Goal: Information Seeking & Learning: Learn about a topic

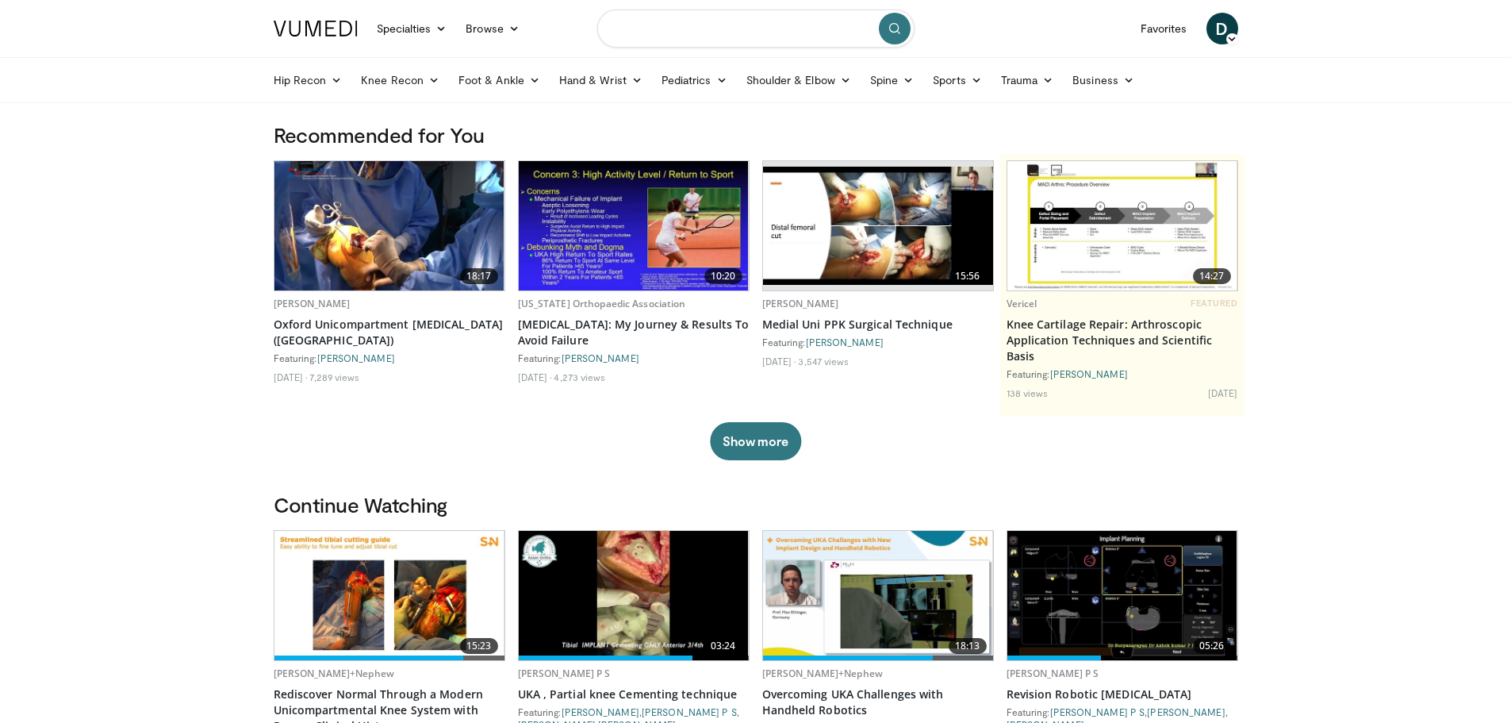
click at [713, 29] on input "Search topics, interventions" at bounding box center [755, 29] width 317 height 38
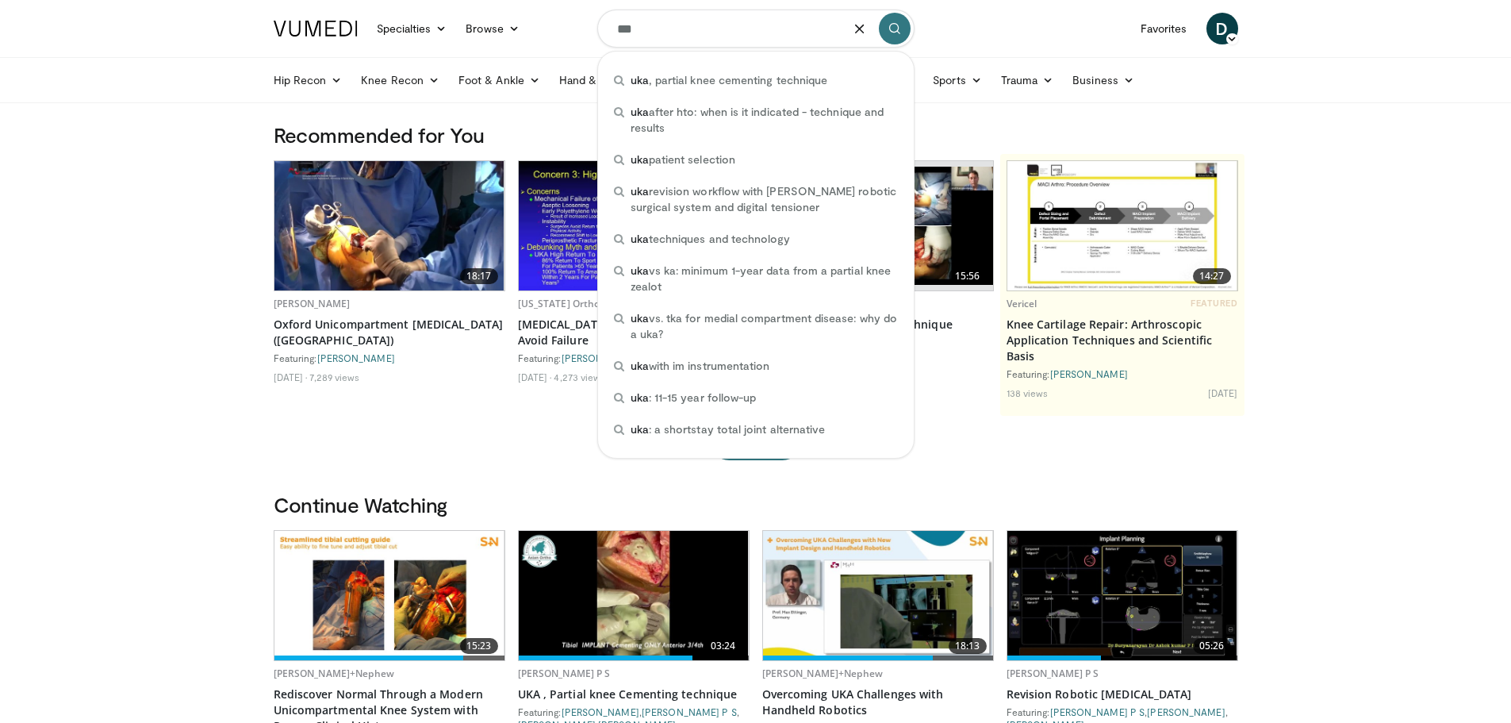
type input "***"
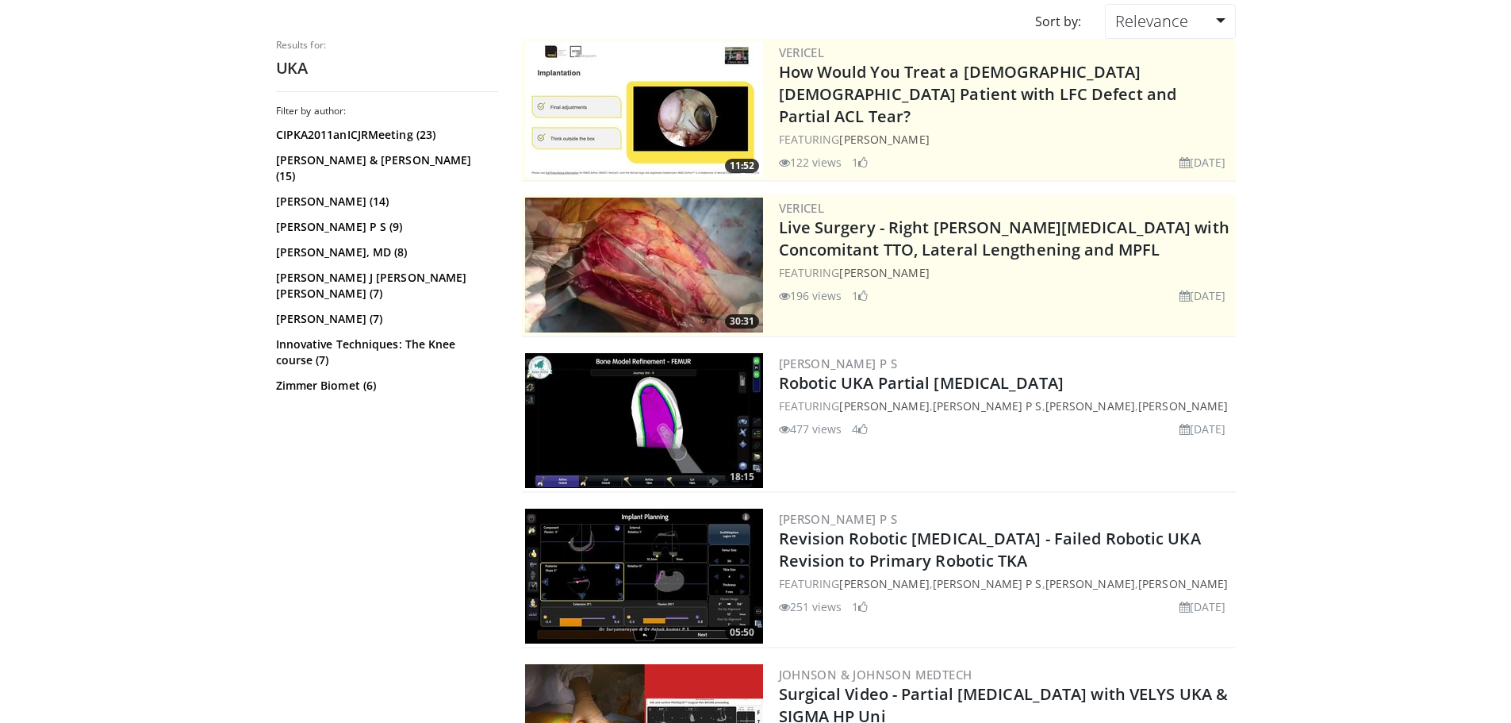
scroll to position [159, 0]
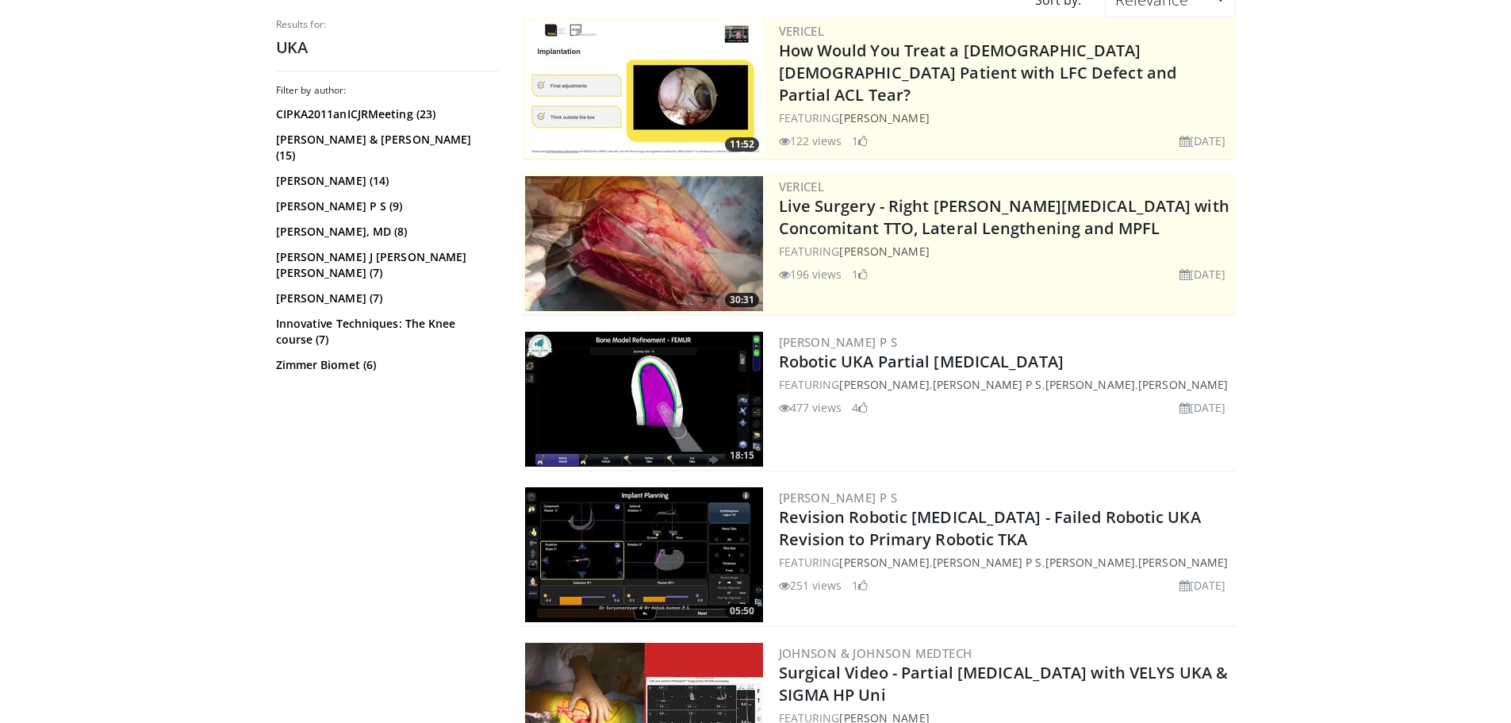
click at [637, 420] on img at bounding box center [644, 399] width 238 height 135
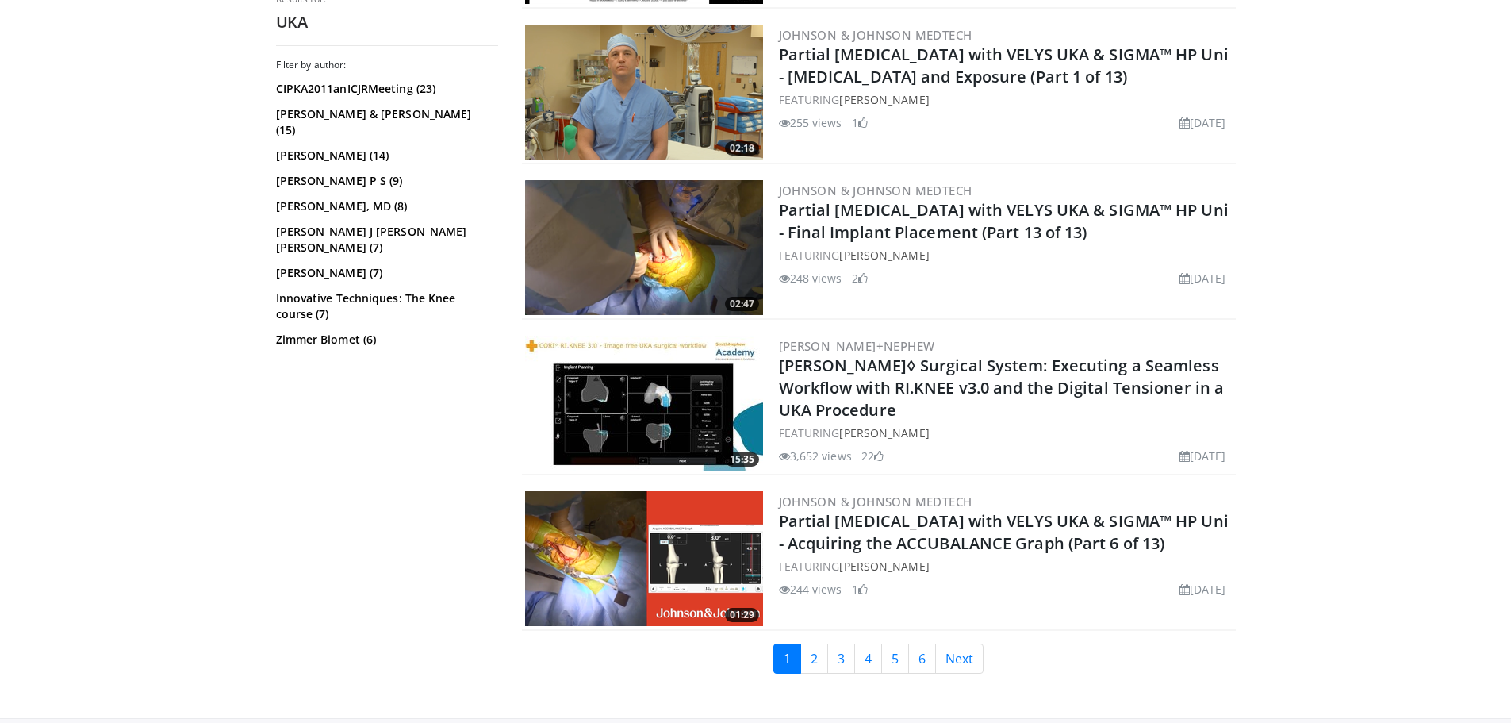
scroll to position [3695, 0]
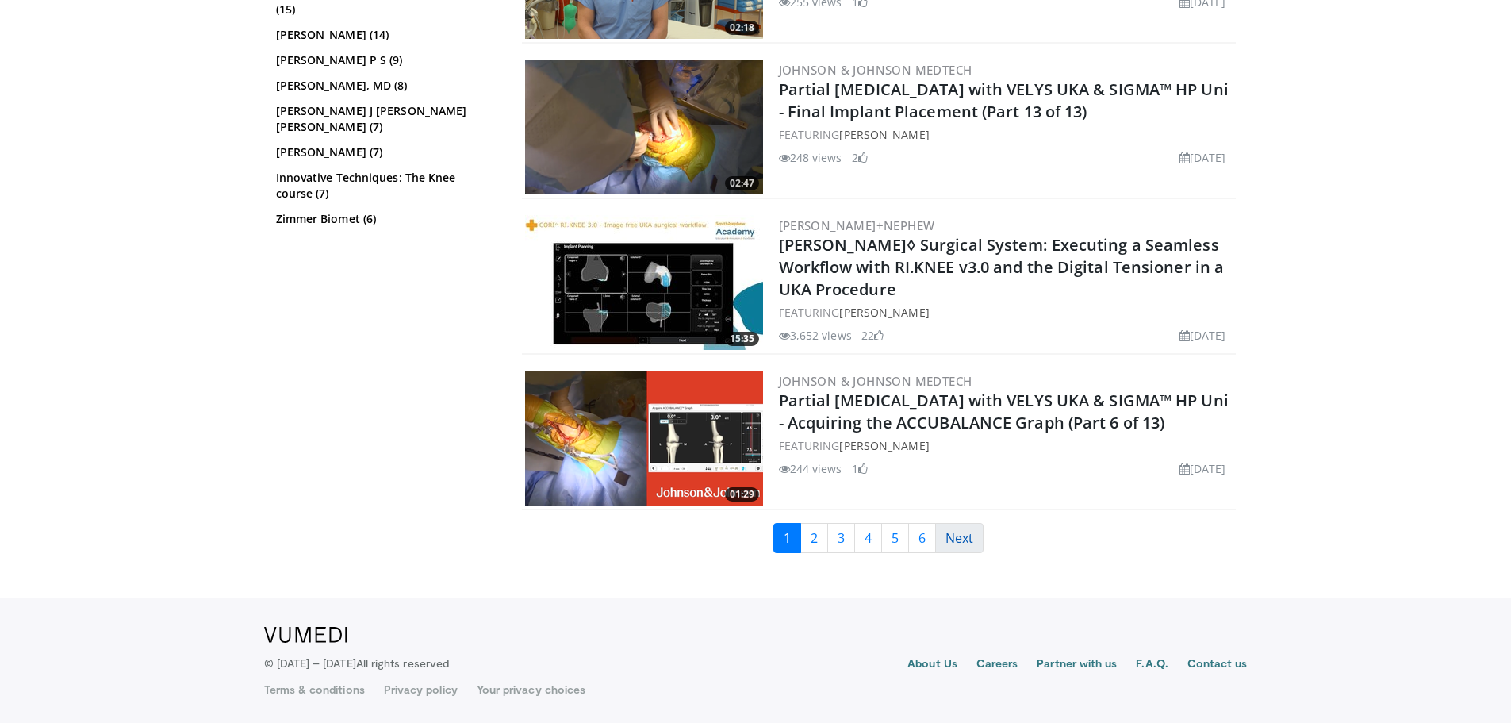
click at [959, 535] on link "Next" at bounding box center [959, 538] width 48 height 30
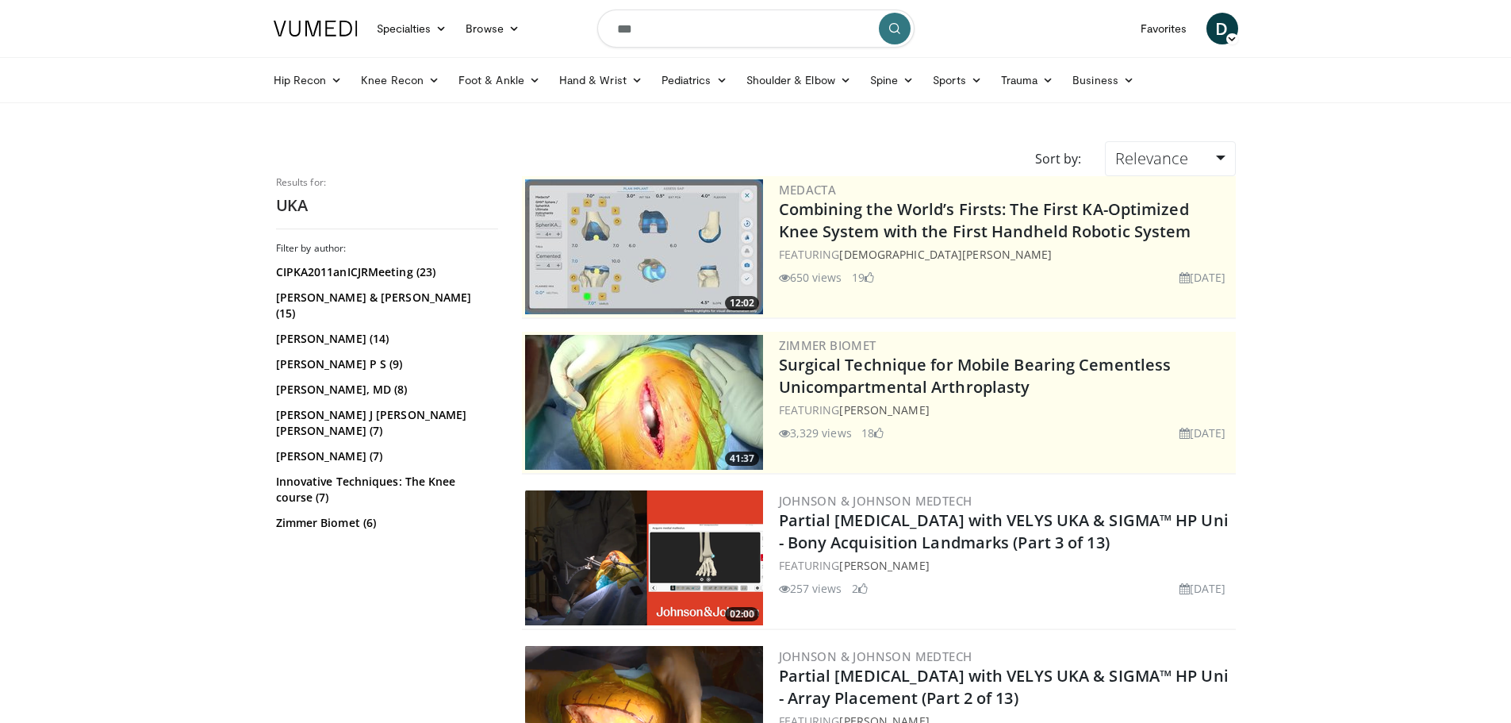
click at [664, 430] on img at bounding box center [644, 402] width 238 height 135
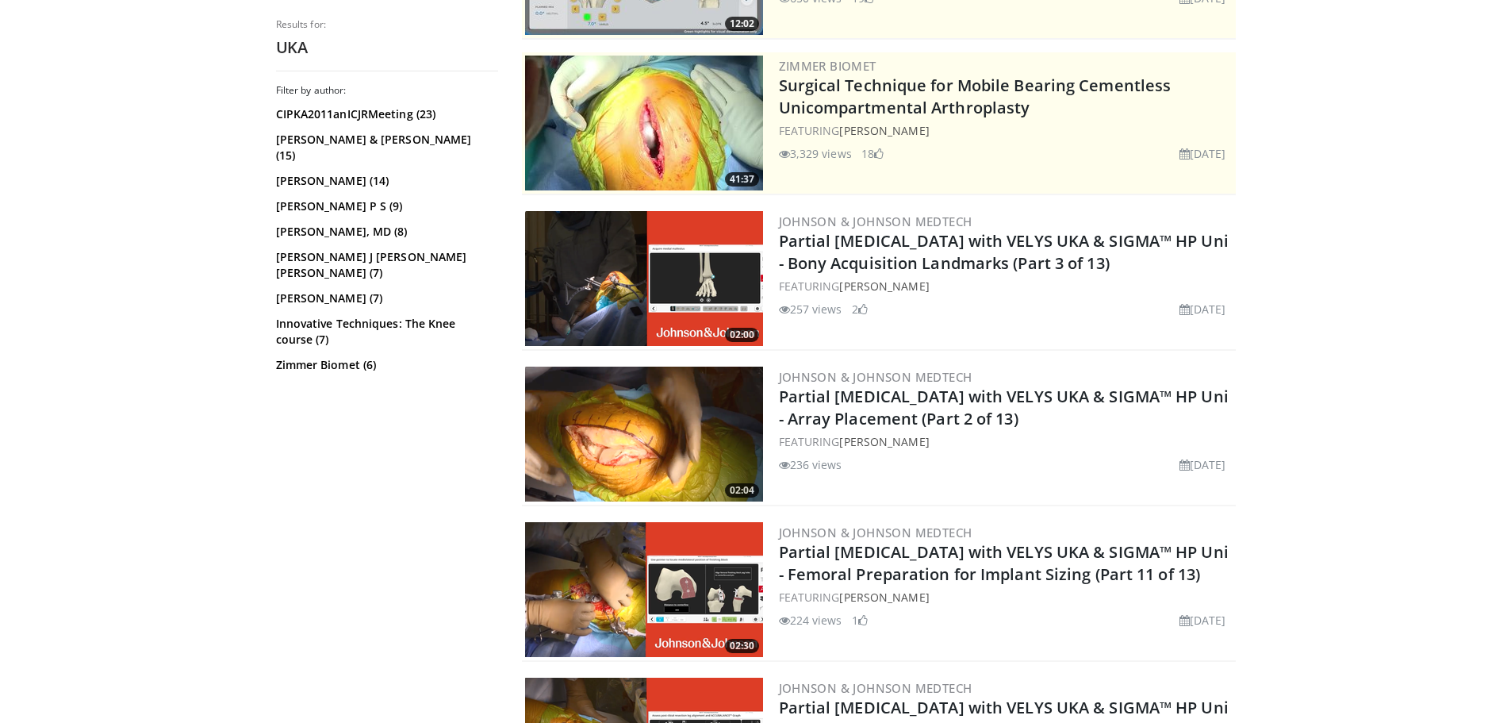
scroll to position [317, 0]
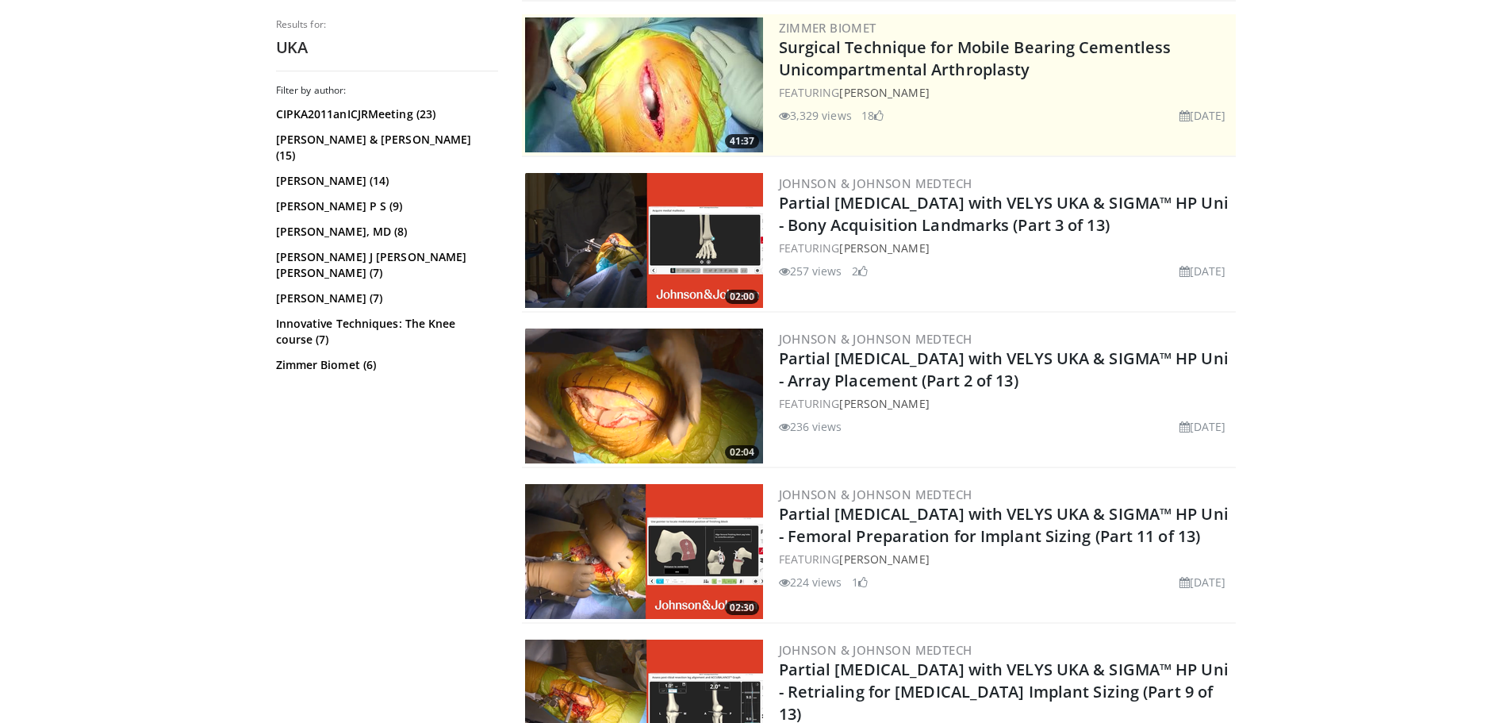
click at [653, 378] on img at bounding box center [644, 395] width 238 height 135
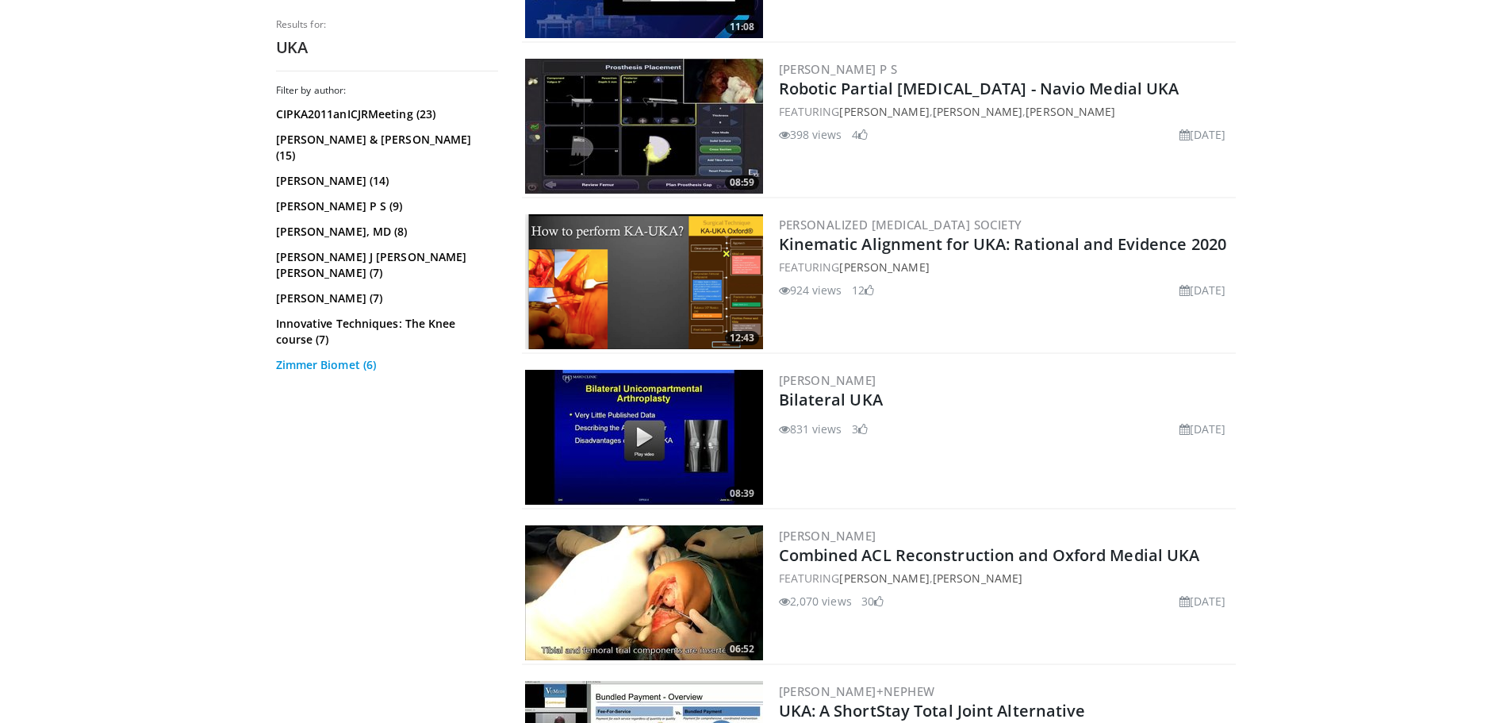
scroll to position [2221, 0]
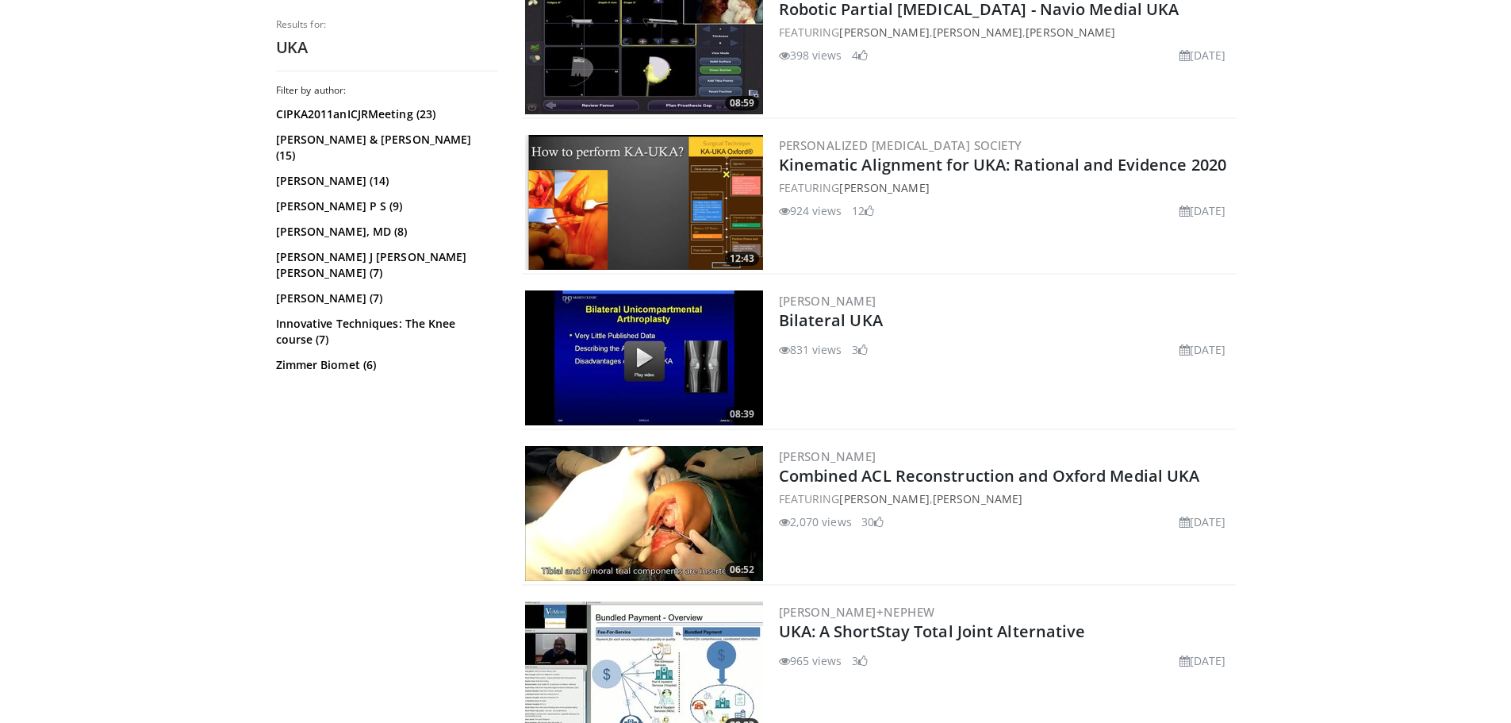
click at [635, 339] on img at bounding box center [644, 357] width 238 height 135
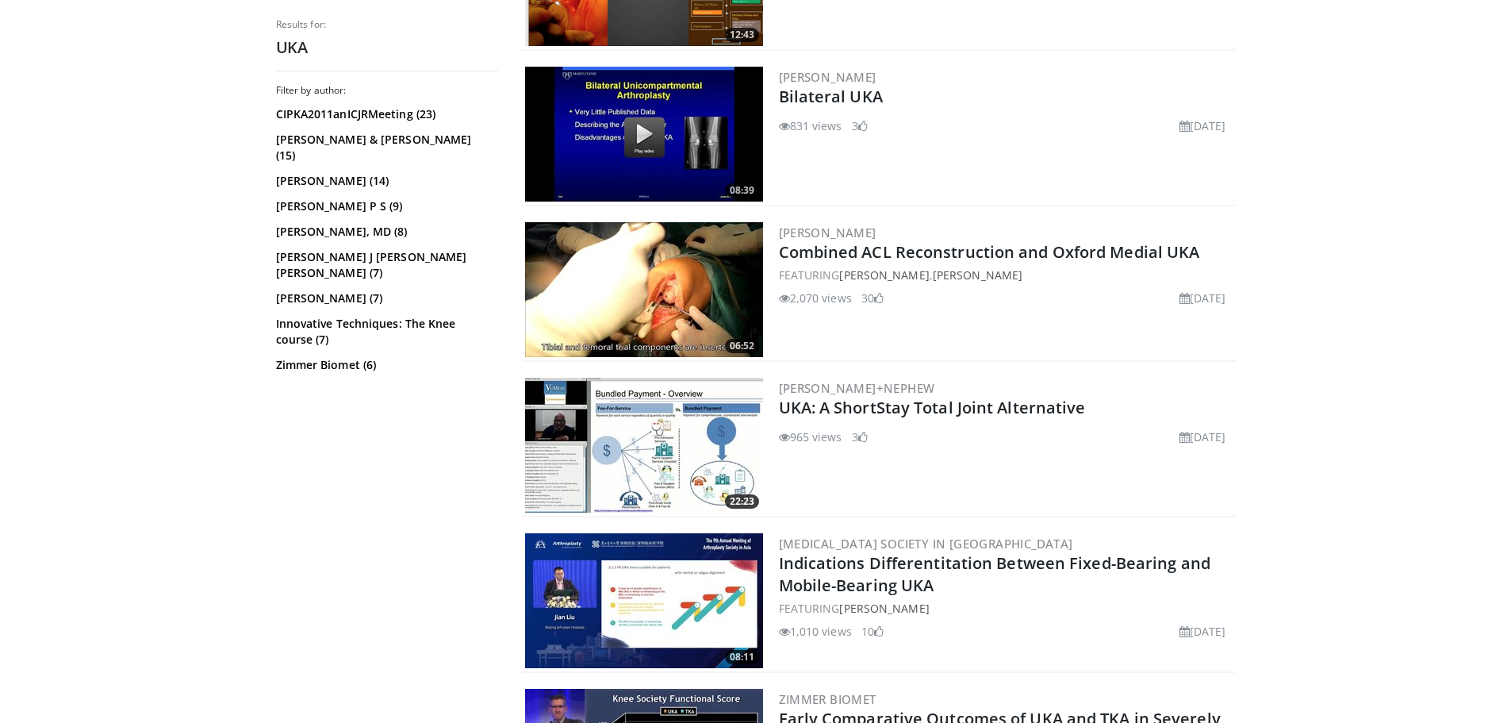
scroll to position [2459, 0]
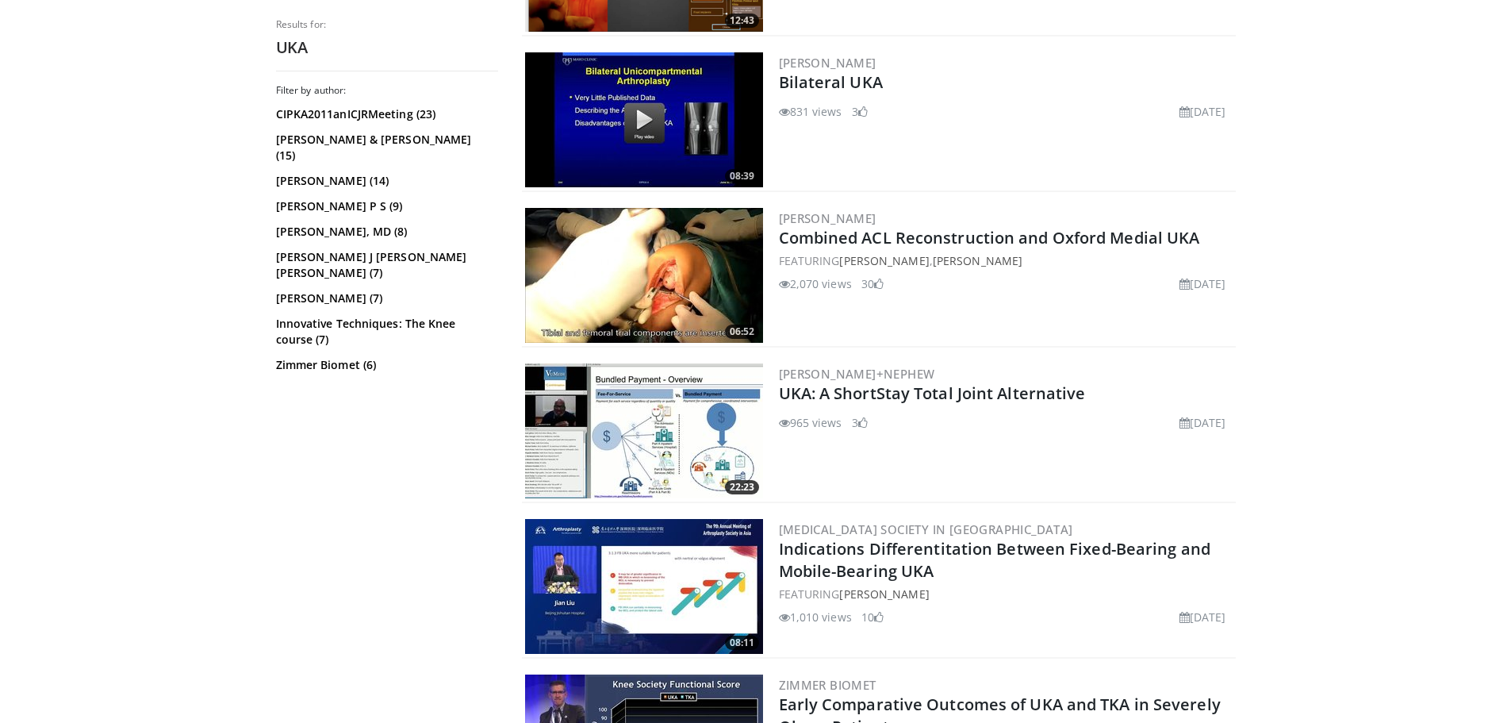
click at [643, 251] on img at bounding box center [644, 275] width 238 height 135
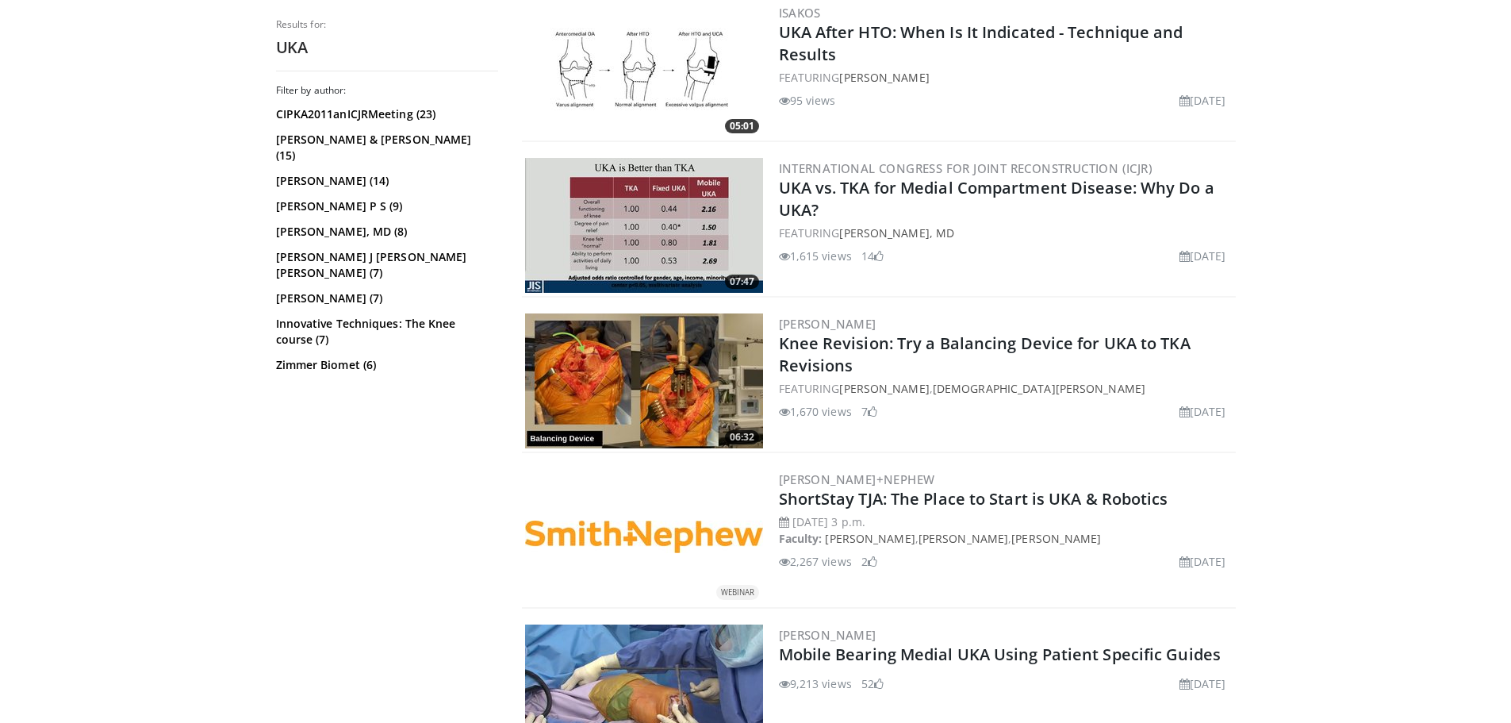
scroll to position [3331, 0]
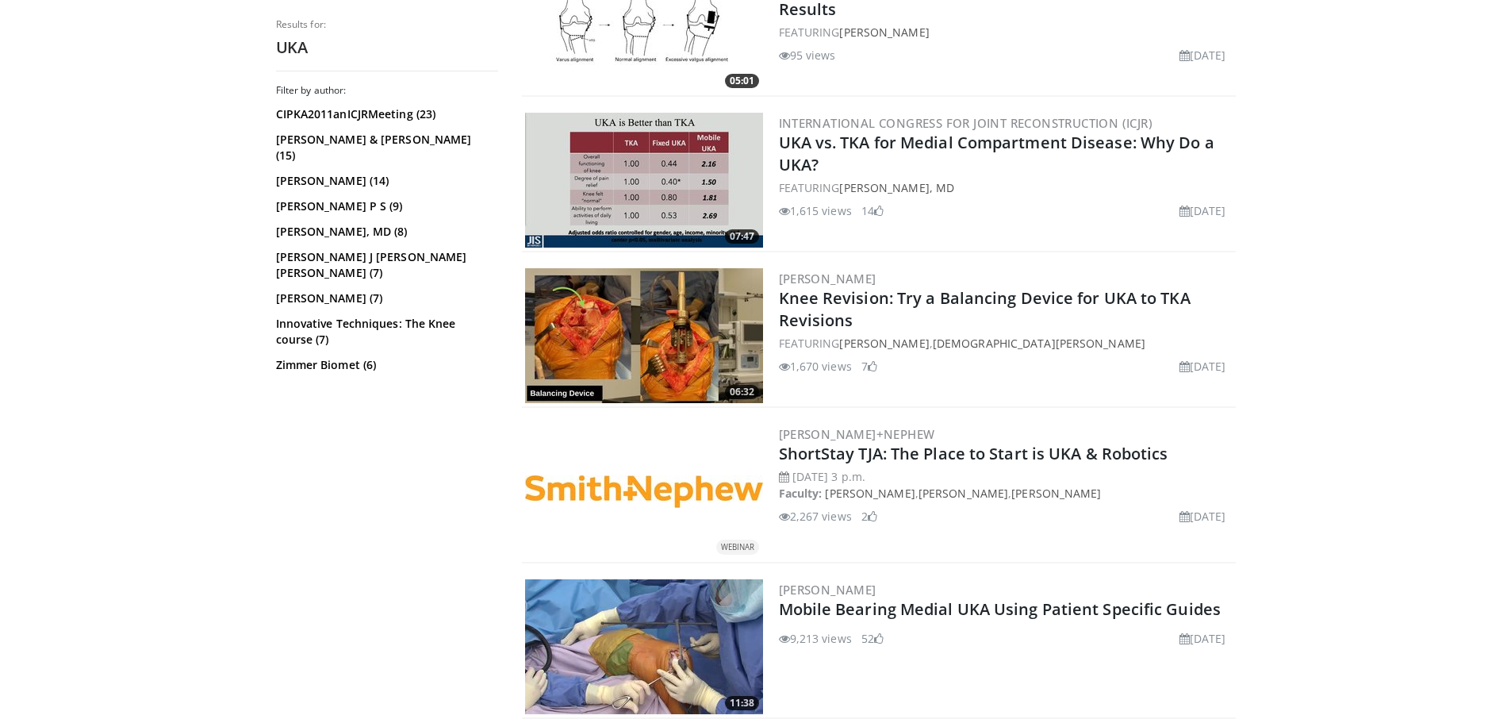
click at [627, 484] on img at bounding box center [644, 491] width 238 height 33
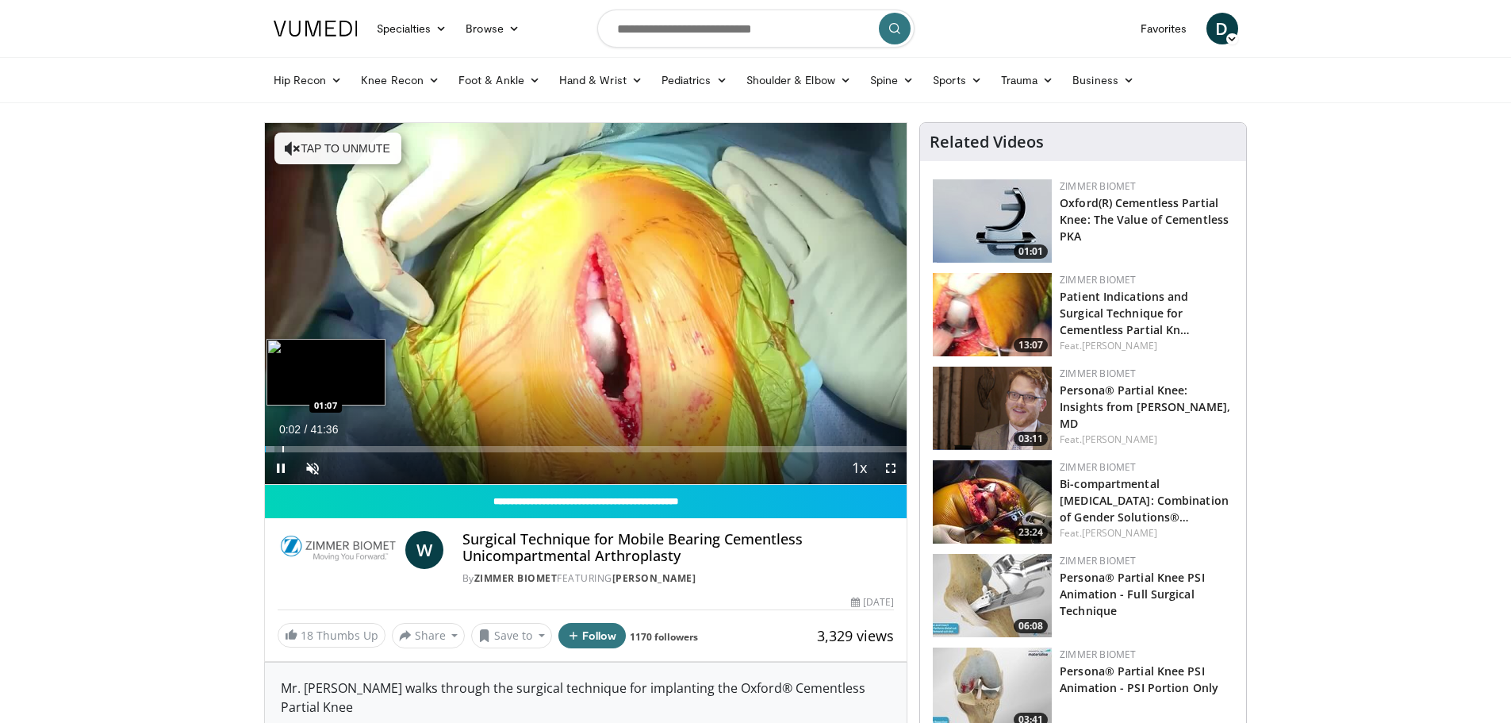
click at [282, 447] on div "Progress Bar" at bounding box center [283, 449] width 2 height 6
click at [340, 448] on div "Progress Bar" at bounding box center [341, 449] width 2 height 6
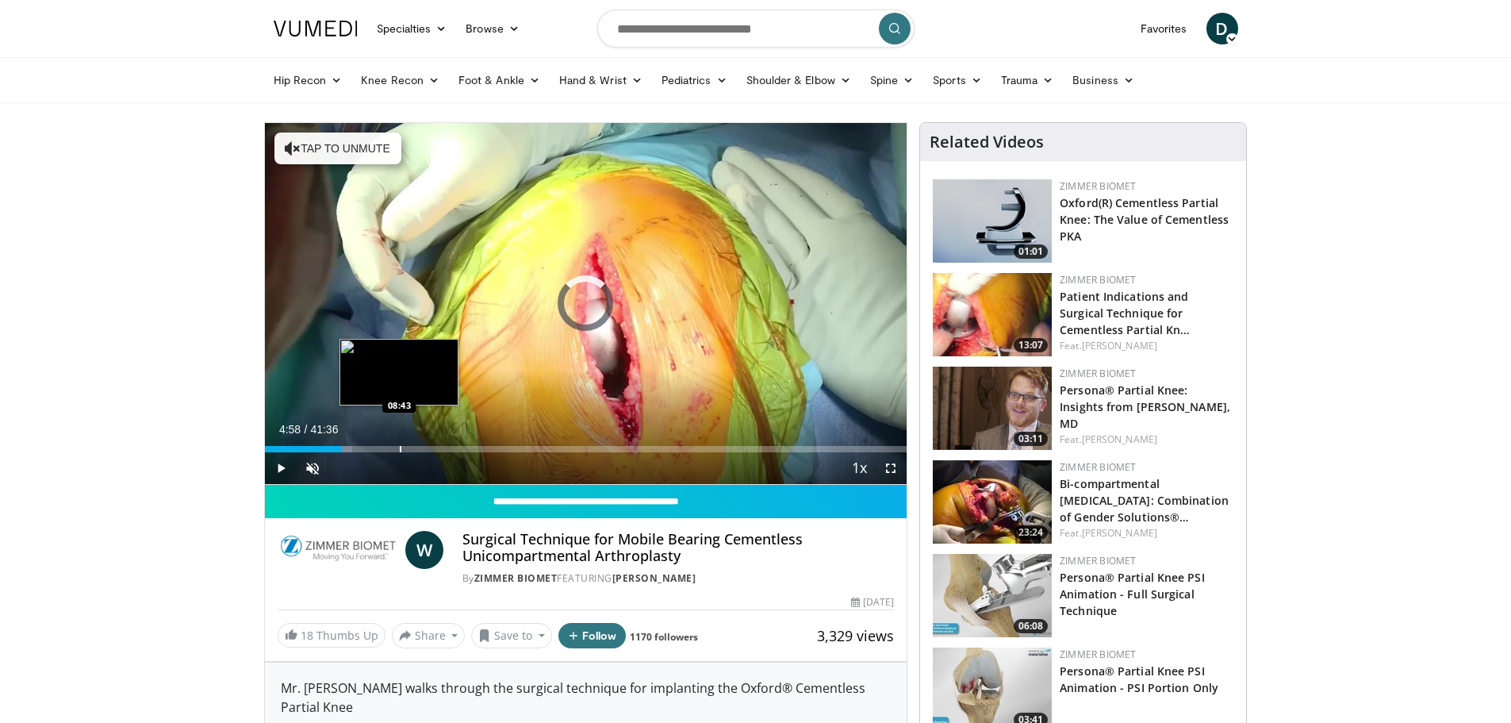
click at [400, 447] on div "Progress Bar" at bounding box center [401, 449] width 2 height 6
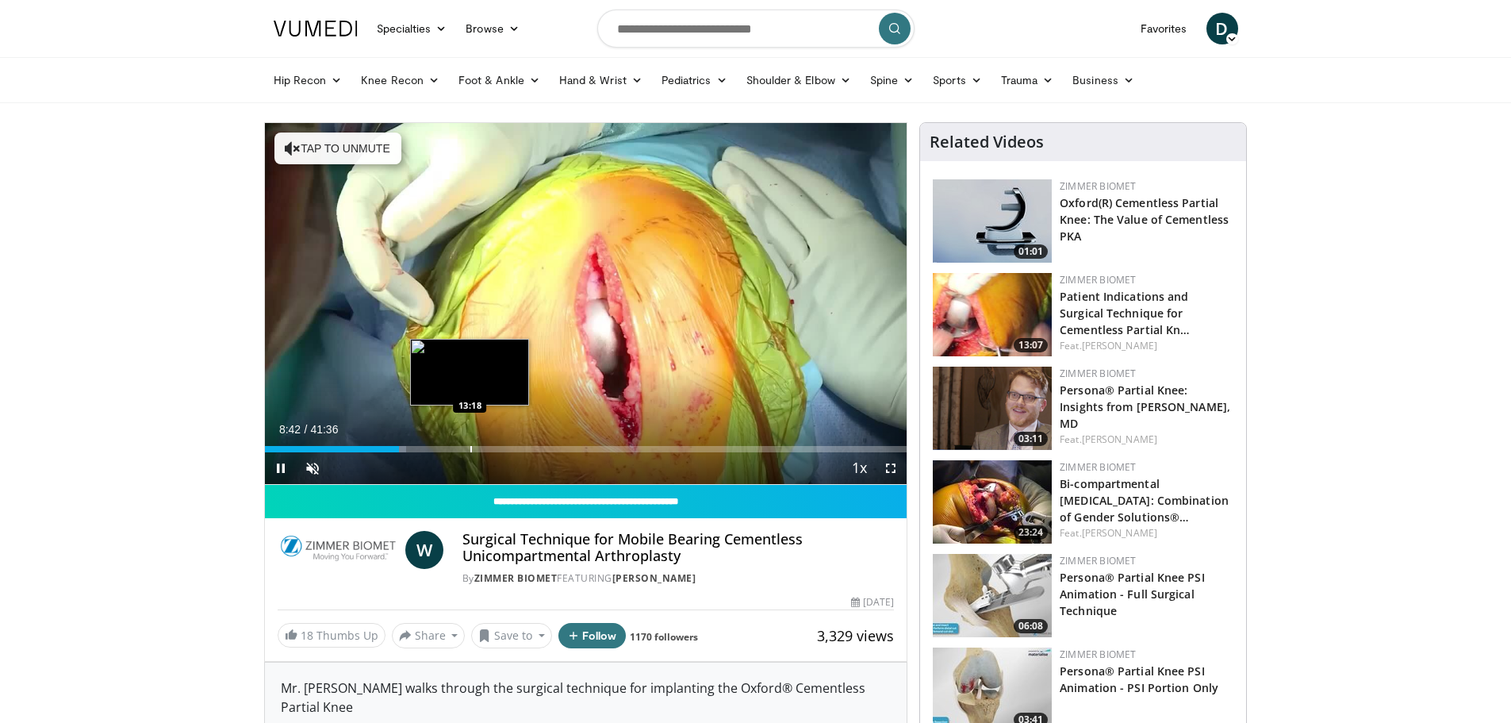
click at [472, 446] on div "Progress Bar" at bounding box center [471, 449] width 2 height 6
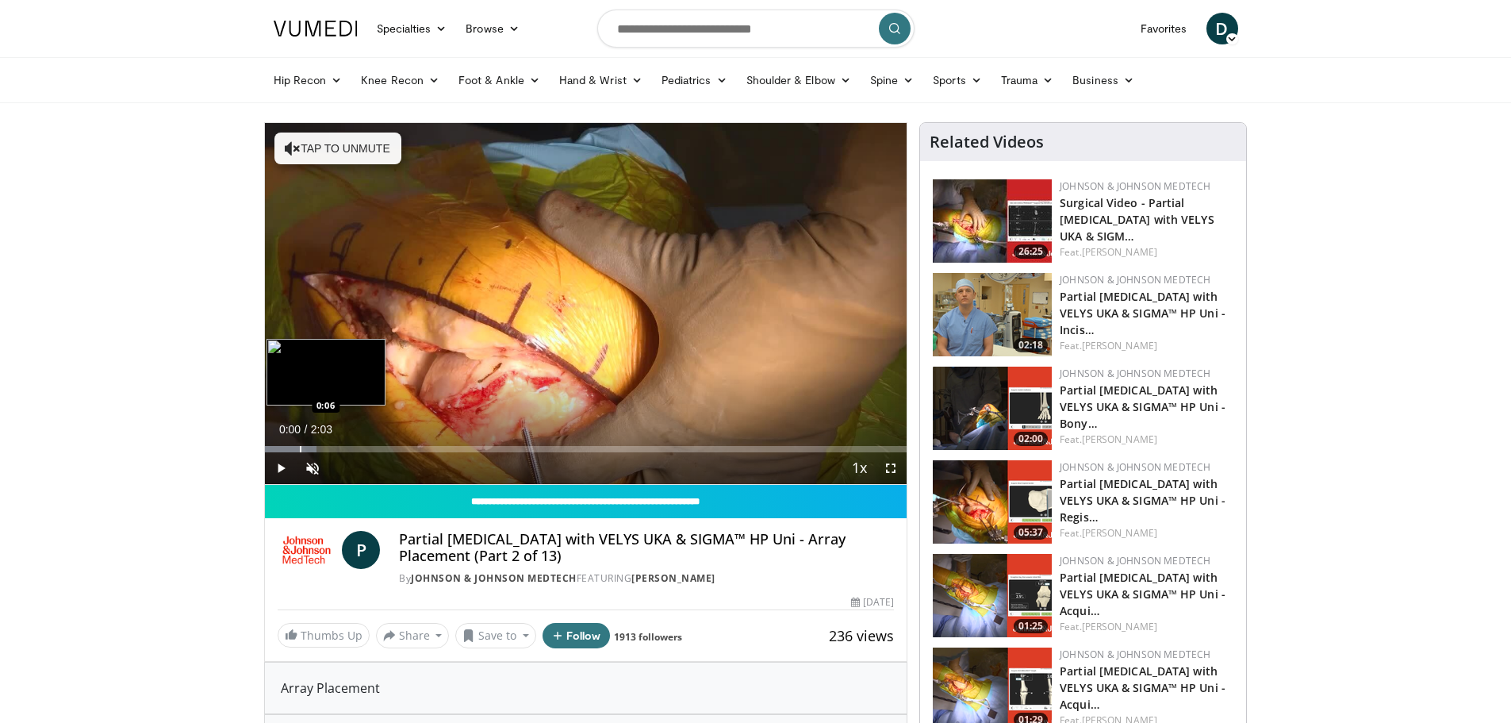
click at [299, 443] on div "Loaded : 8.11% 0:00 0:06" at bounding box center [586, 444] width 642 height 15
click at [369, 446] on div "Progress Bar" at bounding box center [370, 449] width 2 height 6
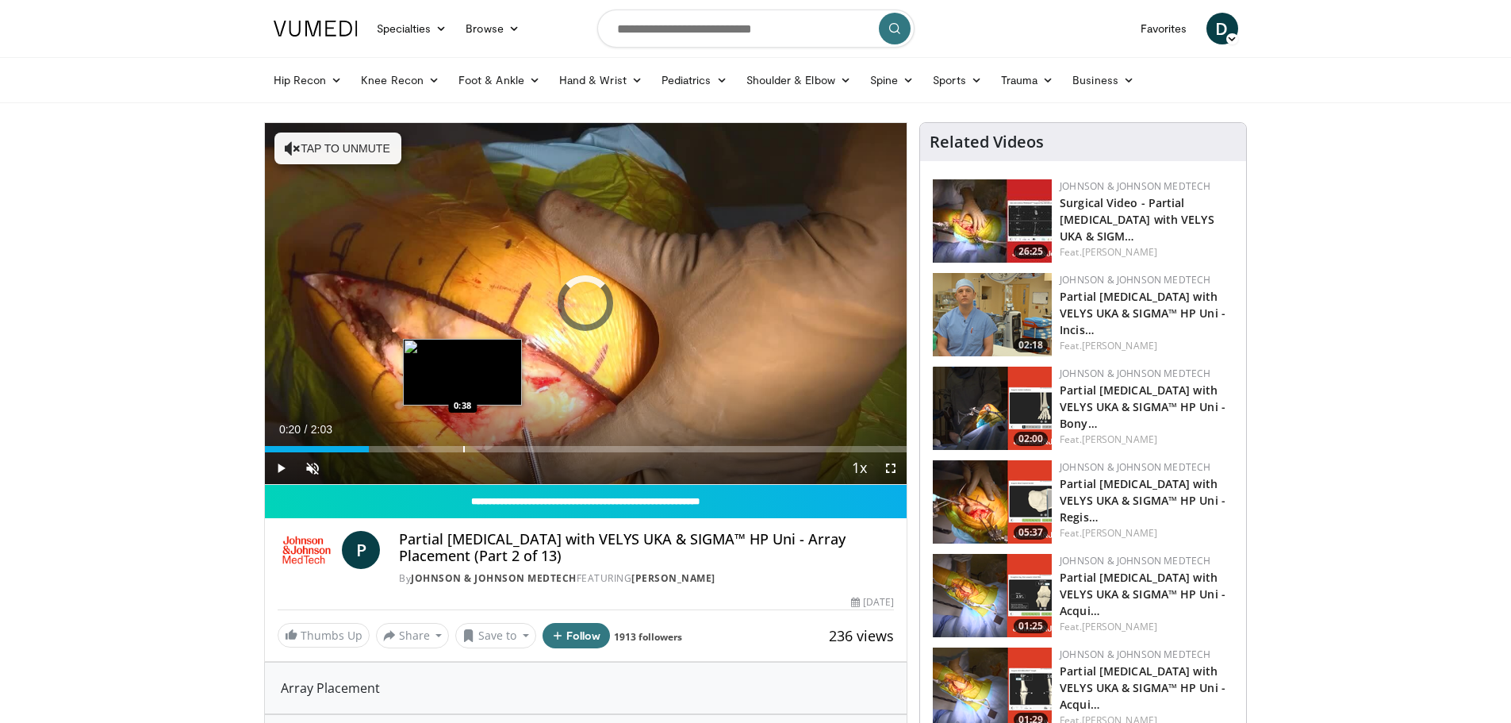
click at [463, 446] on div "Progress Bar" at bounding box center [464, 449] width 2 height 6
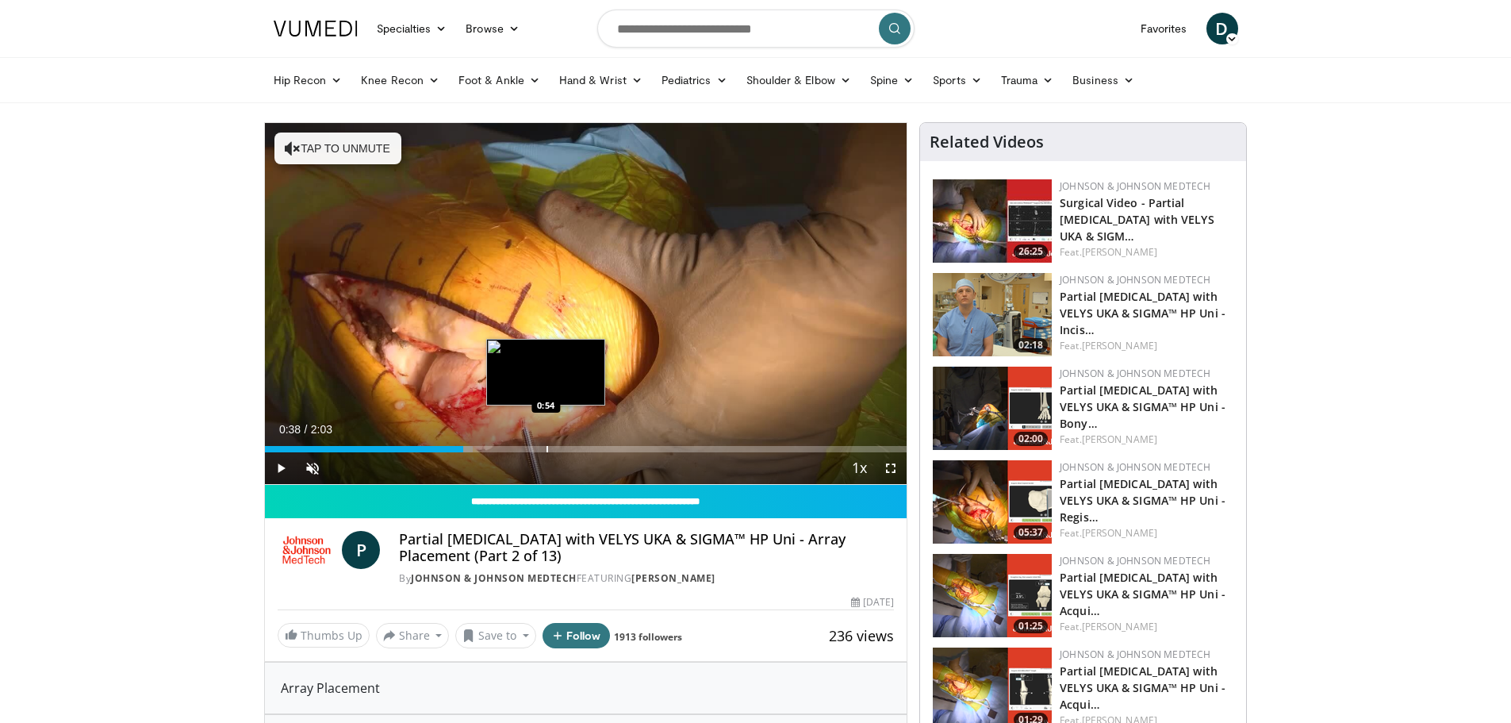
click at [547, 450] on div "Progress Bar" at bounding box center [548, 449] width 2 height 6
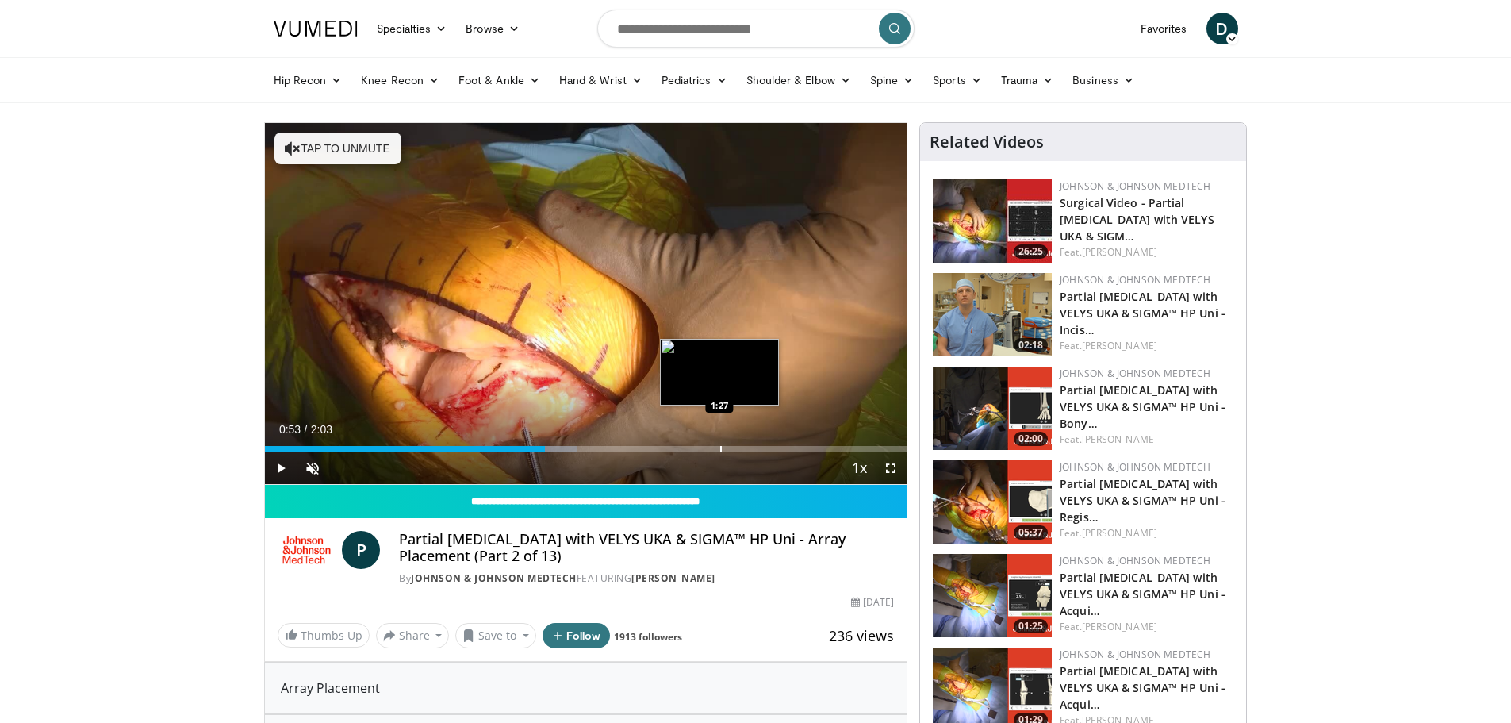
click at [720, 447] on div "Progress Bar" at bounding box center [721, 449] width 2 height 6
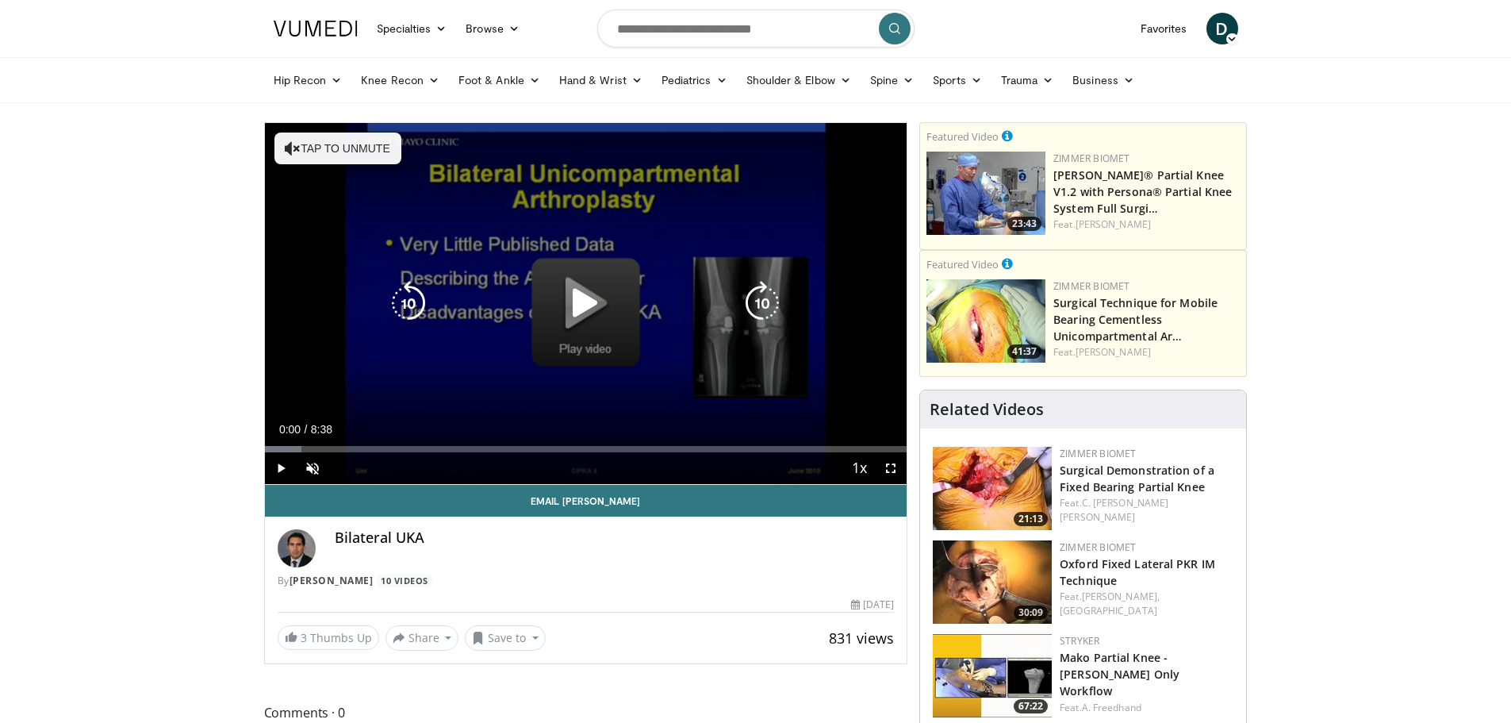
click at [584, 295] on icon "Video Player" at bounding box center [585, 303] width 44 height 44
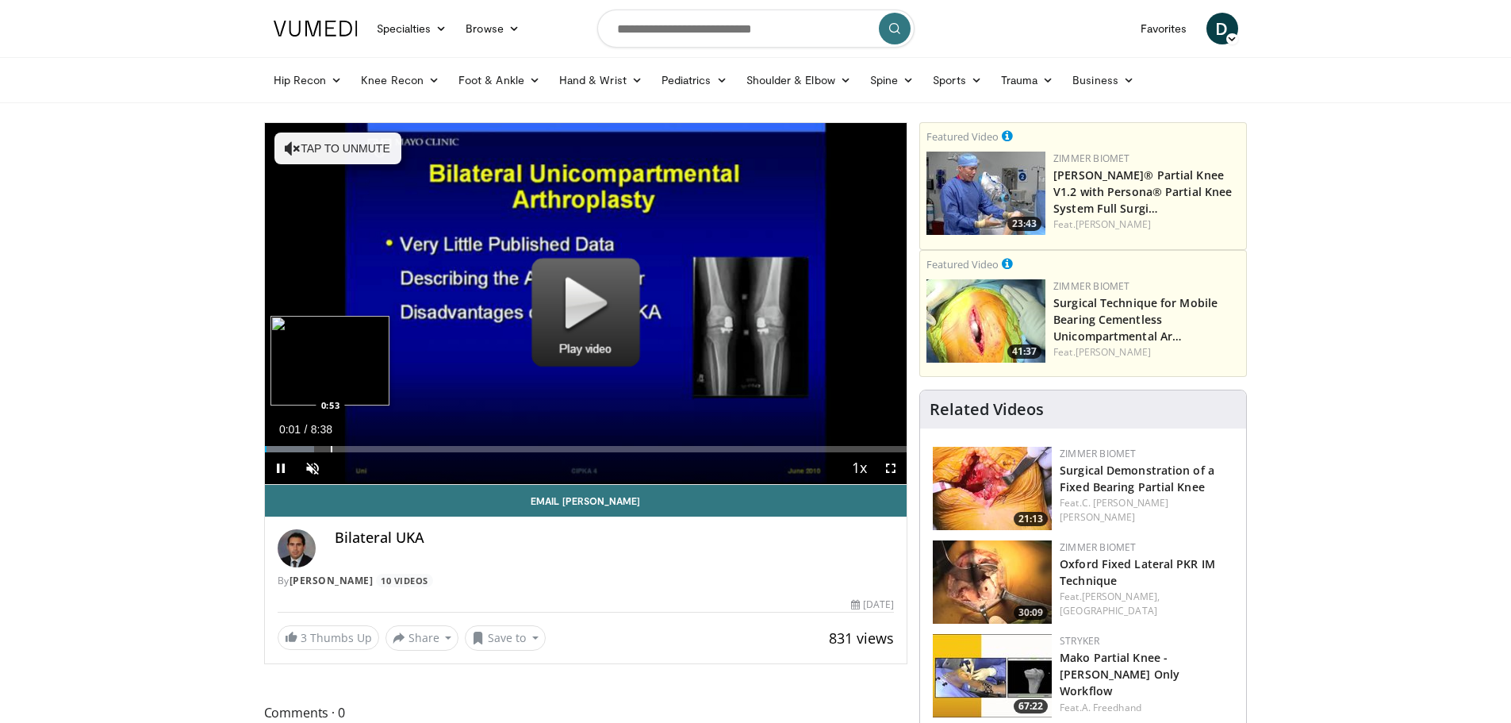
click at [331, 446] on div "Progress Bar" at bounding box center [332, 449] width 2 height 6
click at [379, 448] on div "Progress Bar" at bounding box center [380, 449] width 2 height 6
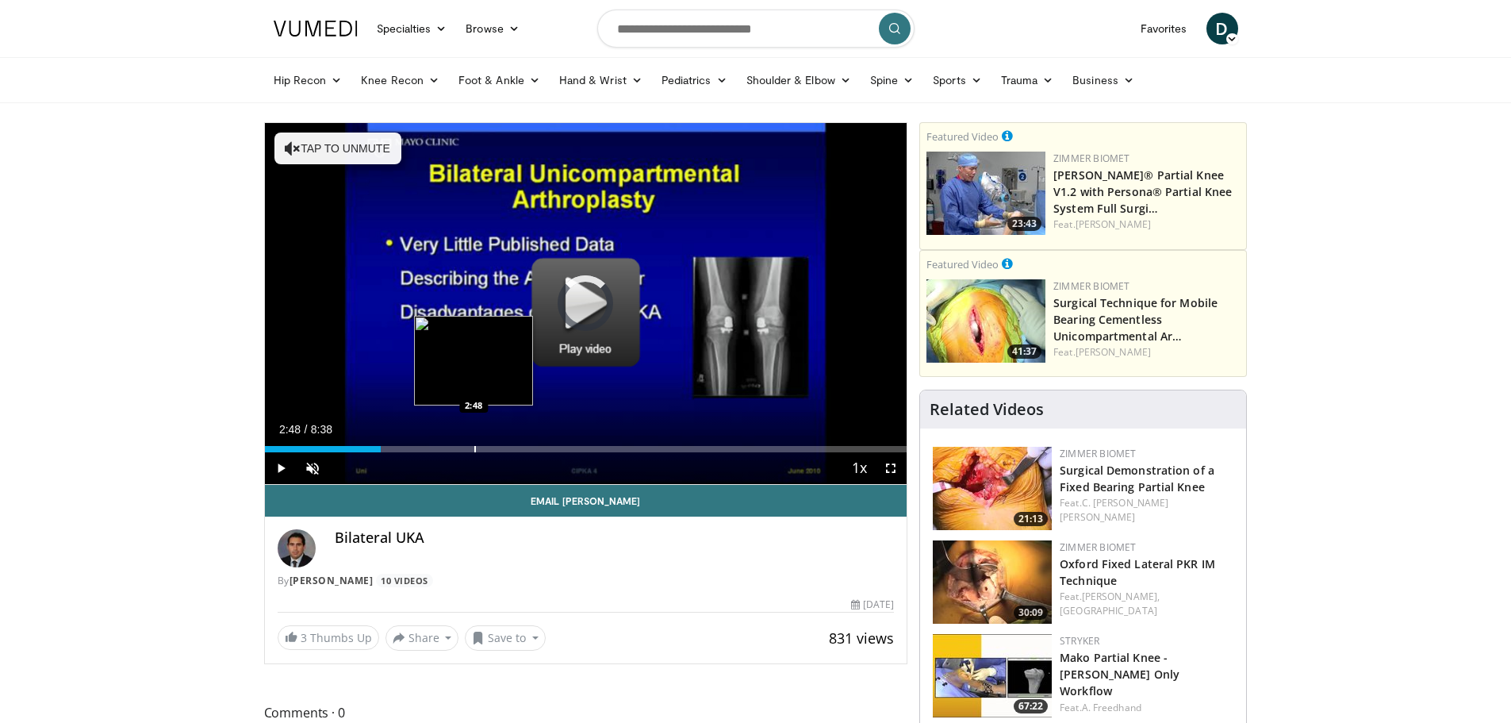
click at [474, 447] on div "Progress Bar" at bounding box center [475, 449] width 2 height 6
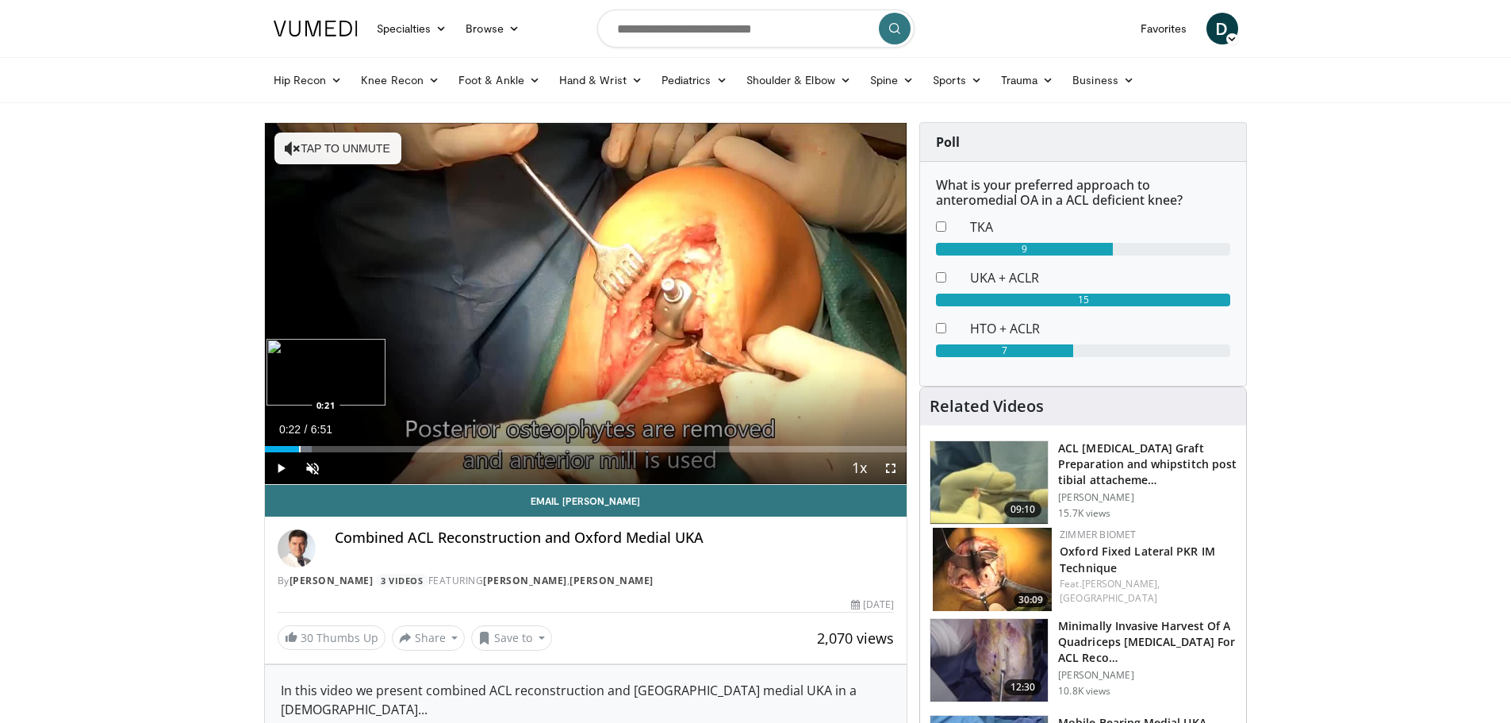
click at [299, 439] on div "Loaded : 7.30% 0:22 0:21" at bounding box center [586, 444] width 642 height 15
click at [346, 448] on div "Progress Bar" at bounding box center [347, 449] width 2 height 6
click at [393, 449] on div "Progress Bar" at bounding box center [393, 449] width 2 height 6
click at [438, 449] on div "Progress Bar" at bounding box center [437, 449] width 2 height 6
click at [447, 447] on div "Progress Bar" at bounding box center [448, 449] width 2 height 6
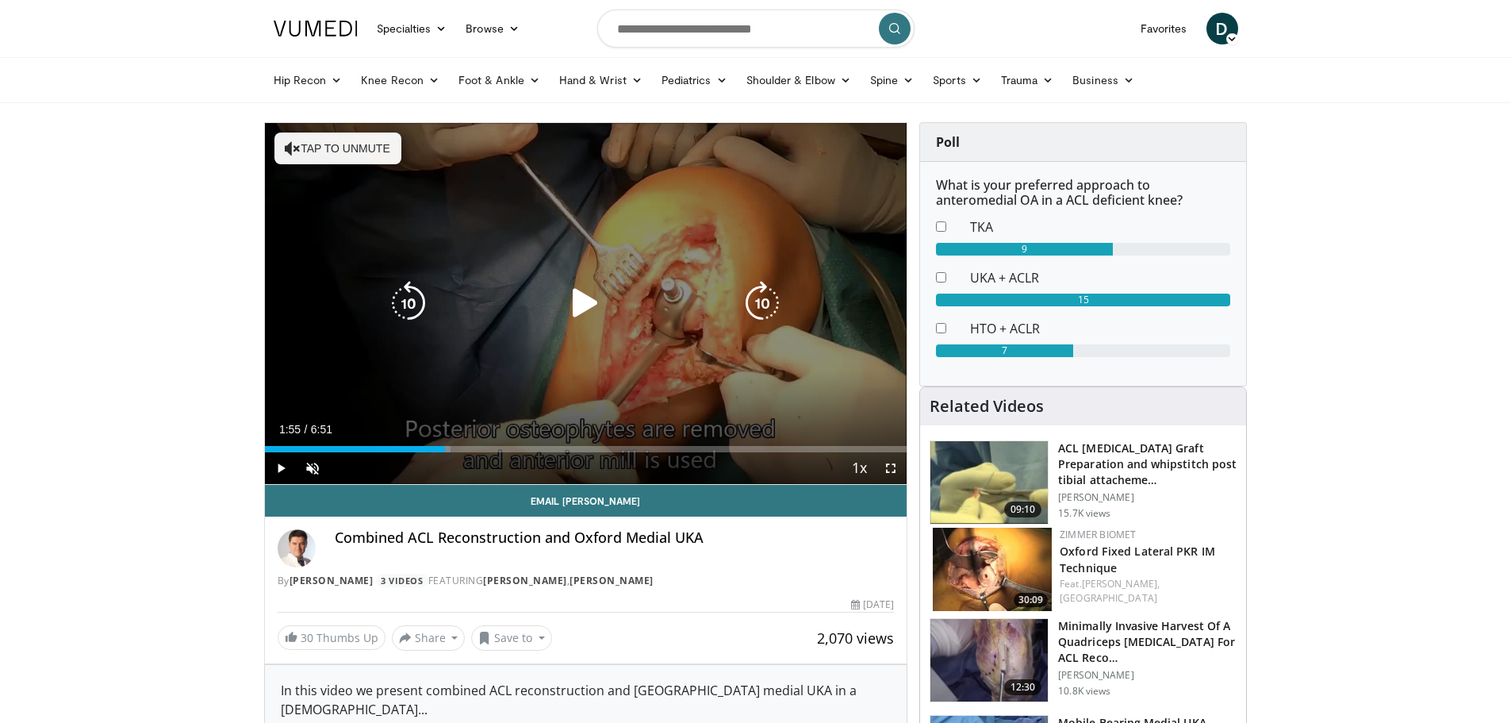
click at [554, 378] on div "10 seconds Tap to unmute" at bounding box center [586, 303] width 642 height 361
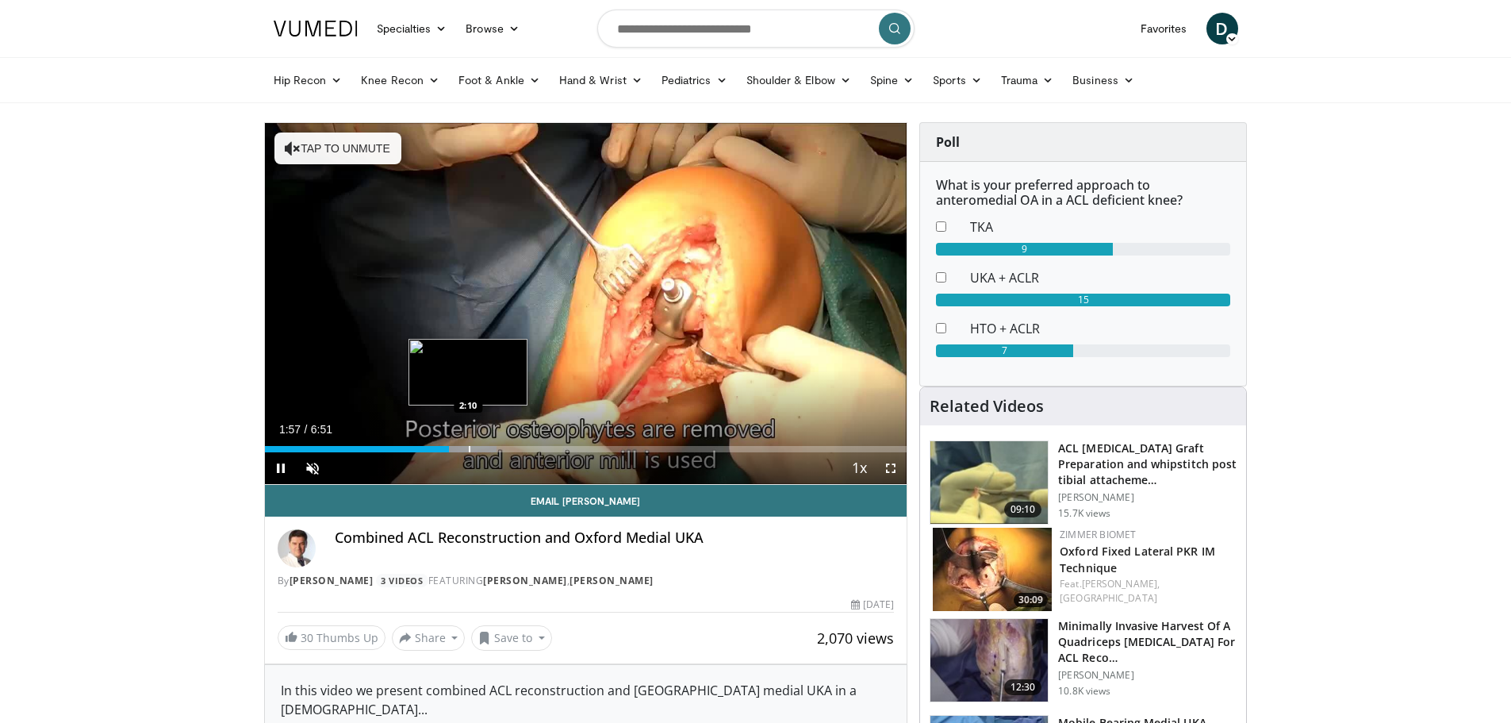
click at [469, 447] on div "Progress Bar" at bounding box center [470, 449] width 2 height 6
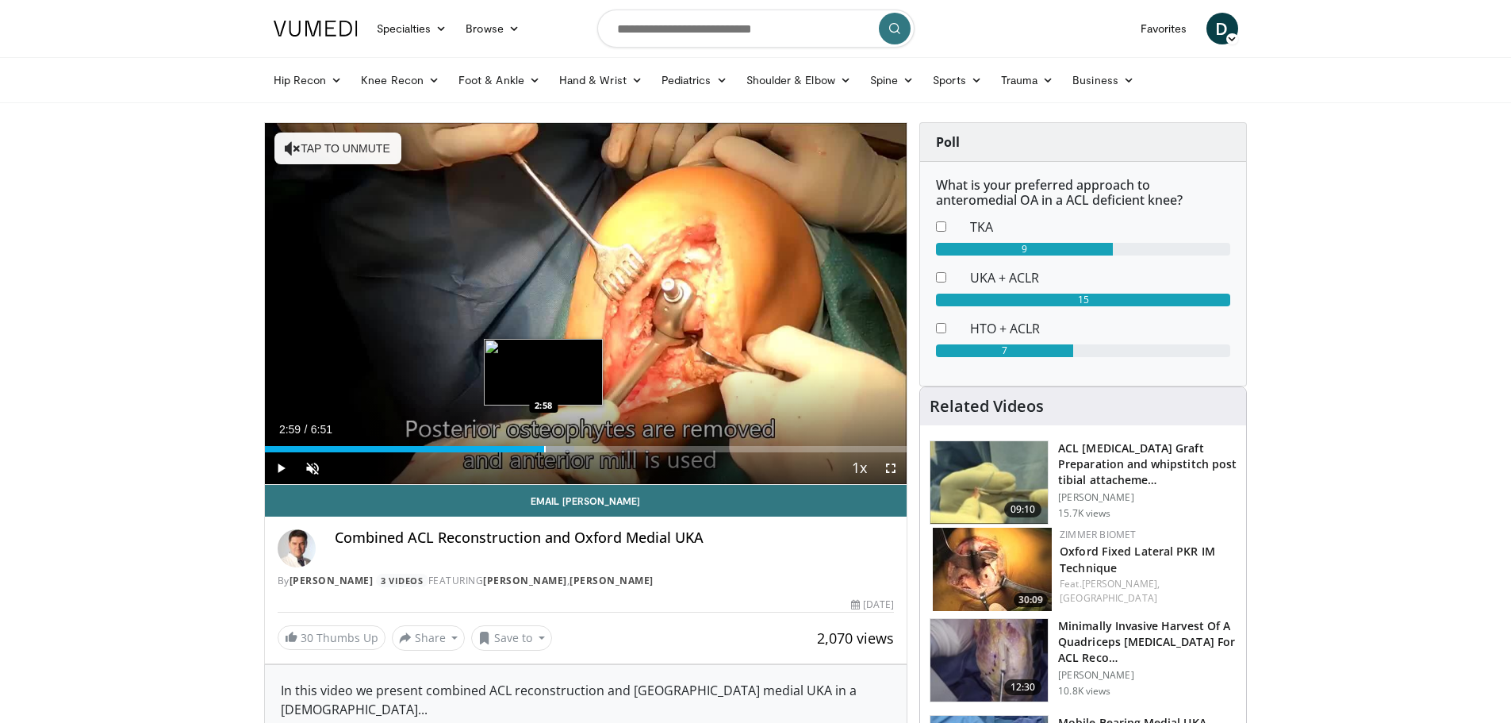
click at [544, 447] on div "Progress Bar" at bounding box center [545, 449] width 2 height 6
click at [588, 444] on div "Loaded : 53.57% 3:27 3:27" at bounding box center [586, 444] width 642 height 15
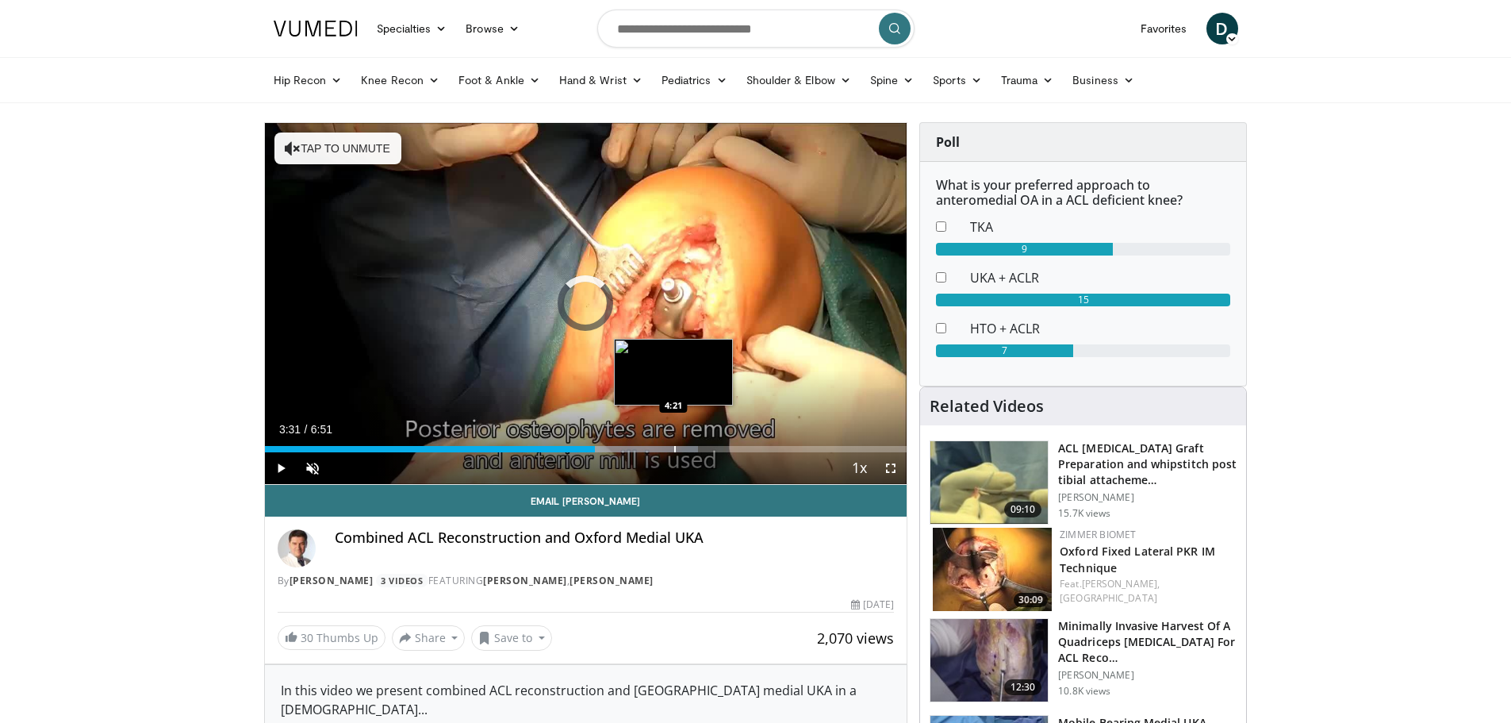
click at [673, 443] on div "Loaded : 67.55% 3:31 4:21" at bounding box center [586, 444] width 642 height 15
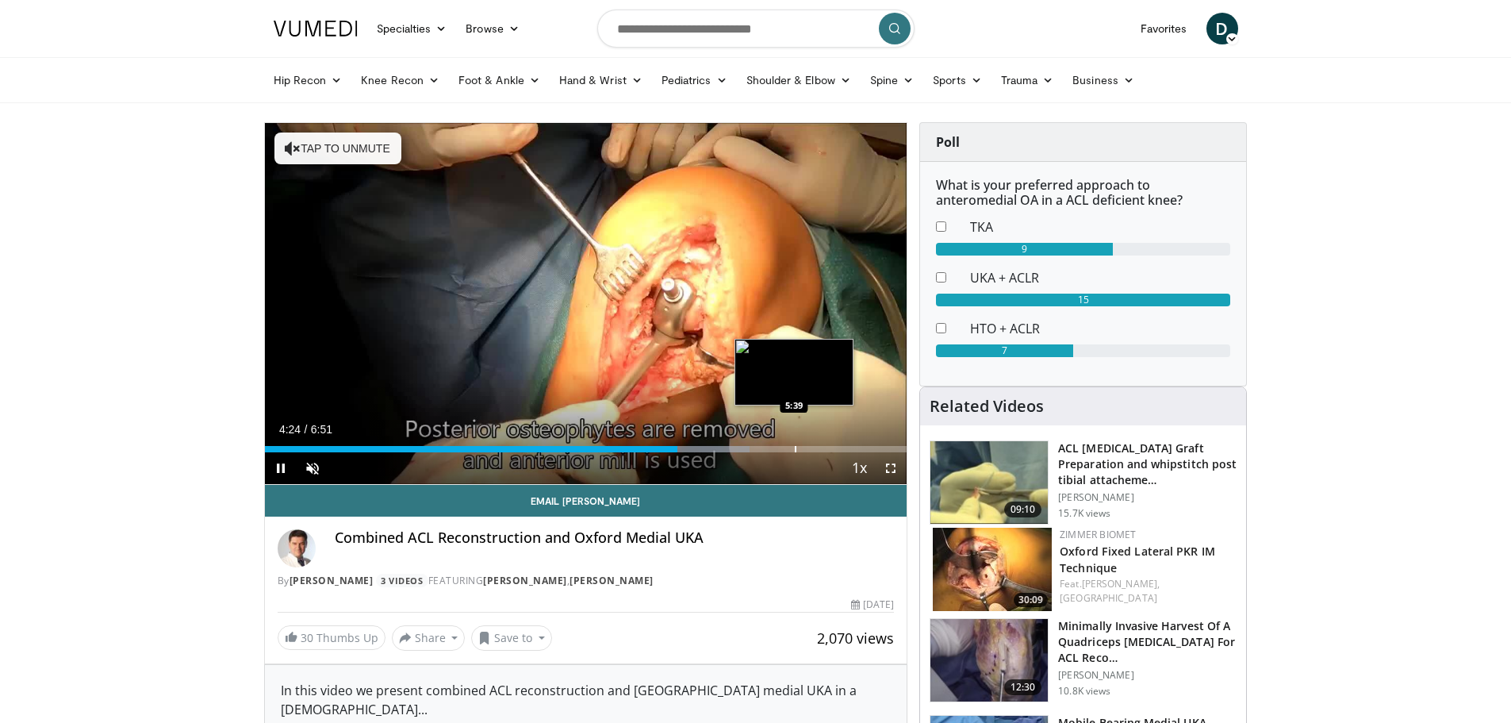
click at [794, 440] on div "Loaded : 75.48% 4:24 5:39" at bounding box center [586, 444] width 642 height 15
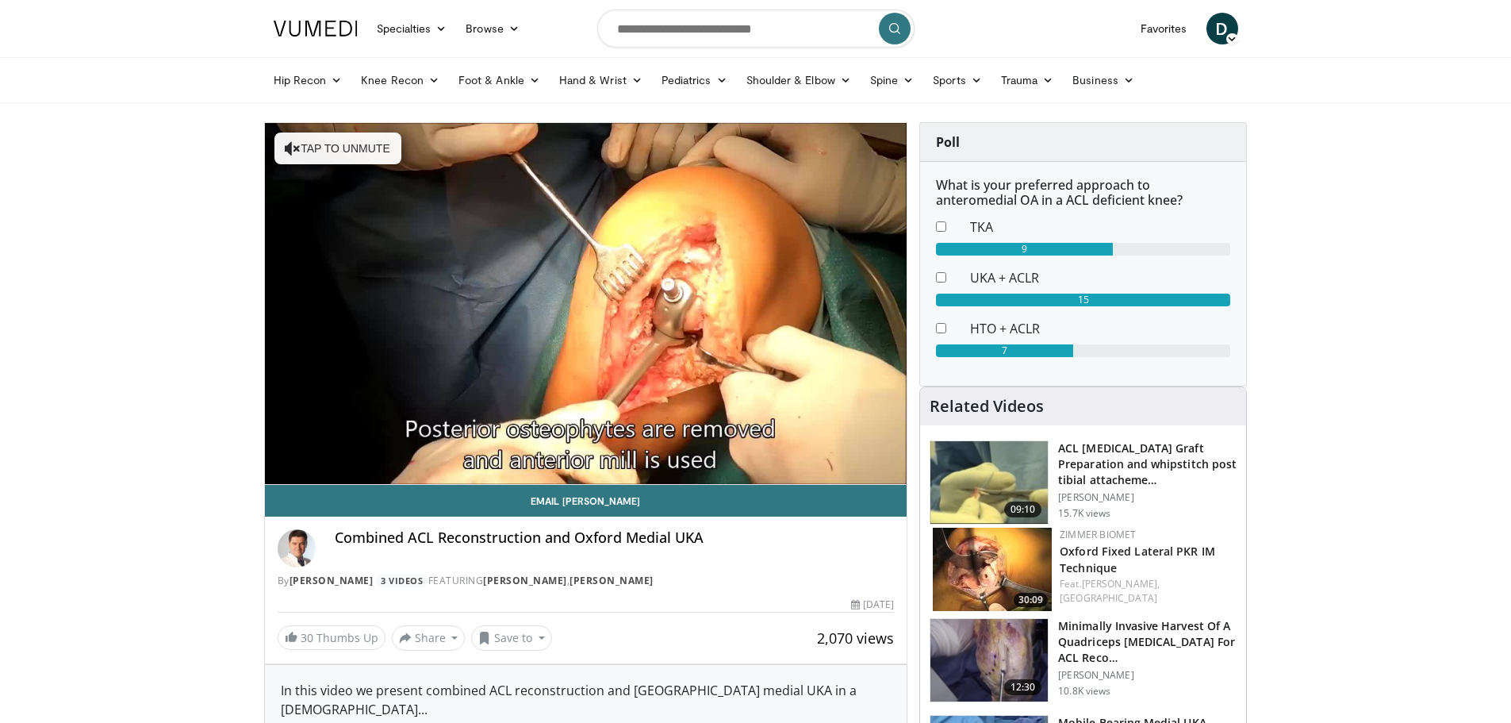
click at [842, 445] on video-js "**********" at bounding box center [586, 304] width 642 height 362
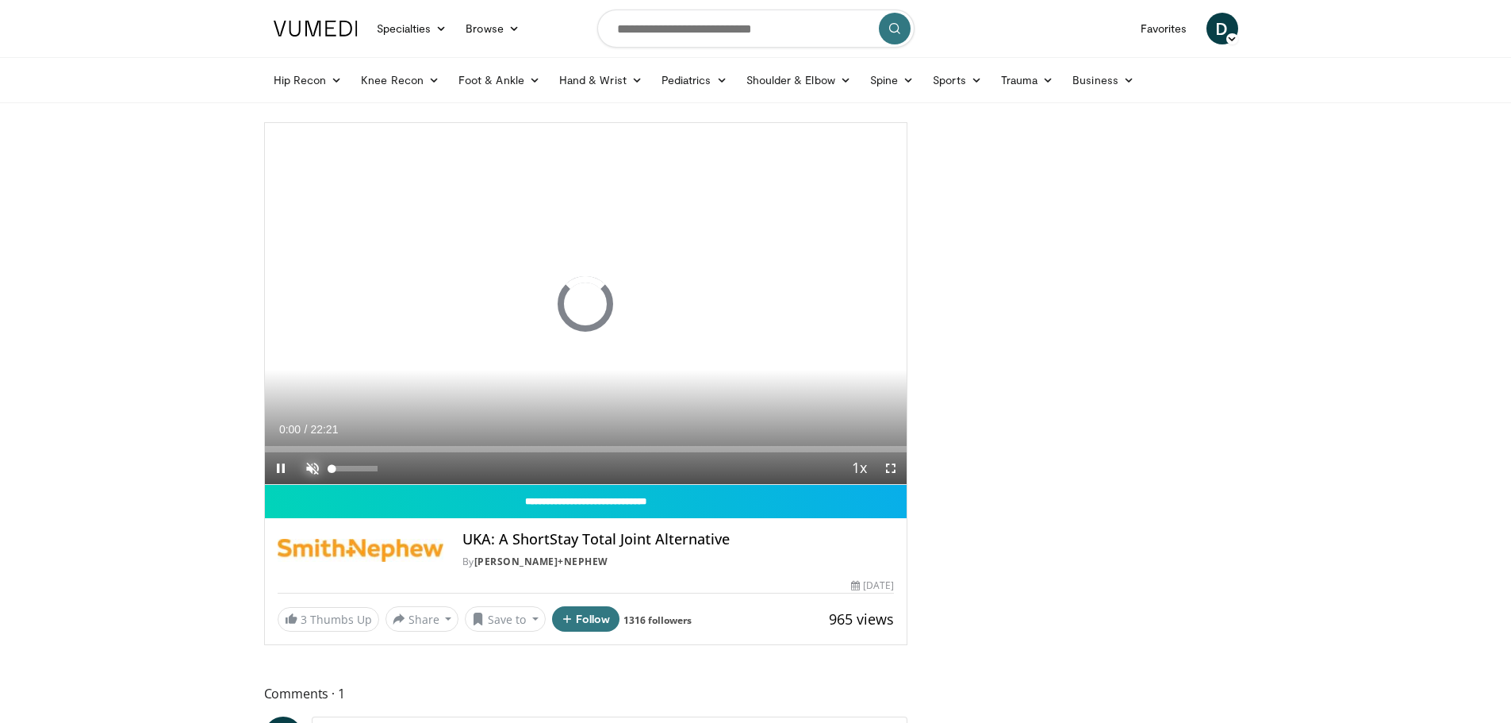
click at [313, 465] on span "Video Player" at bounding box center [313, 468] width 32 height 32
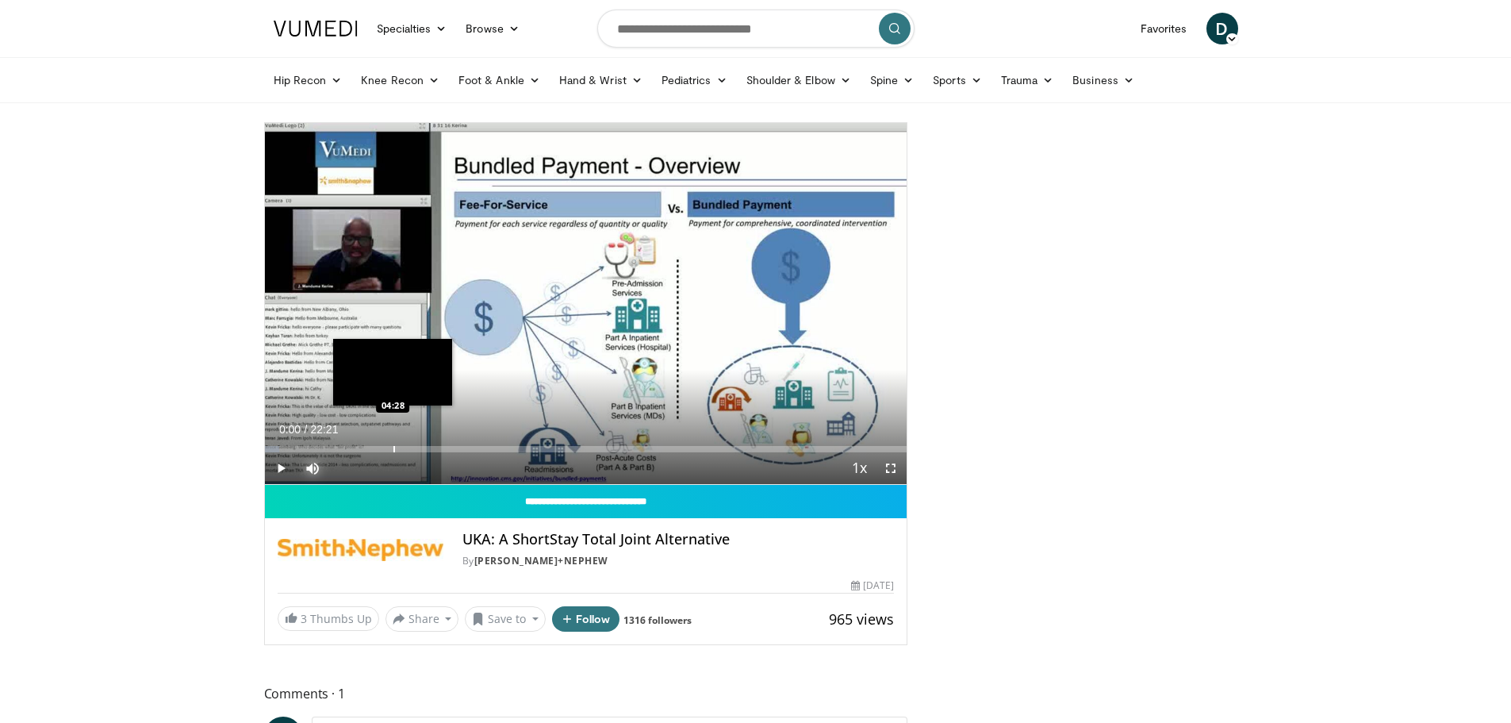
click at [392, 444] on div "Loaded : 2.23% 00:00 04:28" at bounding box center [586, 444] width 642 height 15
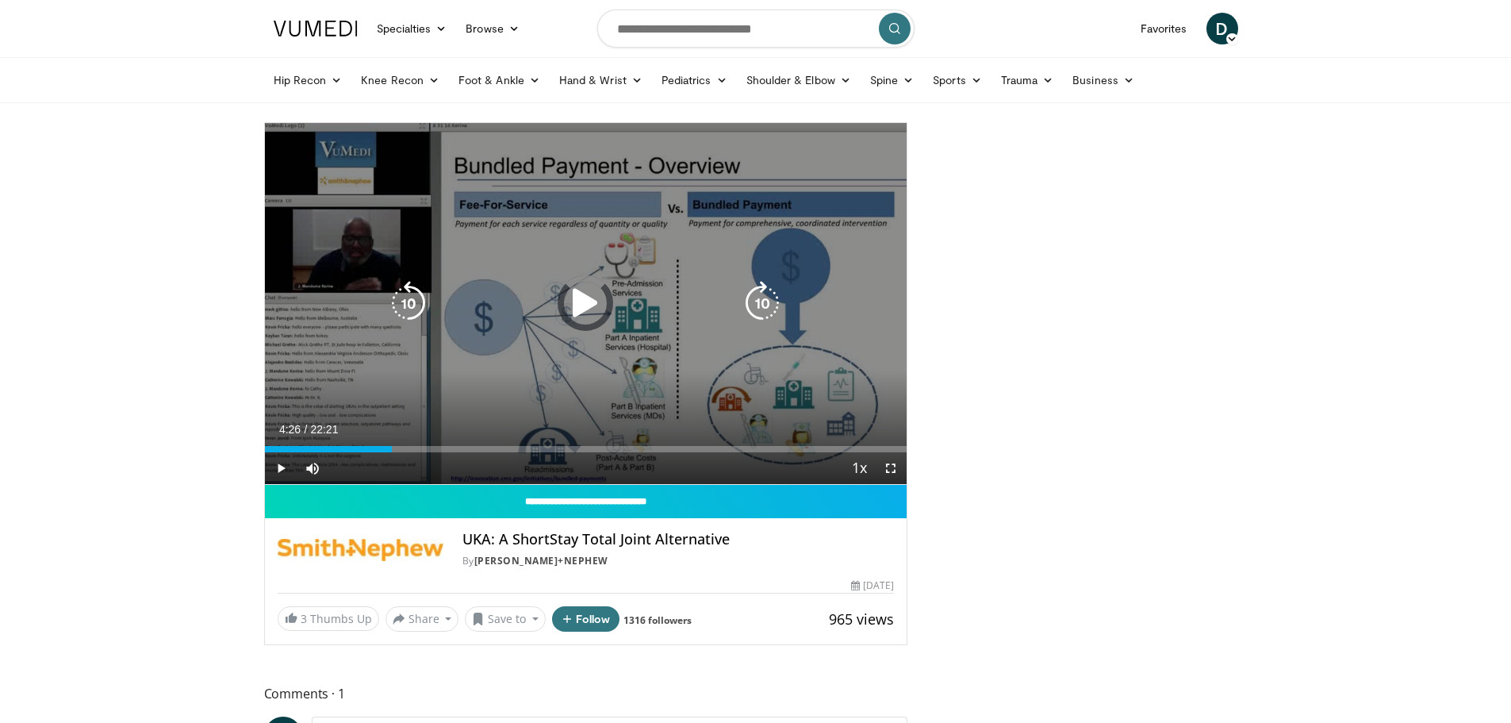
click at [590, 308] on icon "Video Player" at bounding box center [585, 303] width 44 height 44
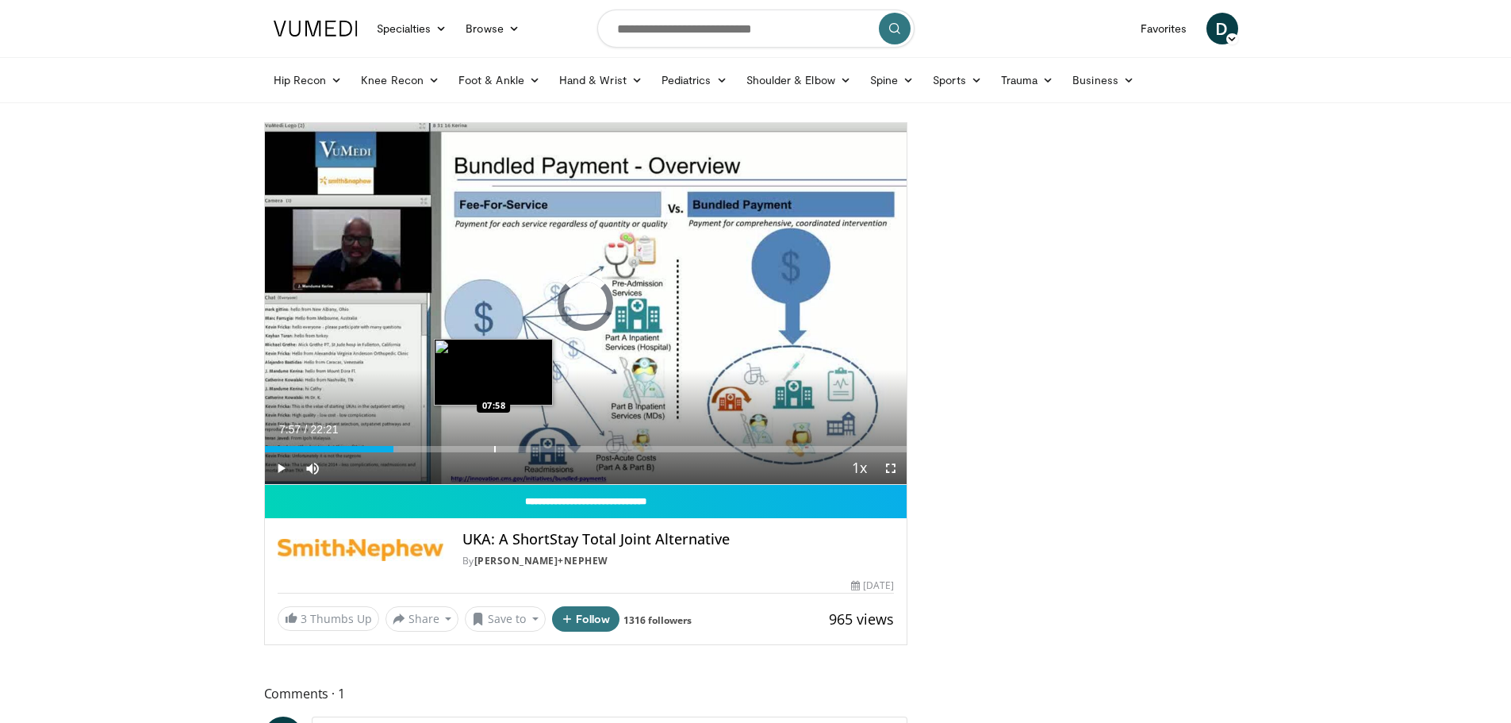
click at [494, 447] on div "Progress Bar" at bounding box center [495, 449] width 2 height 6
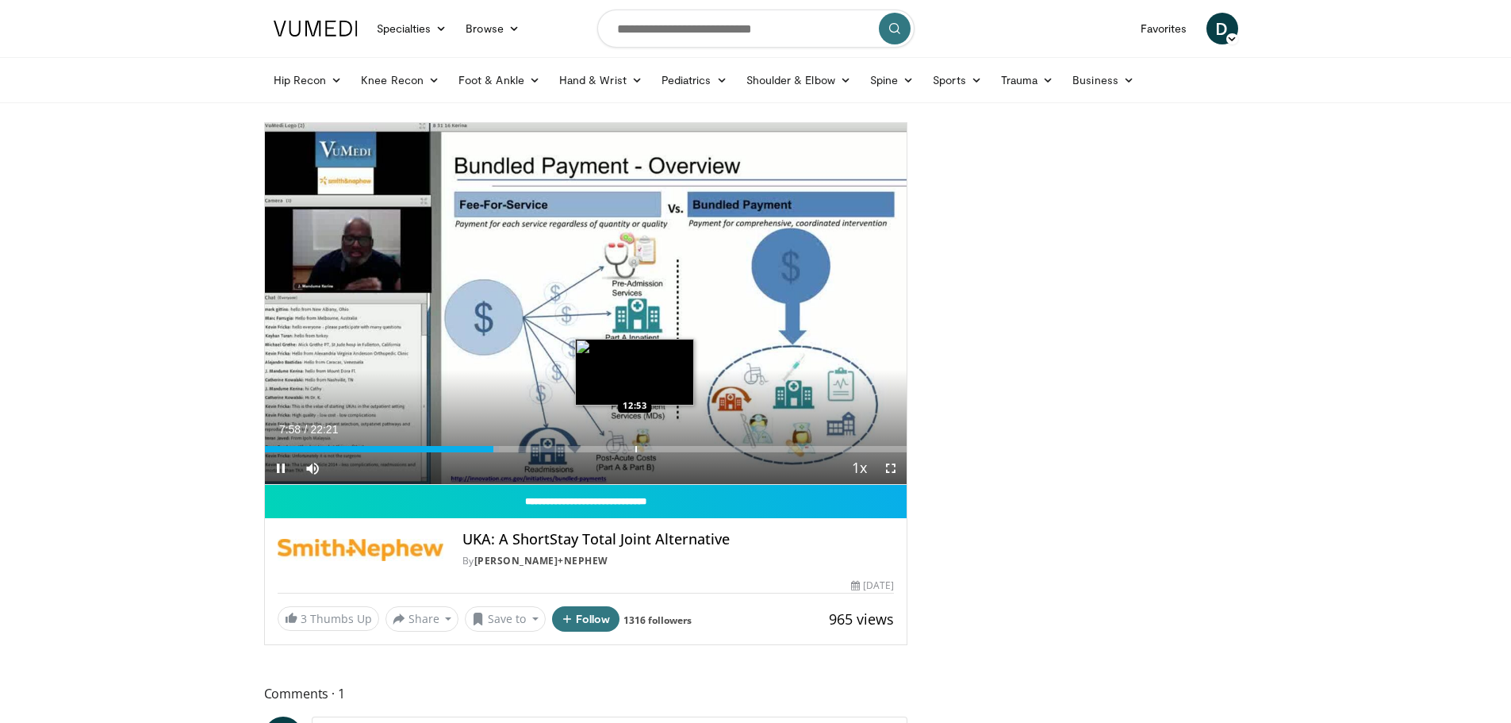
click at [635, 447] on div "Progress Bar" at bounding box center [636, 449] width 2 height 6
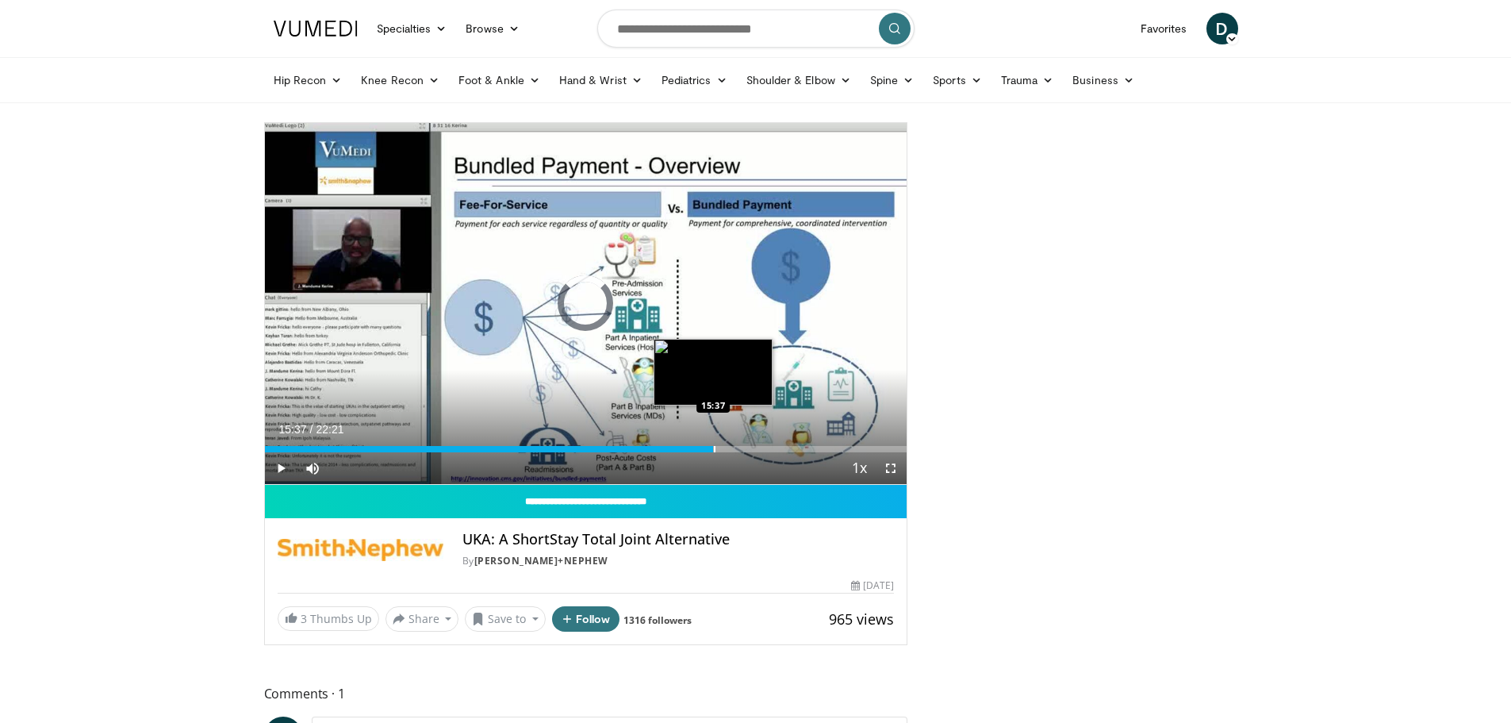
click at [714, 448] on div "Progress Bar" at bounding box center [715, 449] width 2 height 6
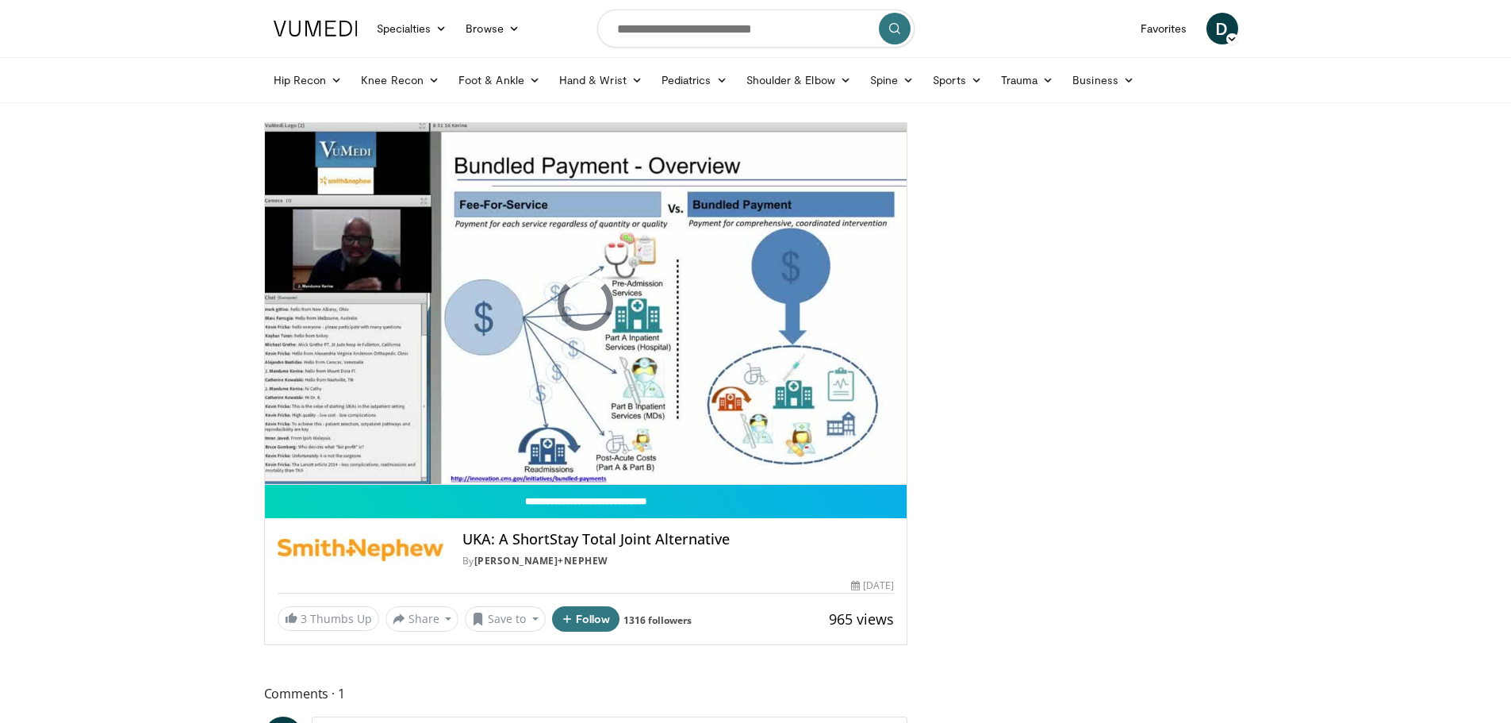
click at [1037, 298] on div at bounding box center [1083, 520] width 328 height 796
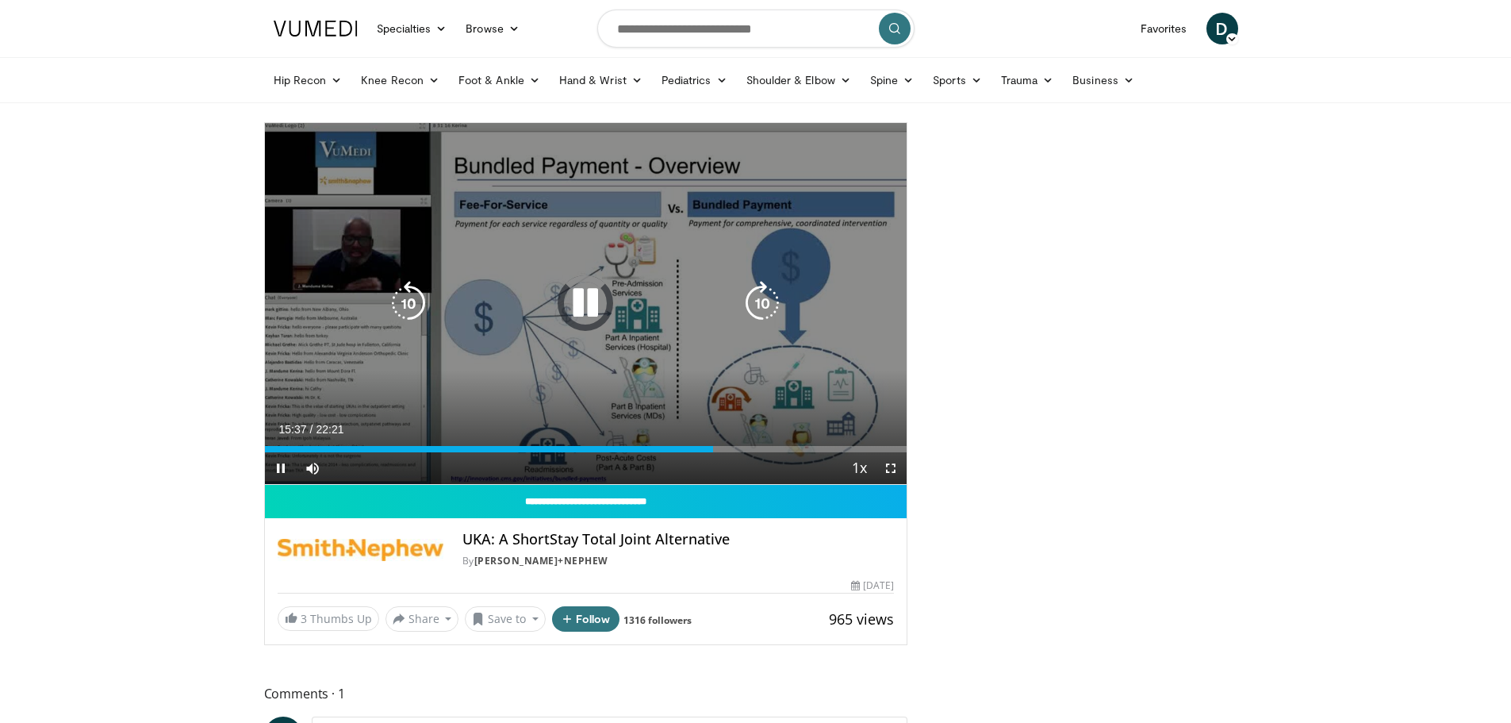
click at [588, 310] on icon "Video Player" at bounding box center [585, 303] width 44 height 44
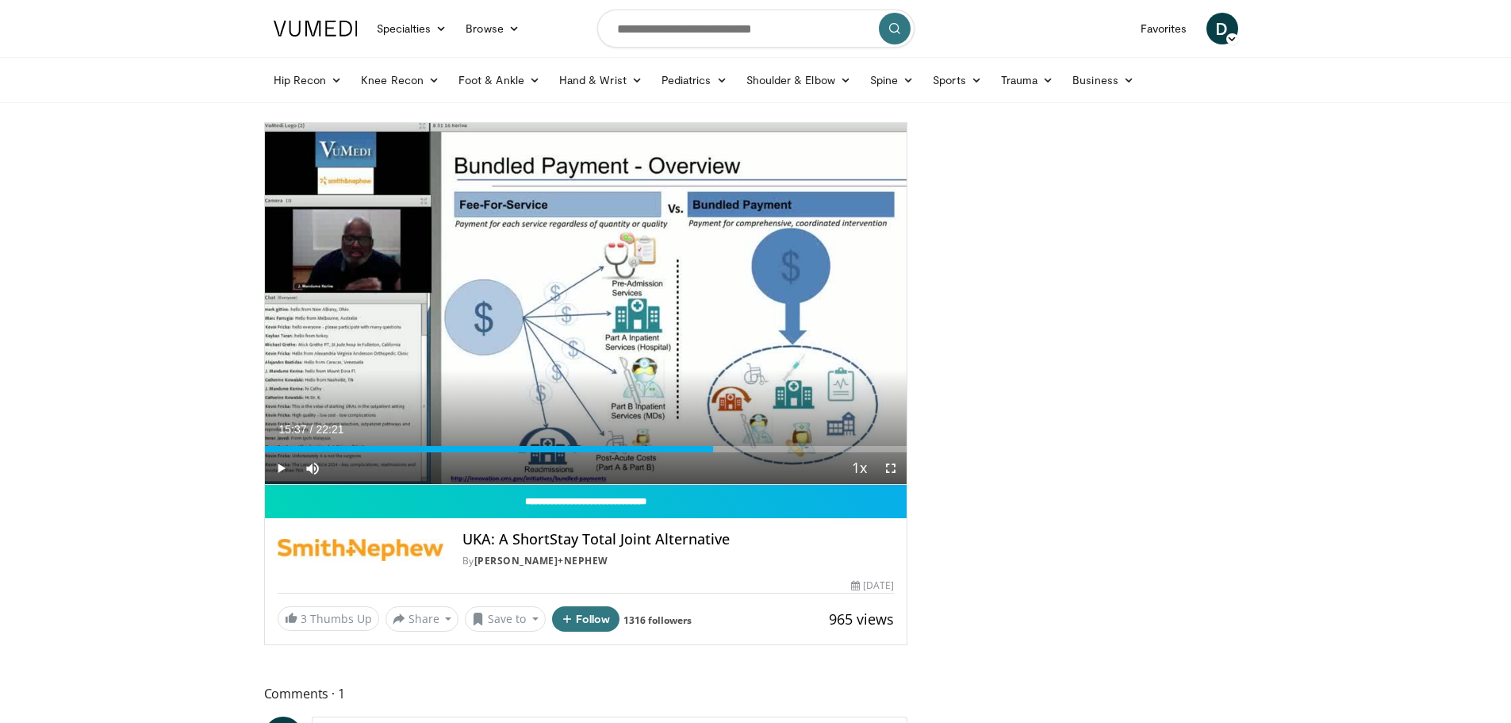
drag, startPoint x: 783, startPoint y: 122, endPoint x: 1052, endPoint y: 314, distance: 330.4
click at [1052, 314] on div at bounding box center [1083, 520] width 328 height 796
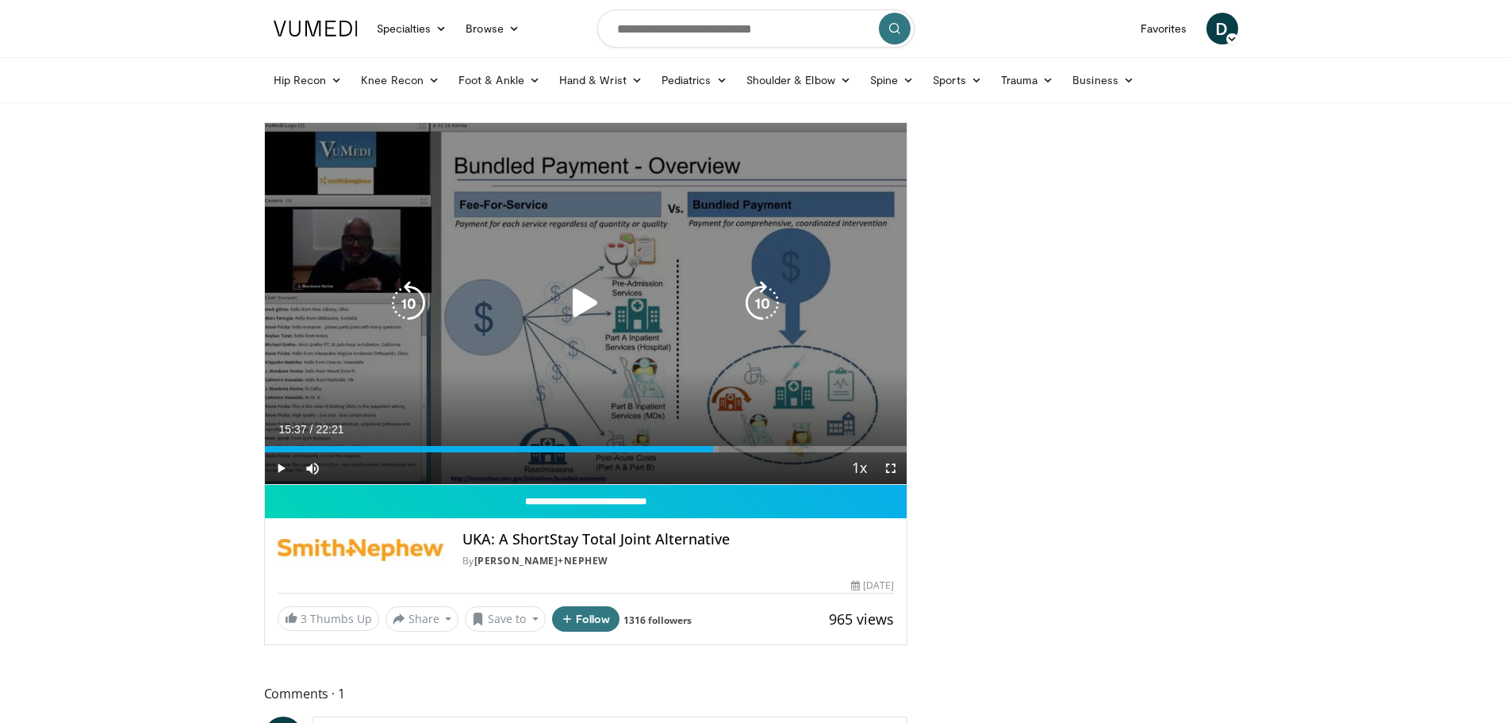
click at [584, 307] on icon "Video Player" at bounding box center [585, 303] width 44 height 44
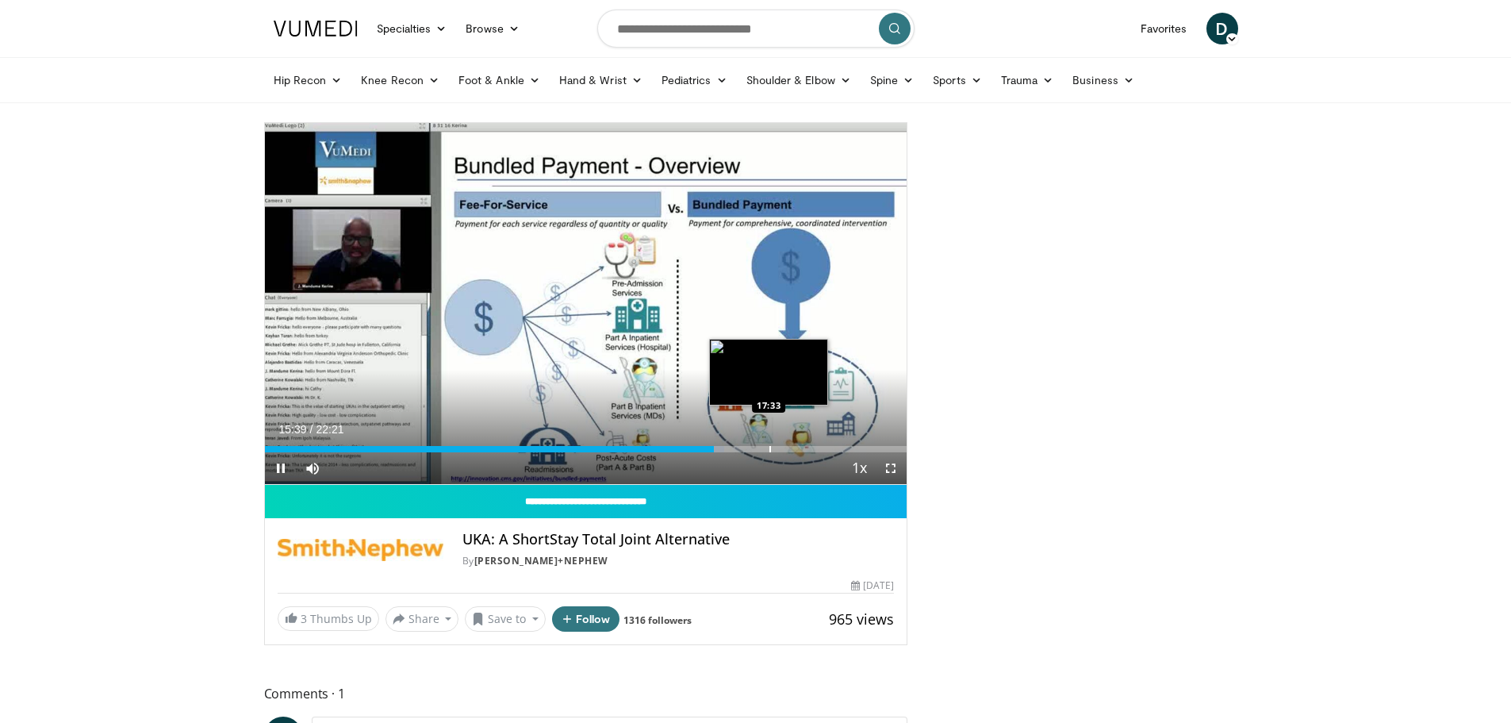
click at [769, 446] on div "Progress Bar" at bounding box center [770, 449] width 2 height 6
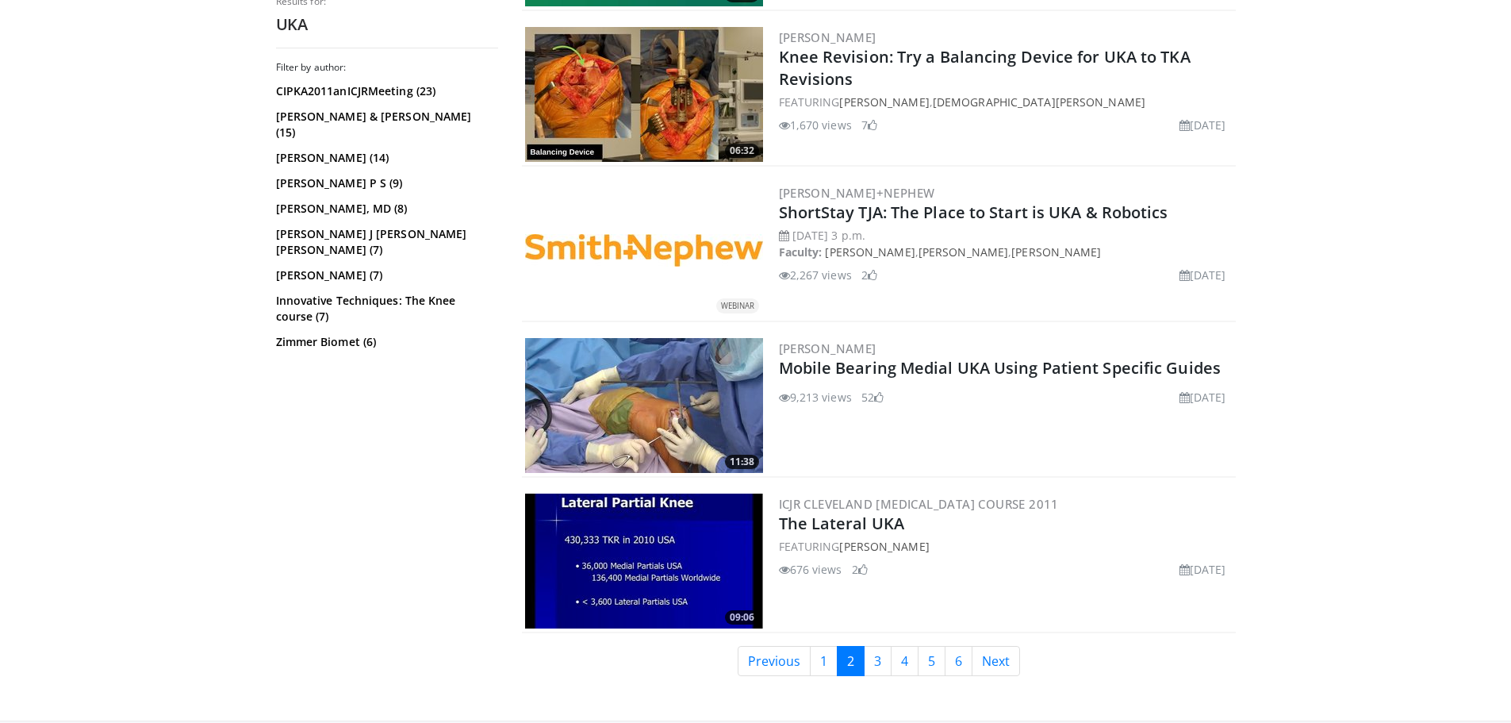
scroll to position [3851, 0]
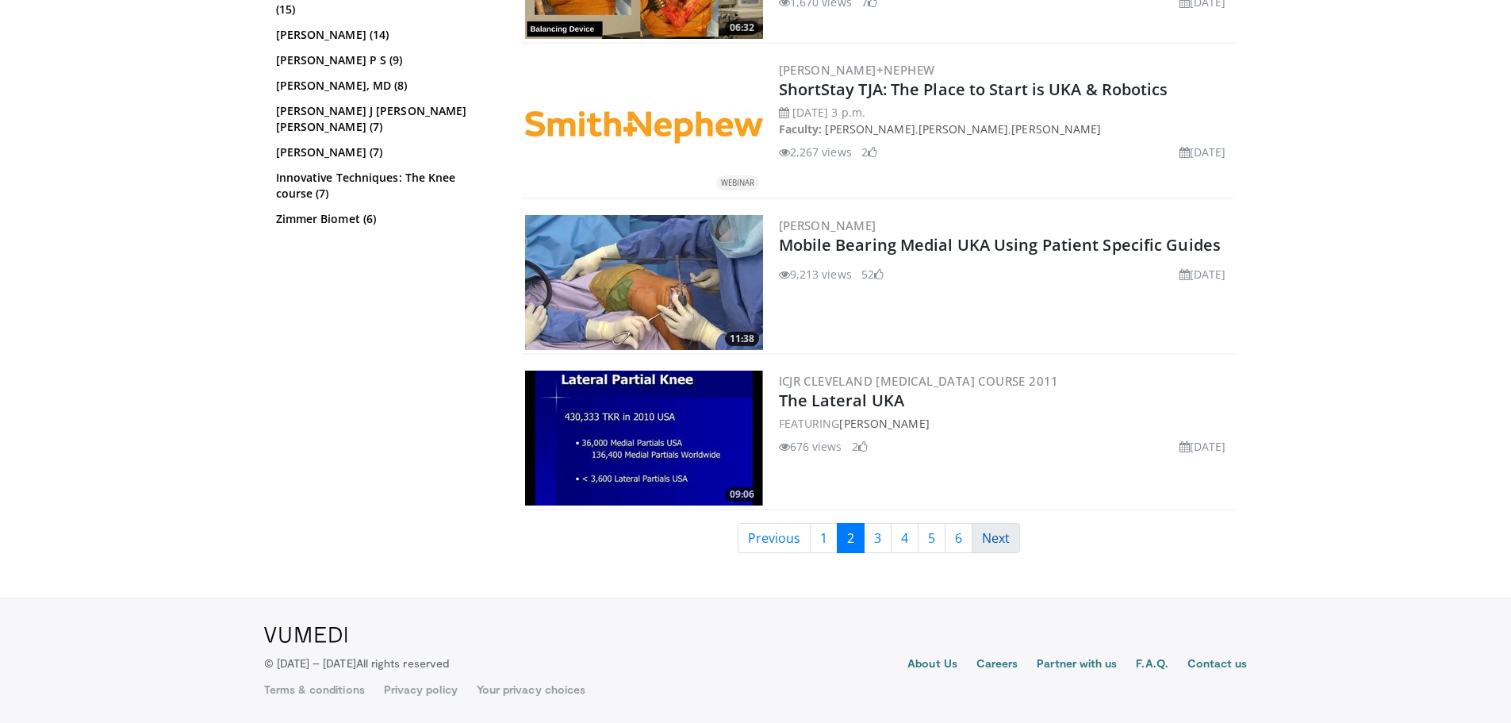
click at [988, 545] on link "Next" at bounding box center [996, 538] width 48 height 30
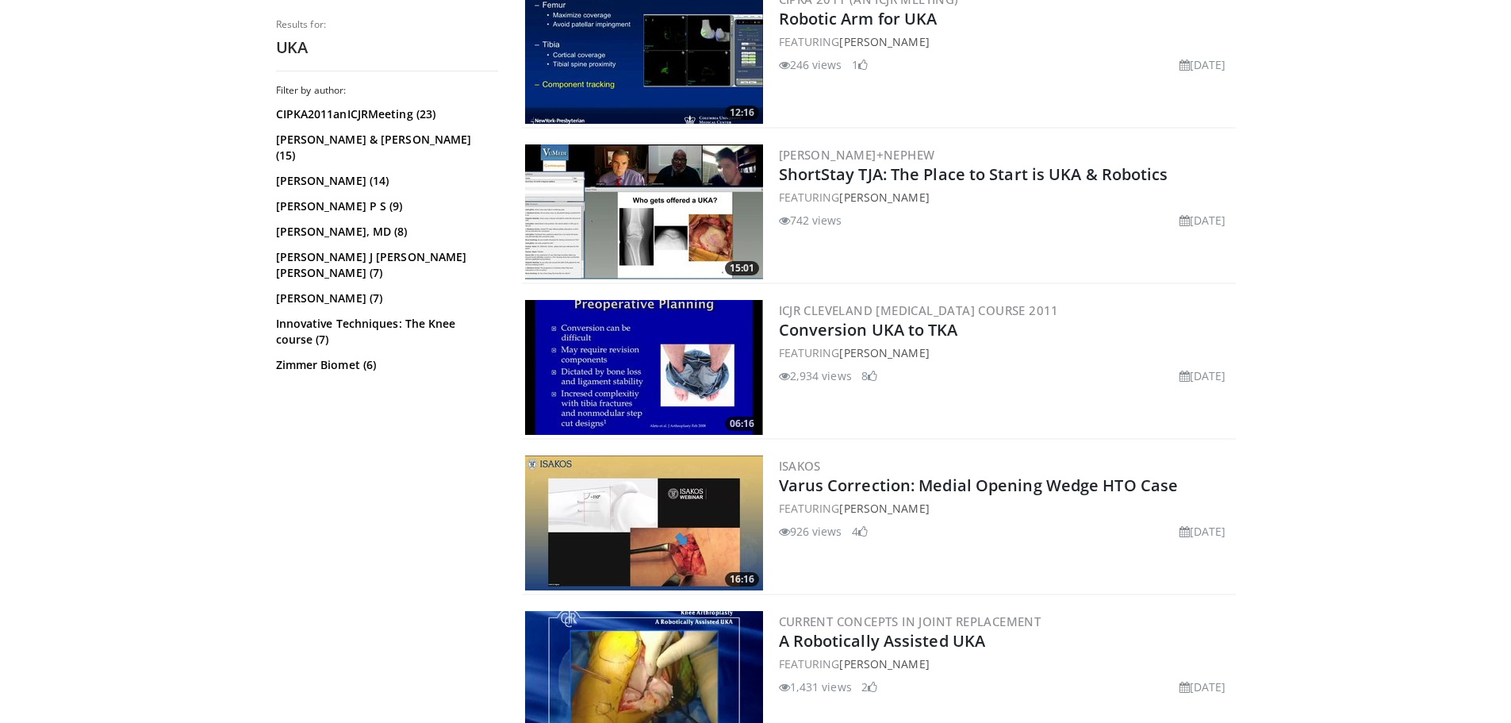
scroll to position [1983, 0]
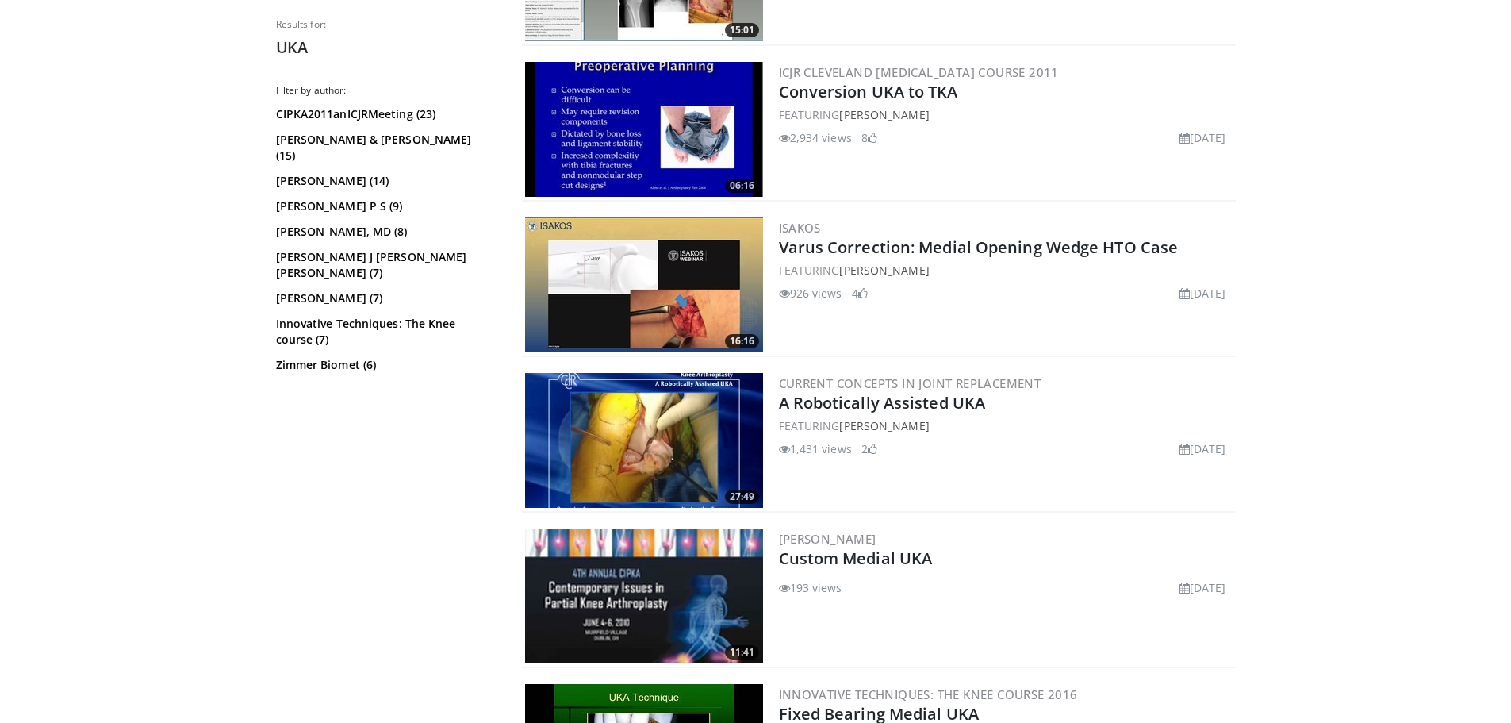
click at [682, 416] on img at bounding box center [644, 440] width 238 height 135
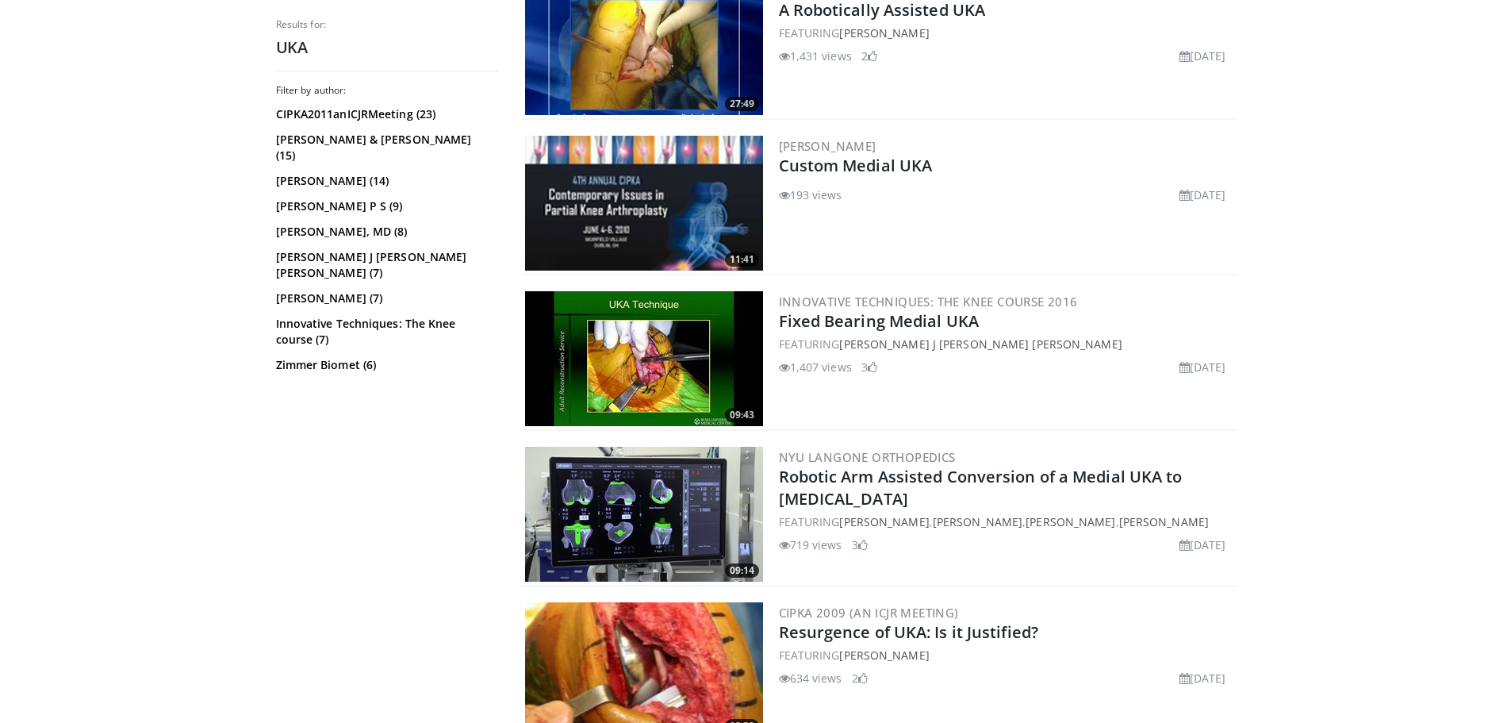
scroll to position [2380, 0]
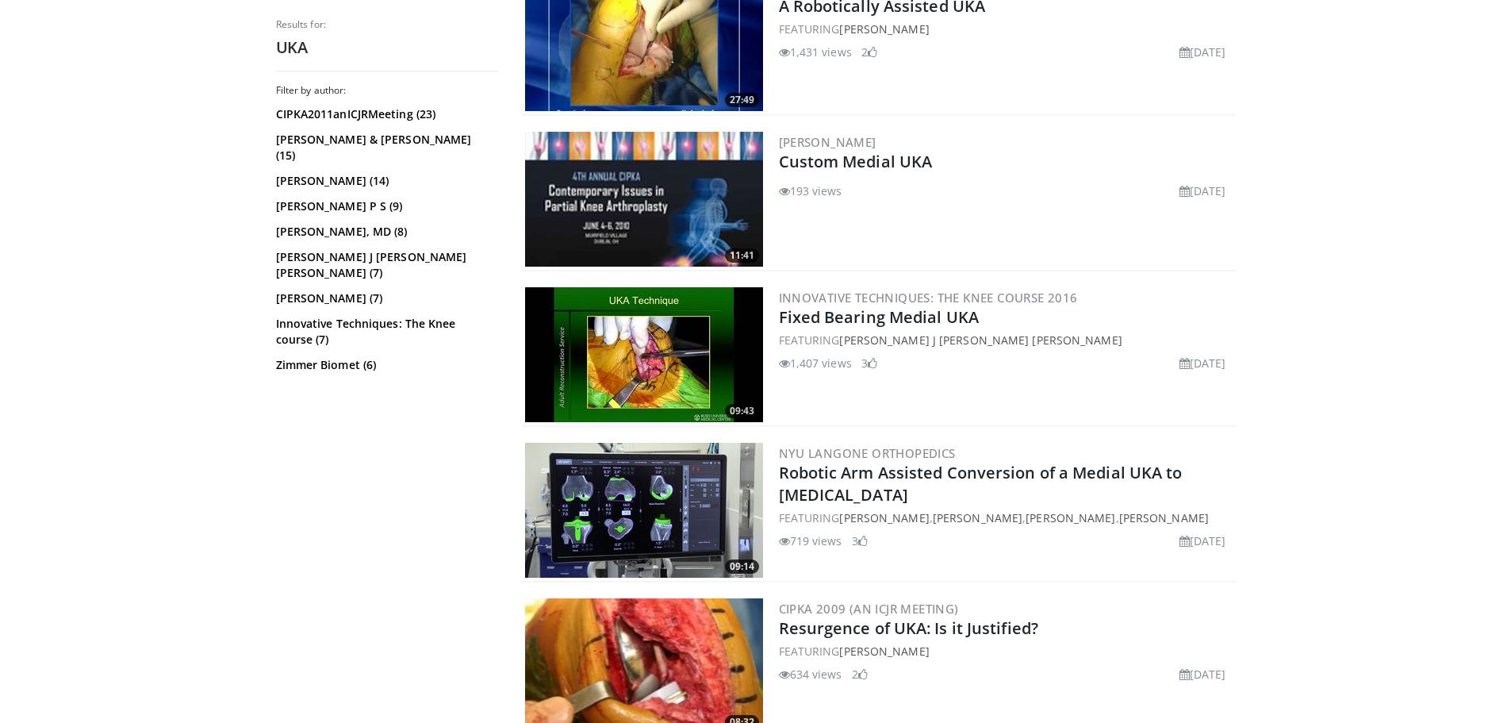
click at [679, 331] on img at bounding box center [644, 354] width 238 height 135
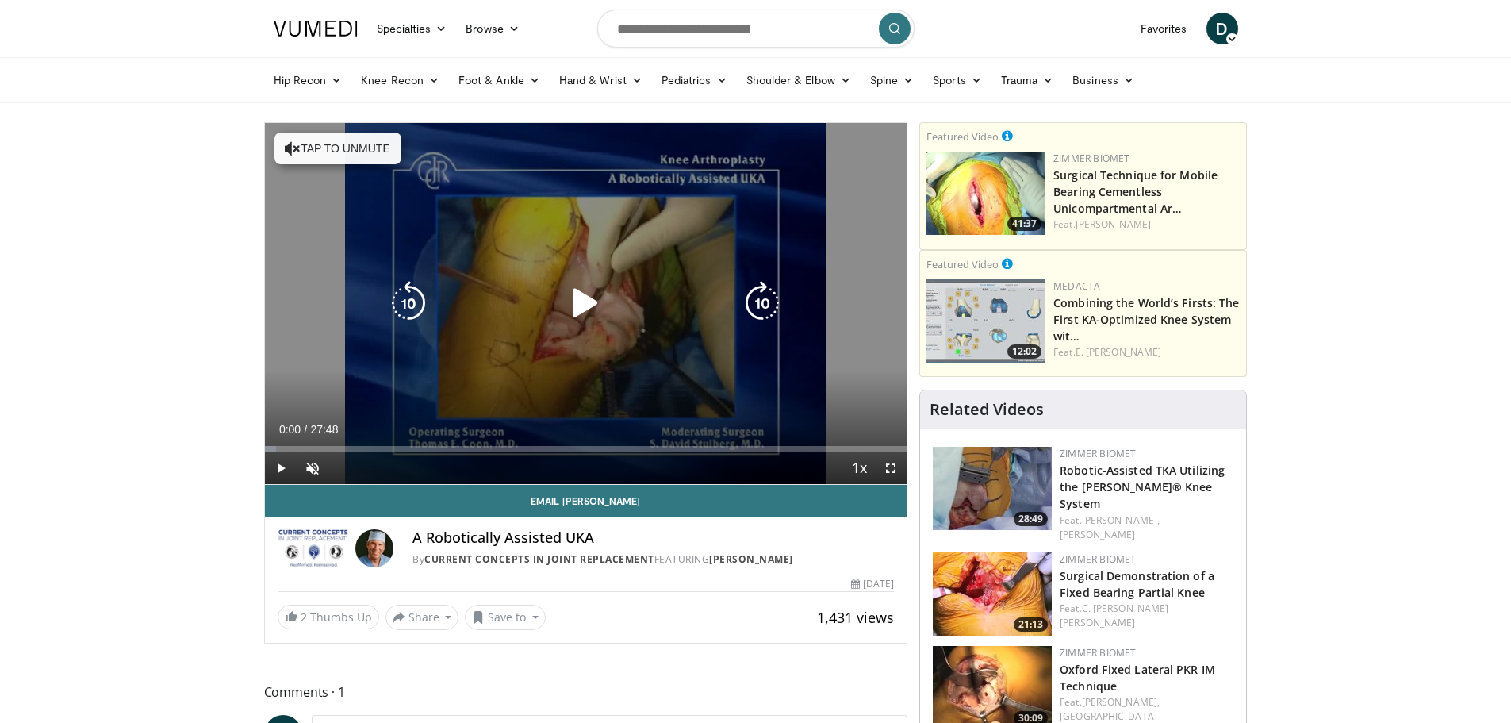
click at [296, 145] on icon "Video Player" at bounding box center [293, 148] width 16 height 16
click at [587, 313] on icon "Video Player" at bounding box center [585, 303] width 44 height 44
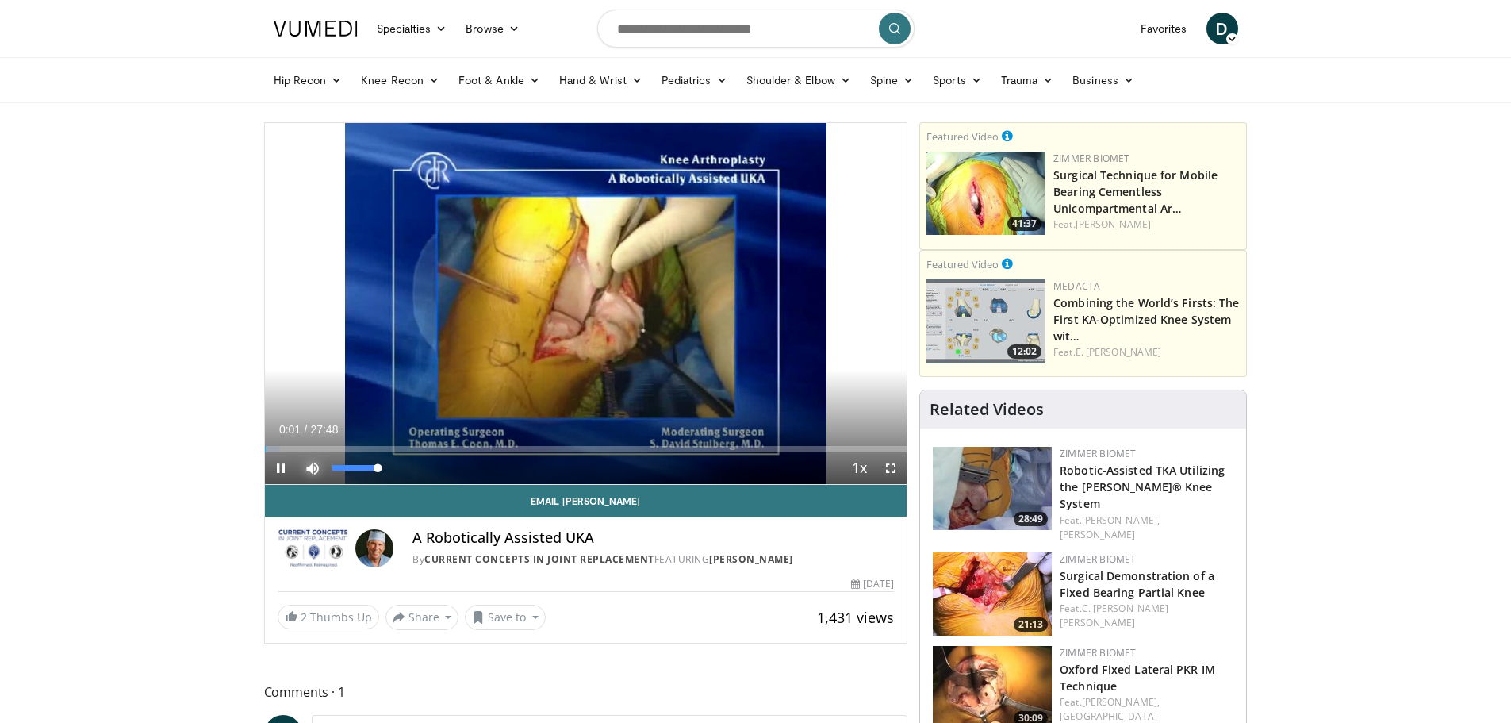
click at [313, 474] on span "Video Player" at bounding box center [313, 468] width 32 height 32
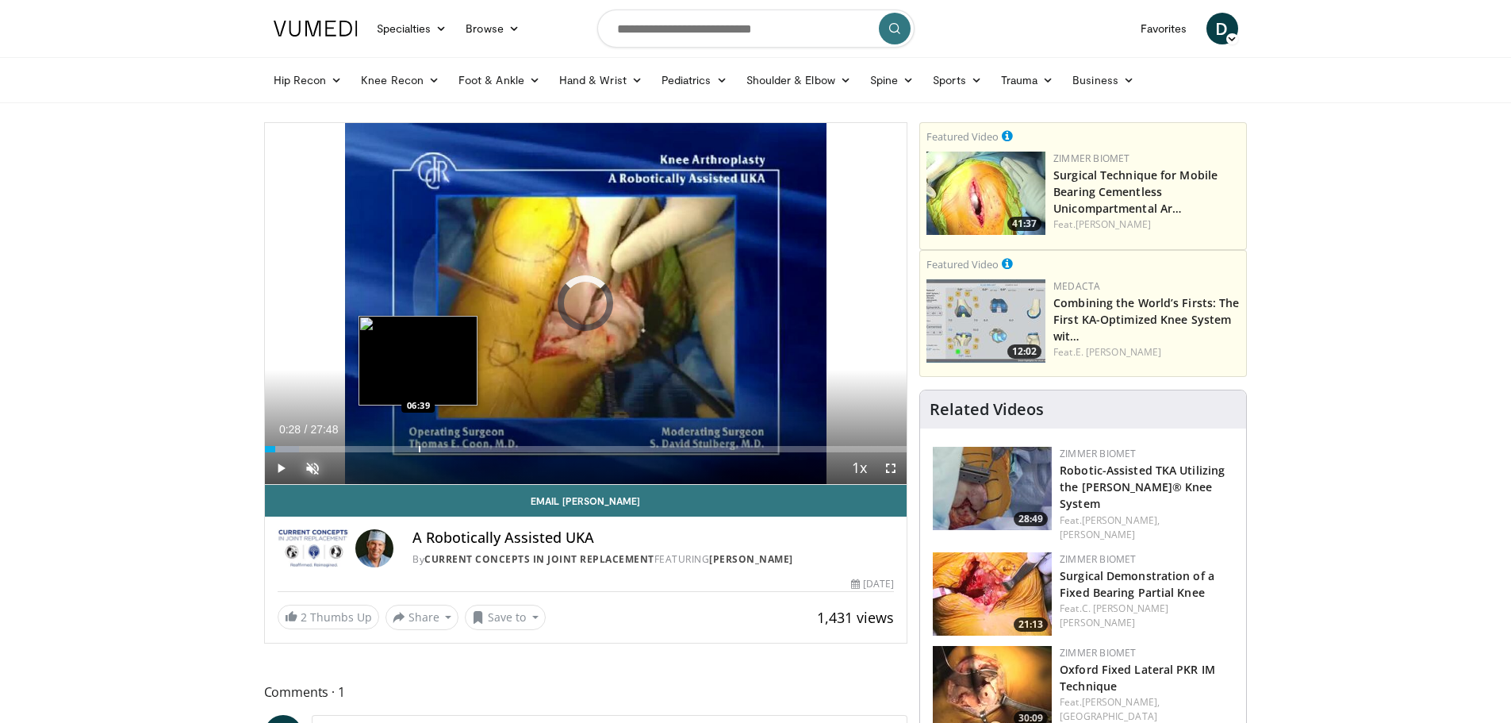
click at [419, 449] on div "Progress Bar" at bounding box center [420, 449] width 2 height 6
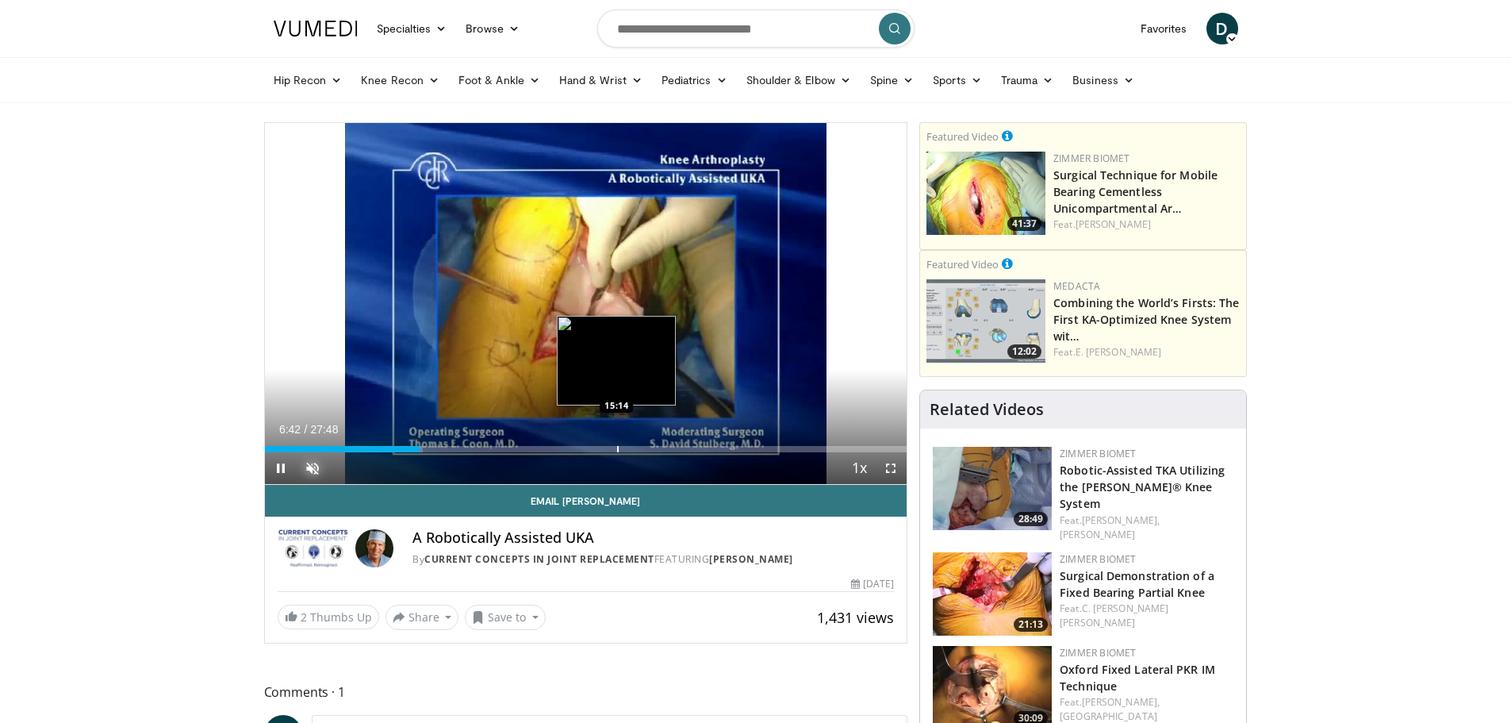
click at [616, 446] on div "Loaded : 24.60% 06:42 15:14" at bounding box center [586, 449] width 642 height 6
click at [643, 449] on div "Progress Bar" at bounding box center [644, 449] width 2 height 6
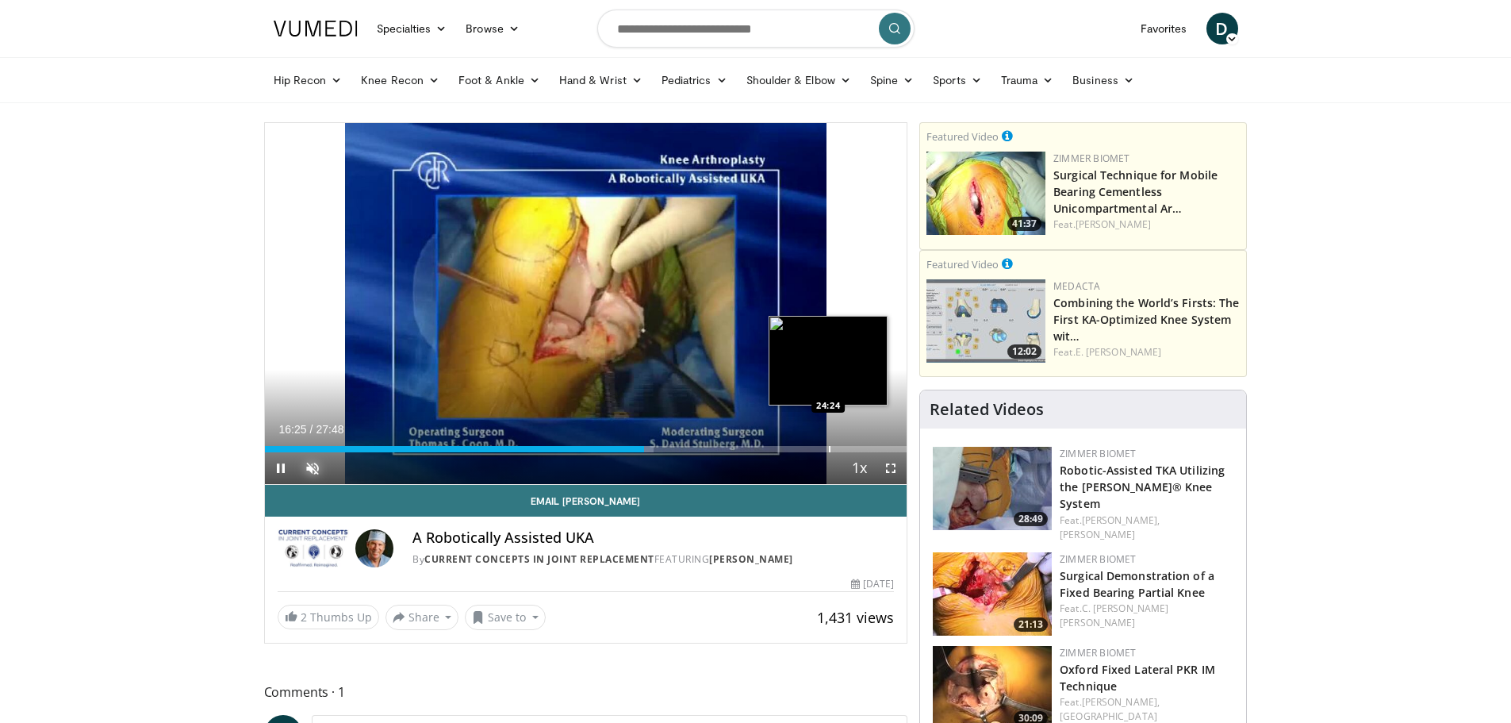
click at [828, 443] on div "Loaded : 60.60% 16:25 24:24" at bounding box center [586, 444] width 642 height 15
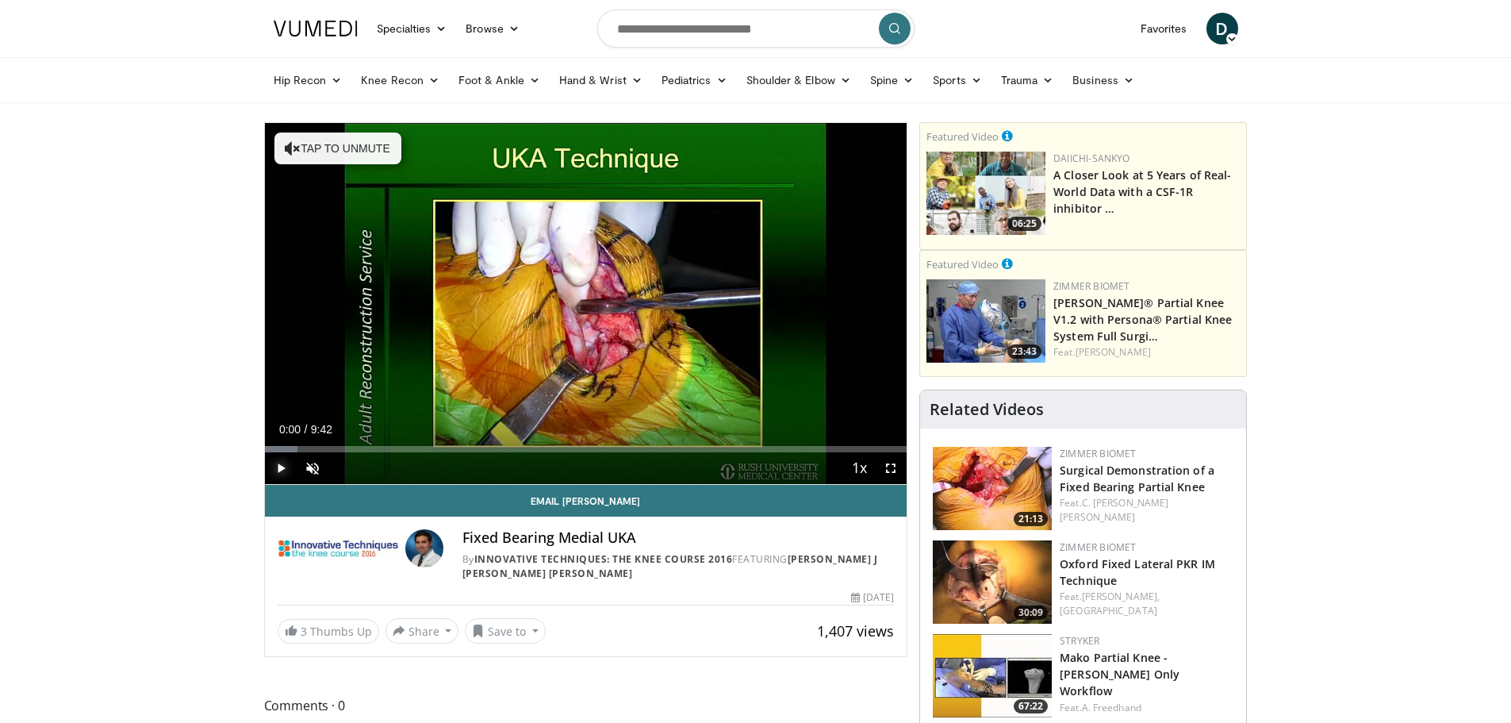
click at [278, 466] on span "Video Player" at bounding box center [281, 468] width 32 height 32
click at [293, 454] on span "Video Player" at bounding box center [281, 468] width 32 height 32
click at [301, 447] on div "Progress Bar" at bounding box center [302, 449] width 2 height 6
click at [281, 461] on span "Video Player" at bounding box center [281, 468] width 32 height 32
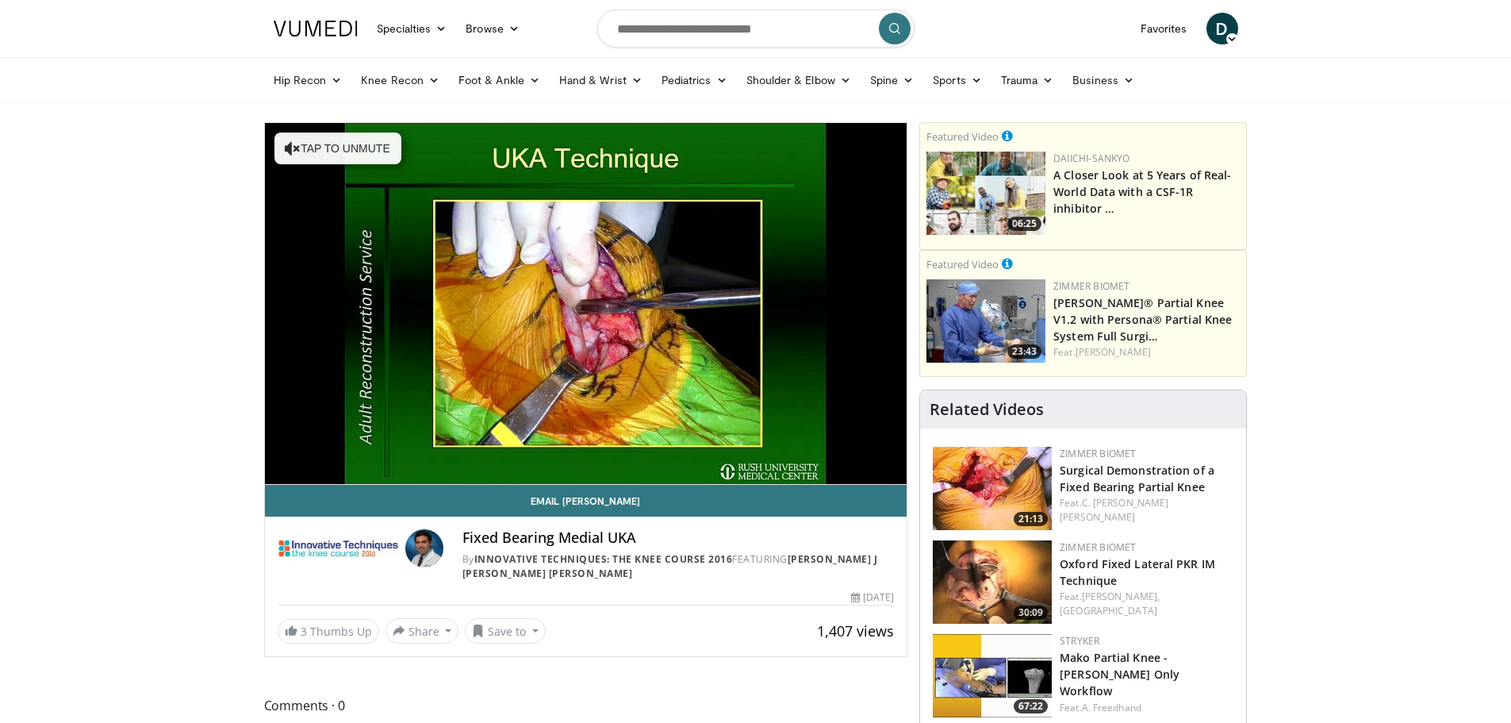
click at [339, 450] on div "10 seconds Tap to unmute" at bounding box center [586, 303] width 642 height 361
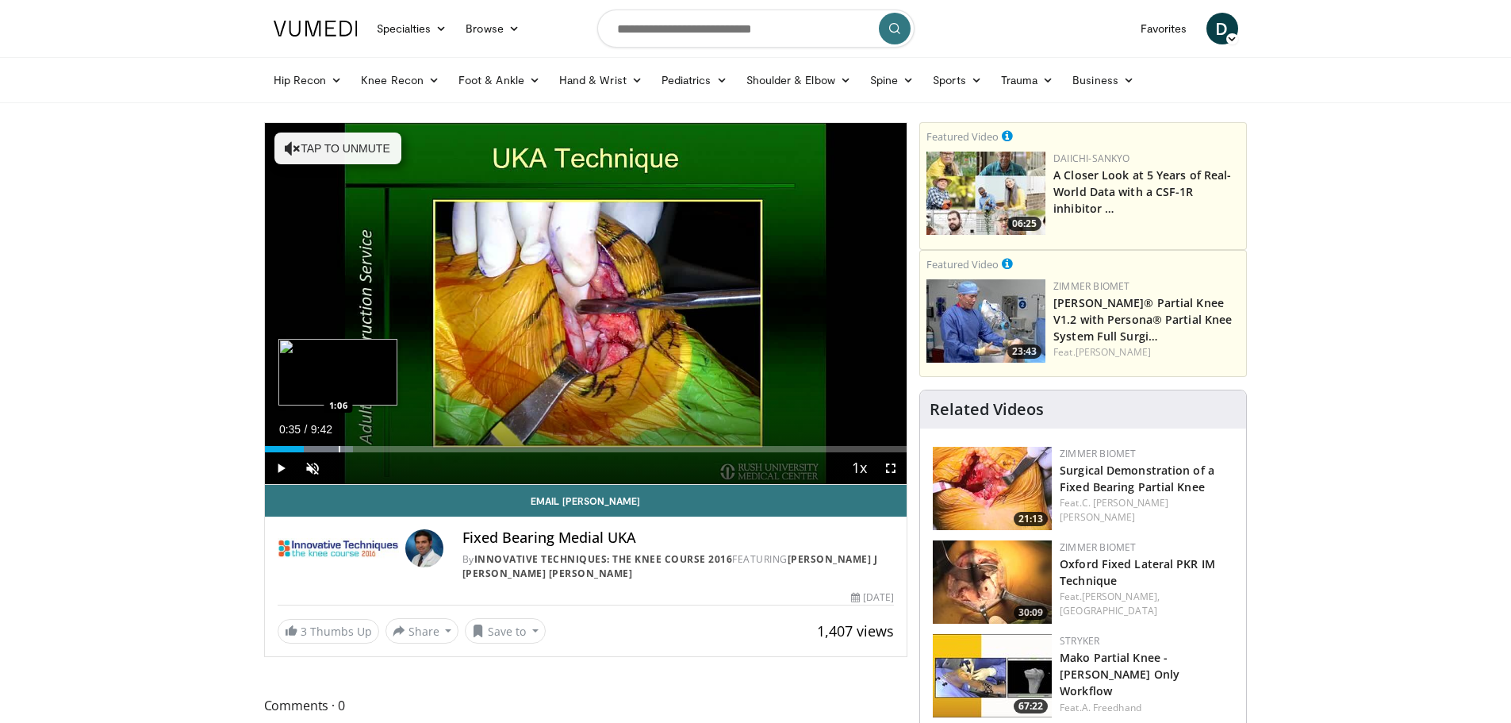
click at [339, 450] on div "Progress Bar" at bounding box center [340, 449] width 2 height 6
click at [283, 470] on span "Video Player" at bounding box center [281, 468] width 32 height 32
click at [373, 448] on div "Progress Bar" at bounding box center [374, 449] width 2 height 6
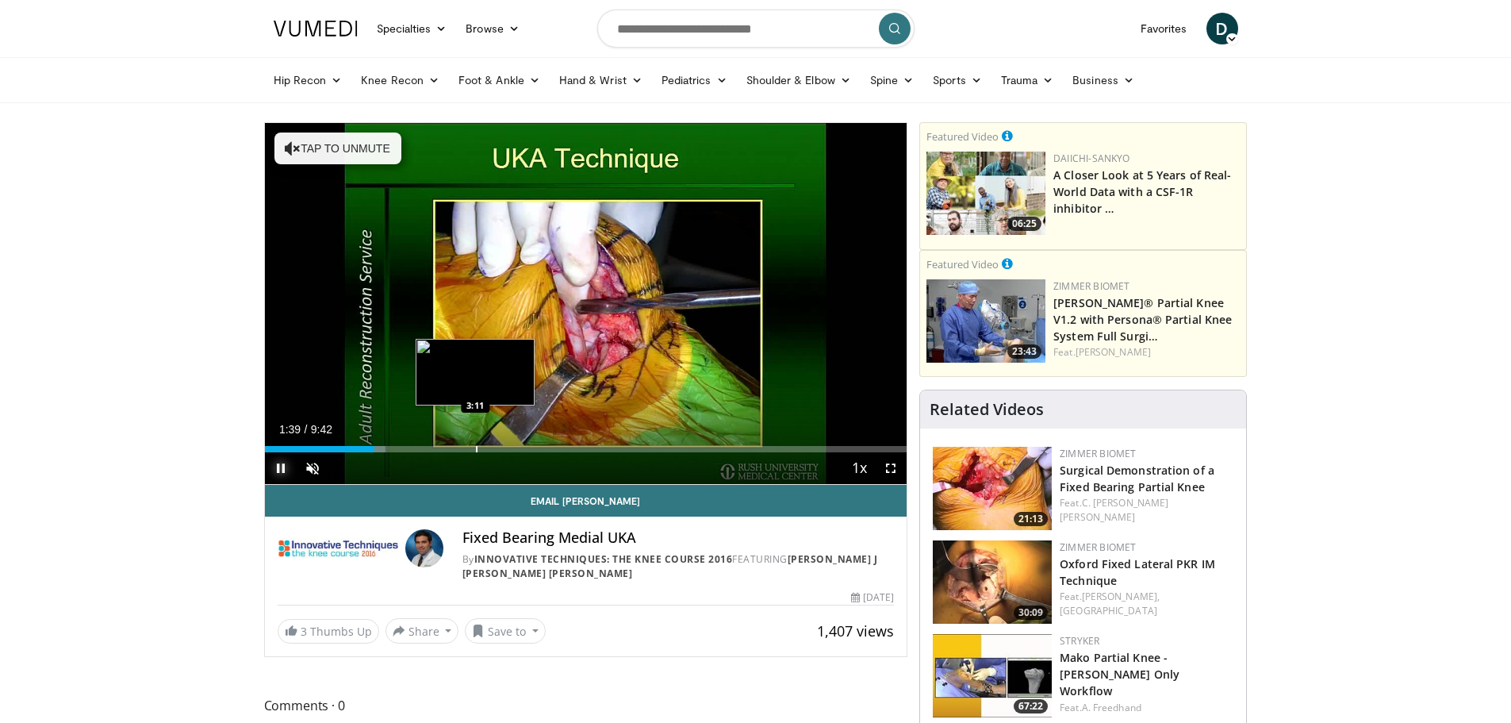
click at [476, 449] on div "Progress Bar" at bounding box center [477, 449] width 2 height 6
click at [516, 444] on div "Loaded : 34.31% 3:11 3:48" at bounding box center [586, 444] width 642 height 15
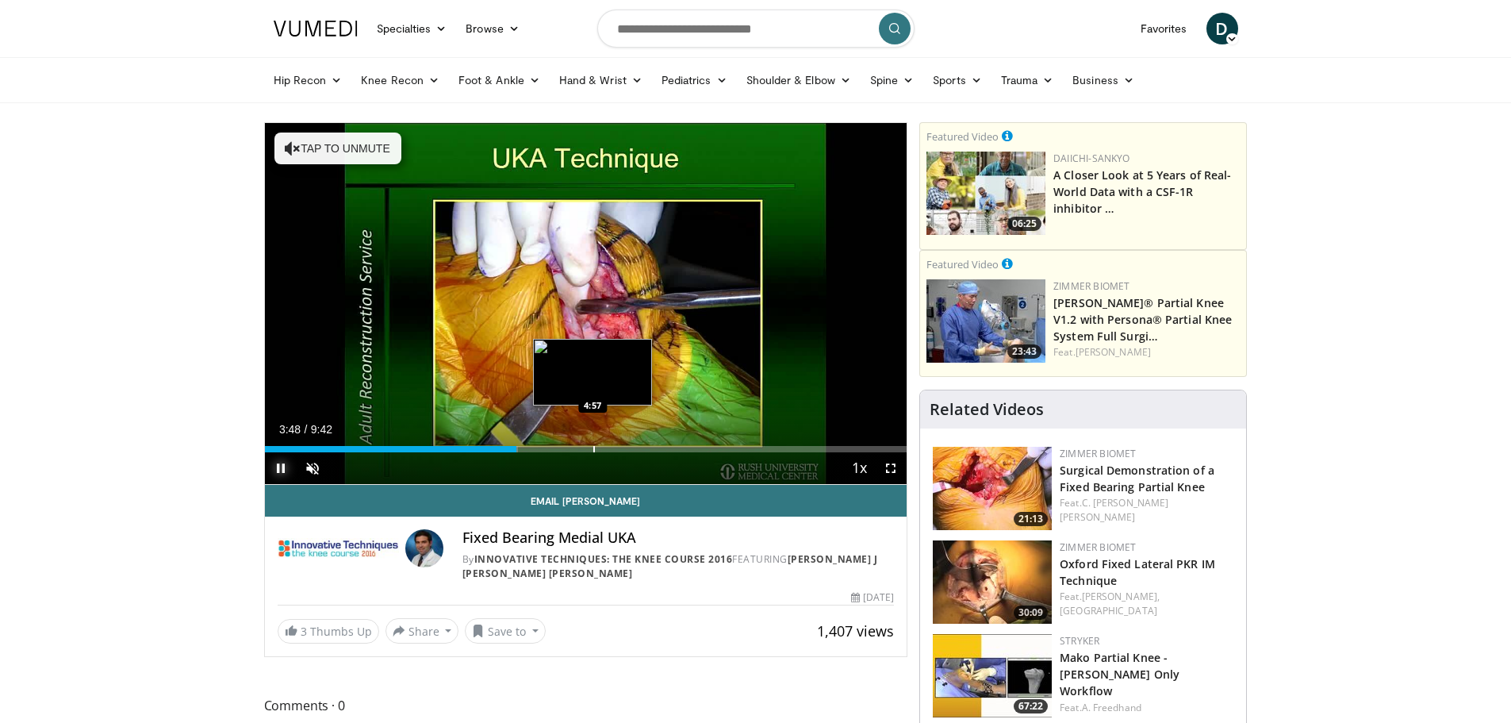
click at [593, 447] on div "Progress Bar" at bounding box center [594, 449] width 2 height 6
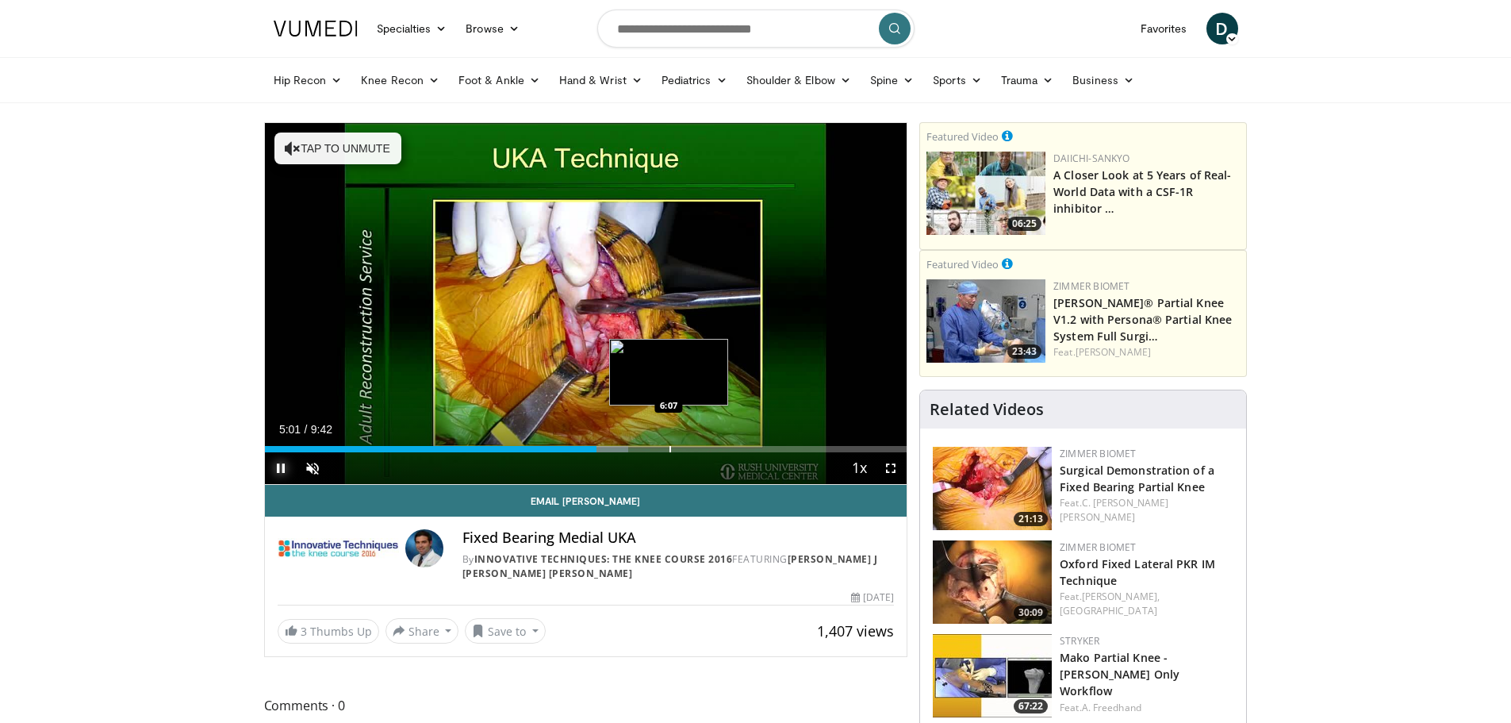
click at [669, 447] on div "Progress Bar" at bounding box center [670, 449] width 2 height 6
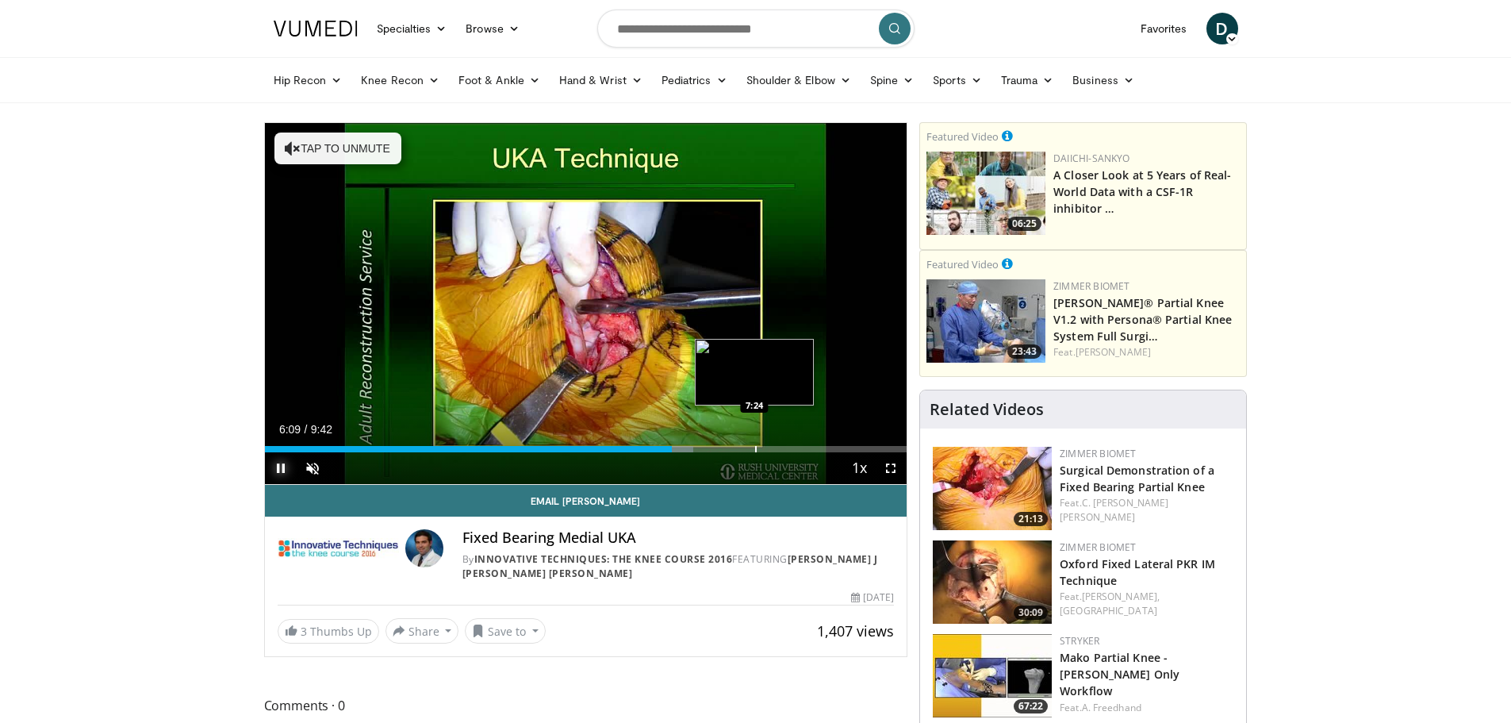
click at [755, 451] on div "Progress Bar" at bounding box center [756, 449] width 2 height 6
click at [827, 446] on div "Progress Bar" at bounding box center [828, 449] width 2 height 6
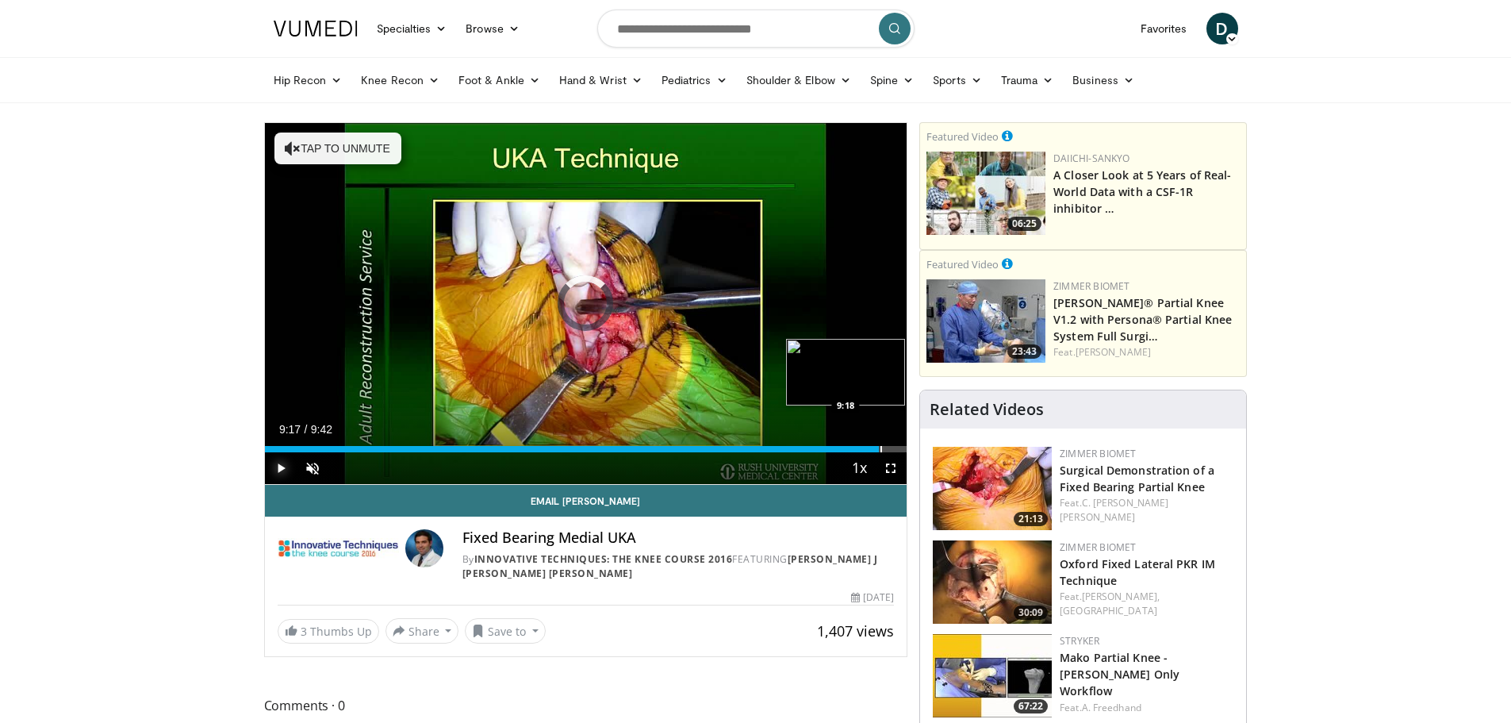
click at [880, 447] on div "Progress Bar" at bounding box center [881, 449] width 2 height 6
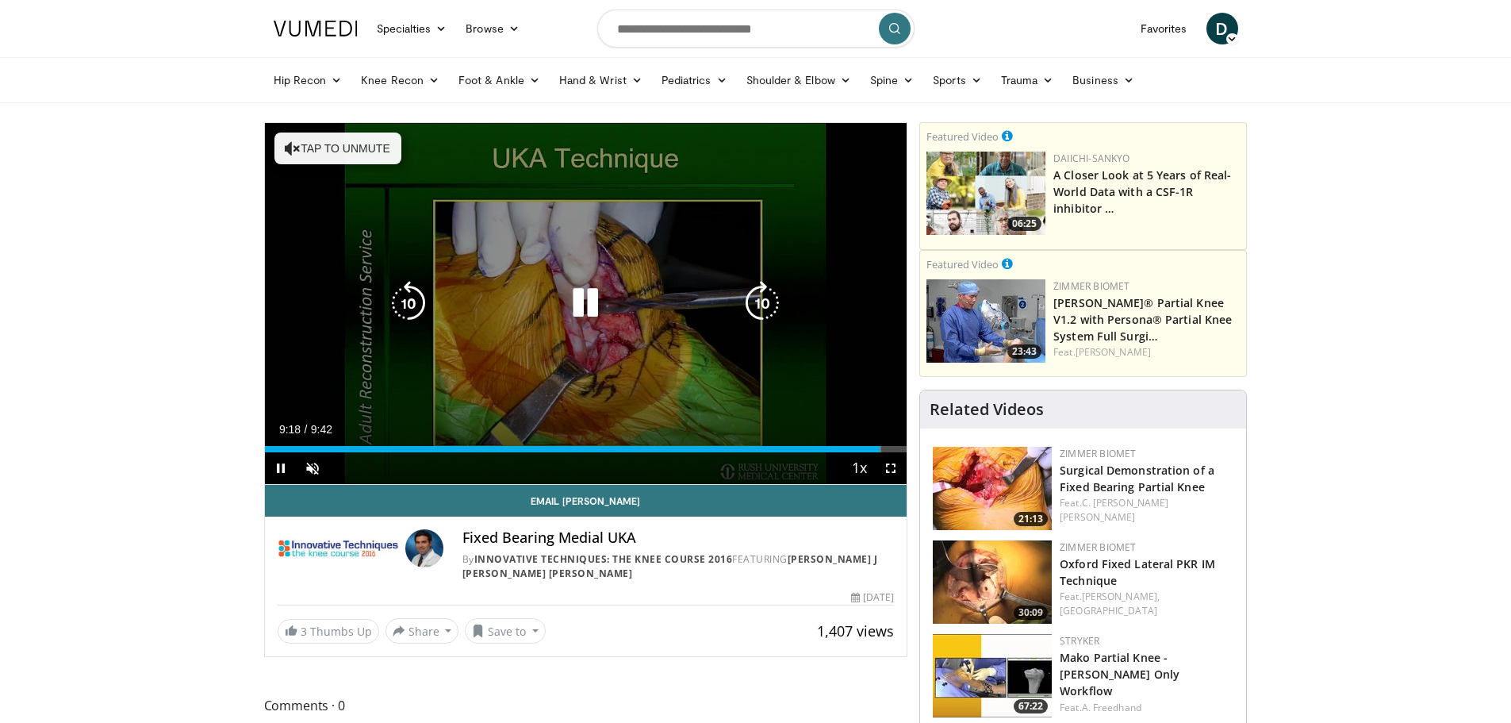
click at [587, 312] on icon "Video Player" at bounding box center [585, 303] width 44 height 44
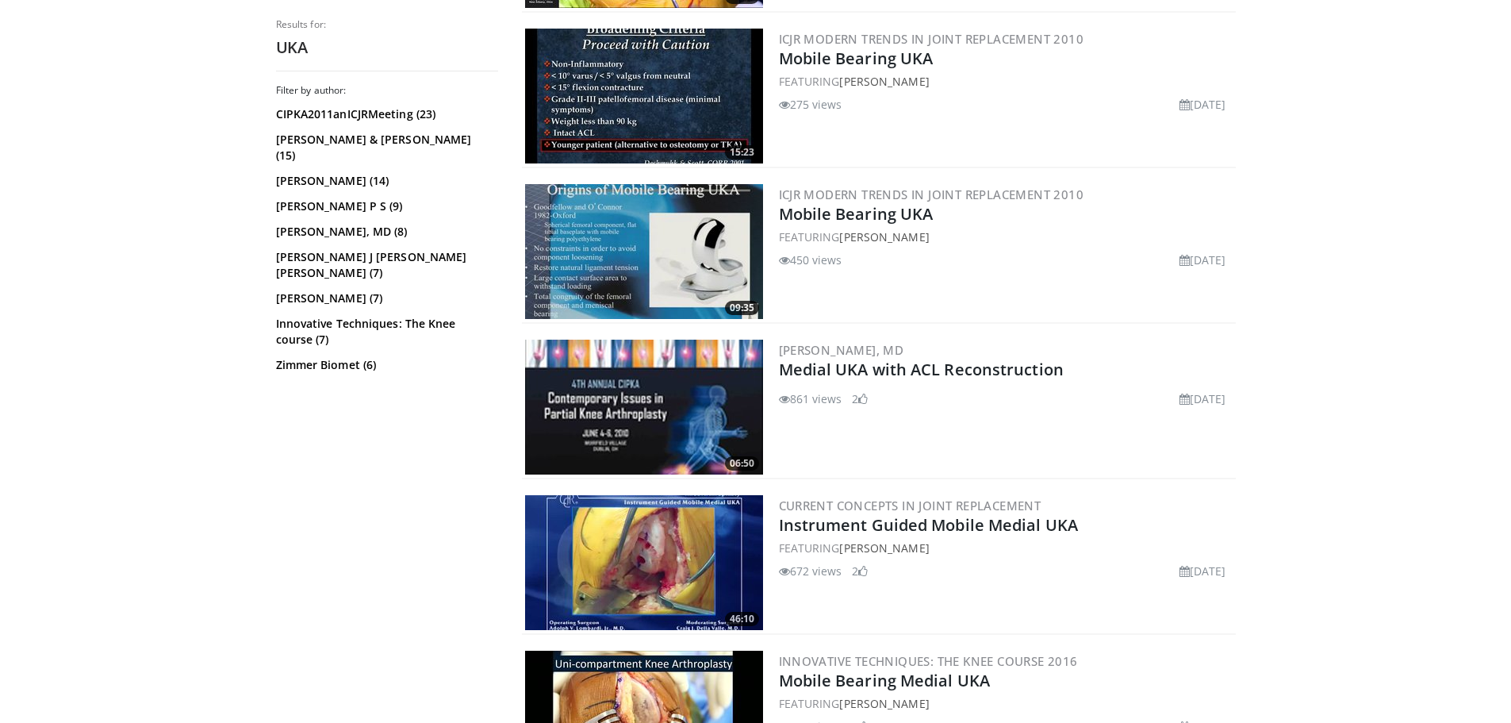
scroll to position [3649, 0]
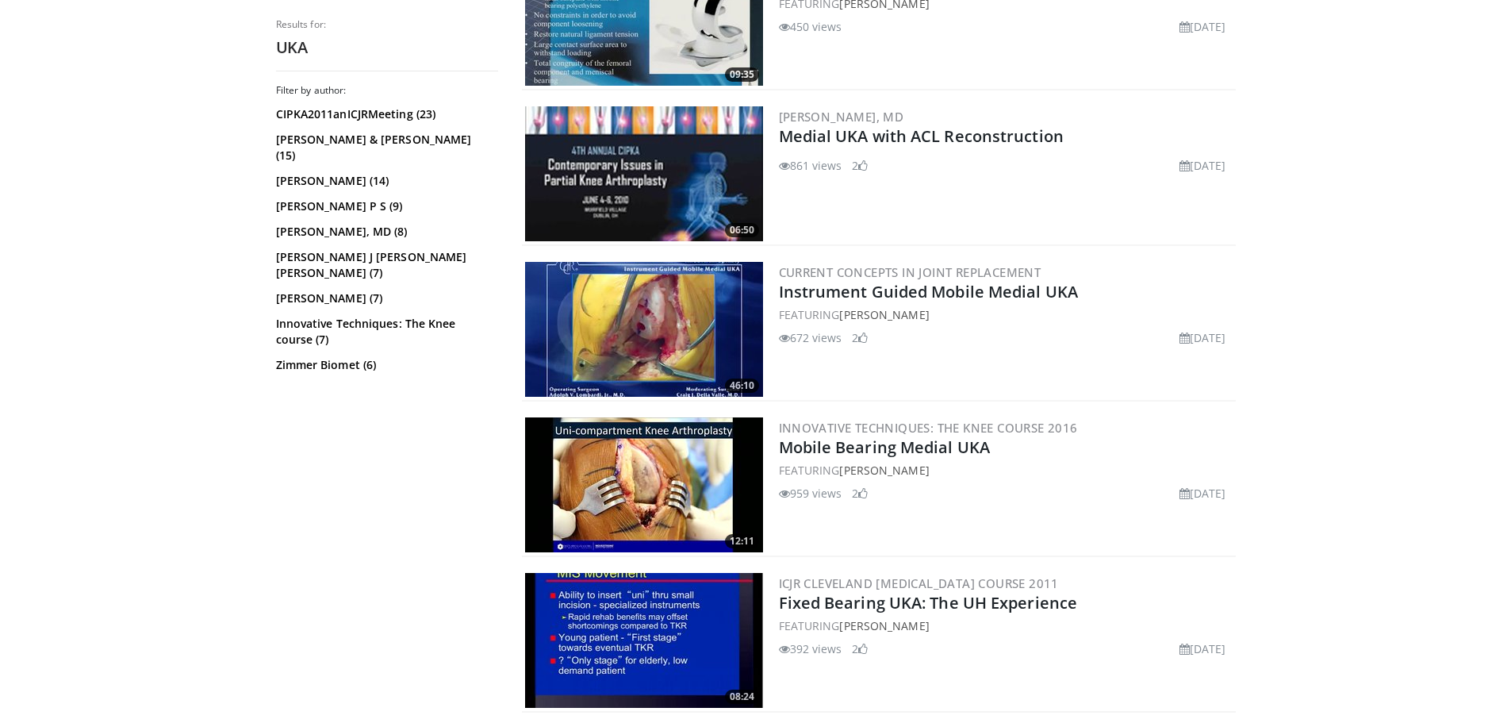
click at [622, 331] on img at bounding box center [644, 329] width 238 height 135
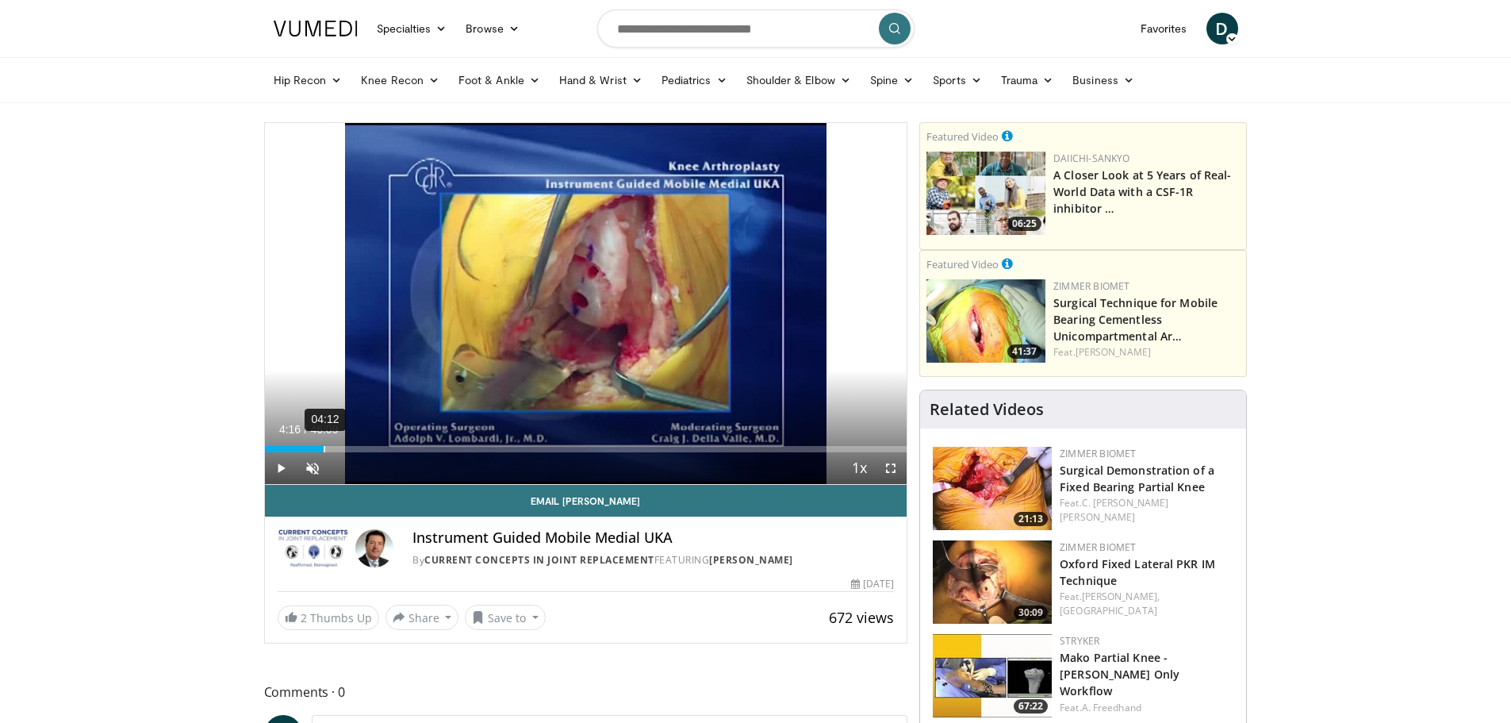
click at [324, 447] on div "04:12" at bounding box center [325, 449] width 2 height 6
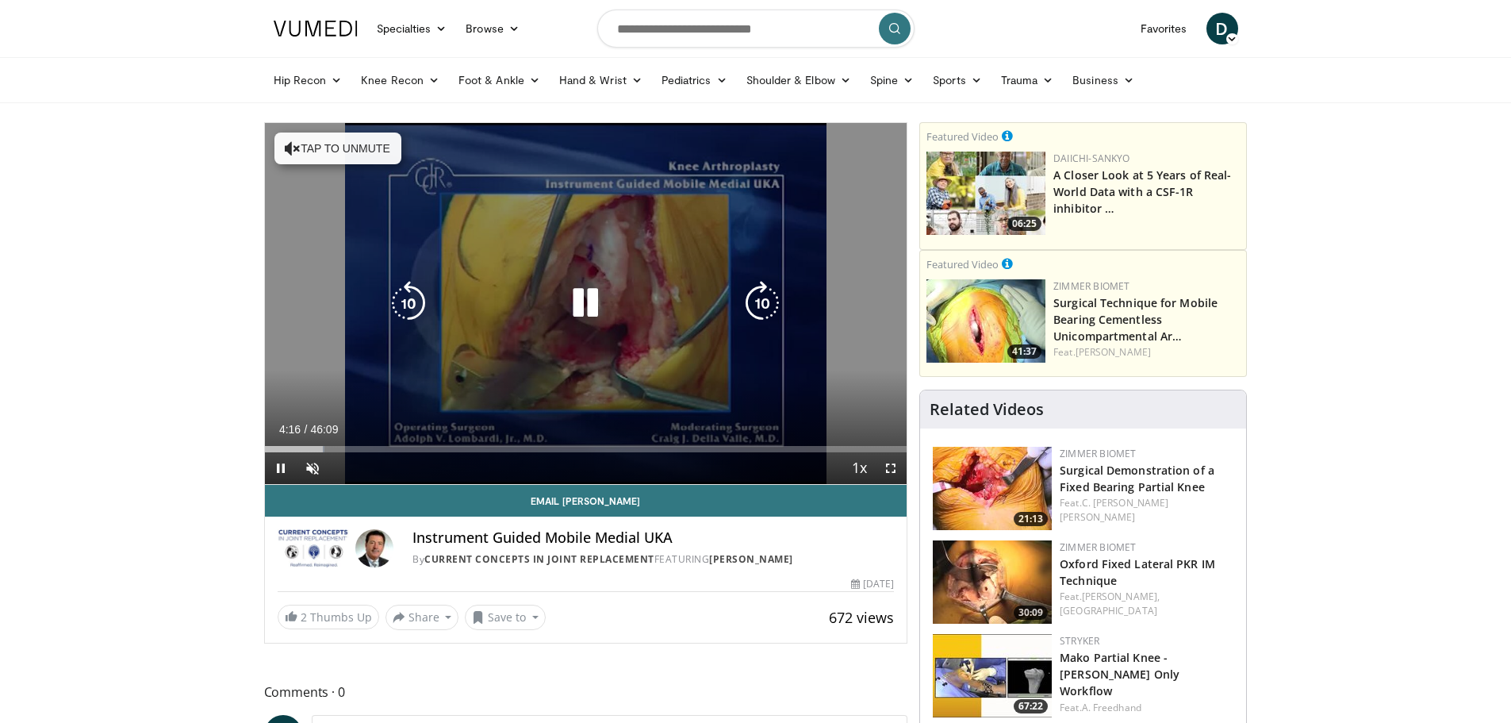
click at [658, 364] on div "10 seconds Tap to unmute" at bounding box center [586, 303] width 642 height 361
click at [635, 387] on div "10 seconds Tap to unmute" at bounding box center [586, 303] width 642 height 361
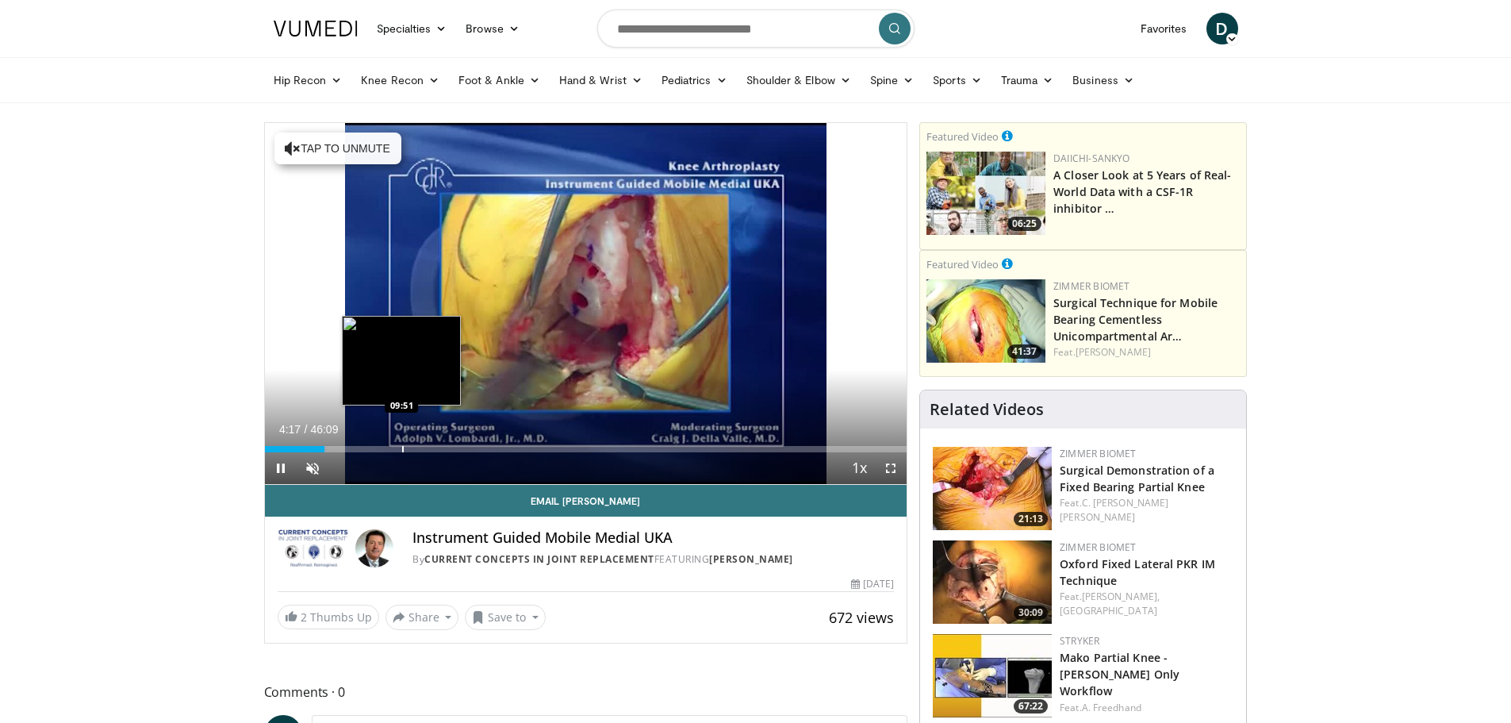
click at [402, 447] on div "Progress Bar" at bounding box center [403, 449] width 2 height 6
click at [415, 450] on div "Progress Bar" at bounding box center [416, 449] width 2 height 6
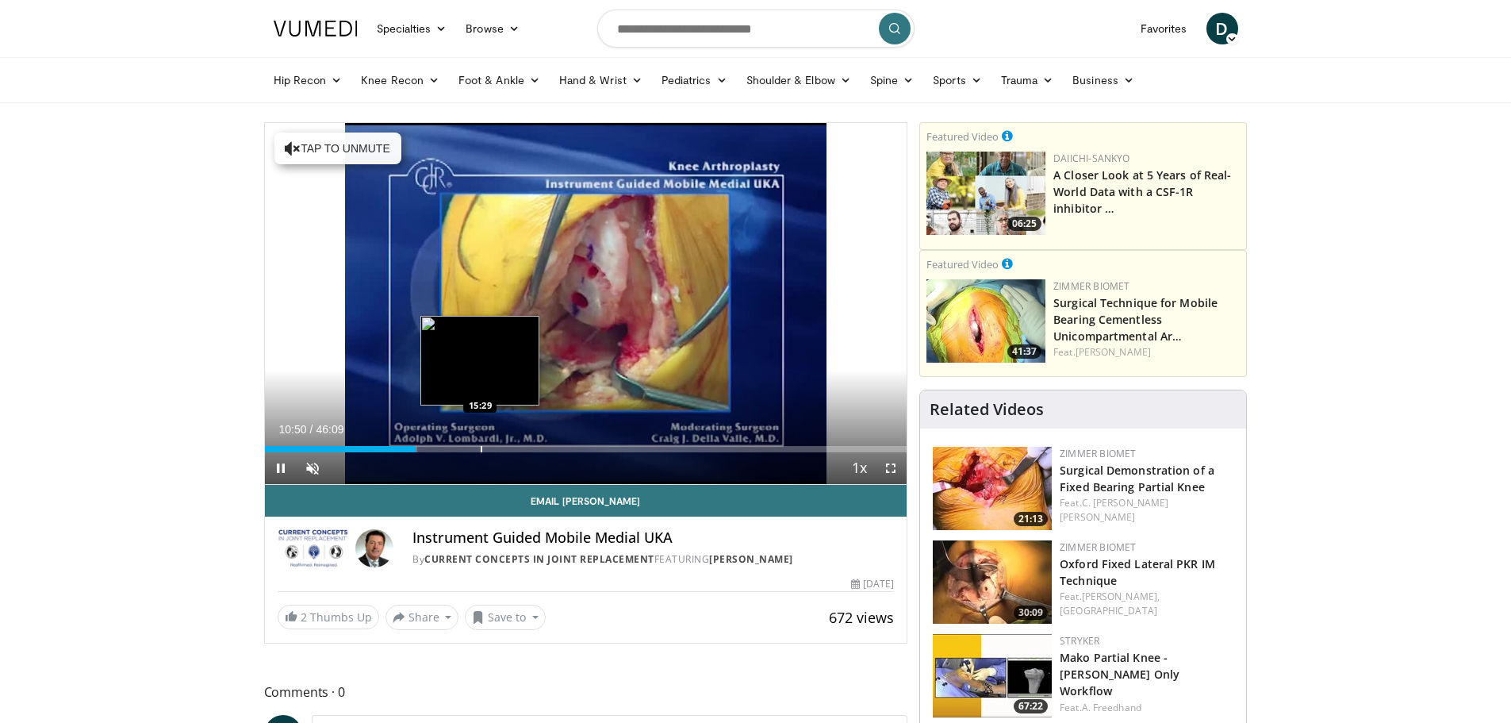
click at [481, 447] on div "Progress Bar" at bounding box center [482, 449] width 2 height 6
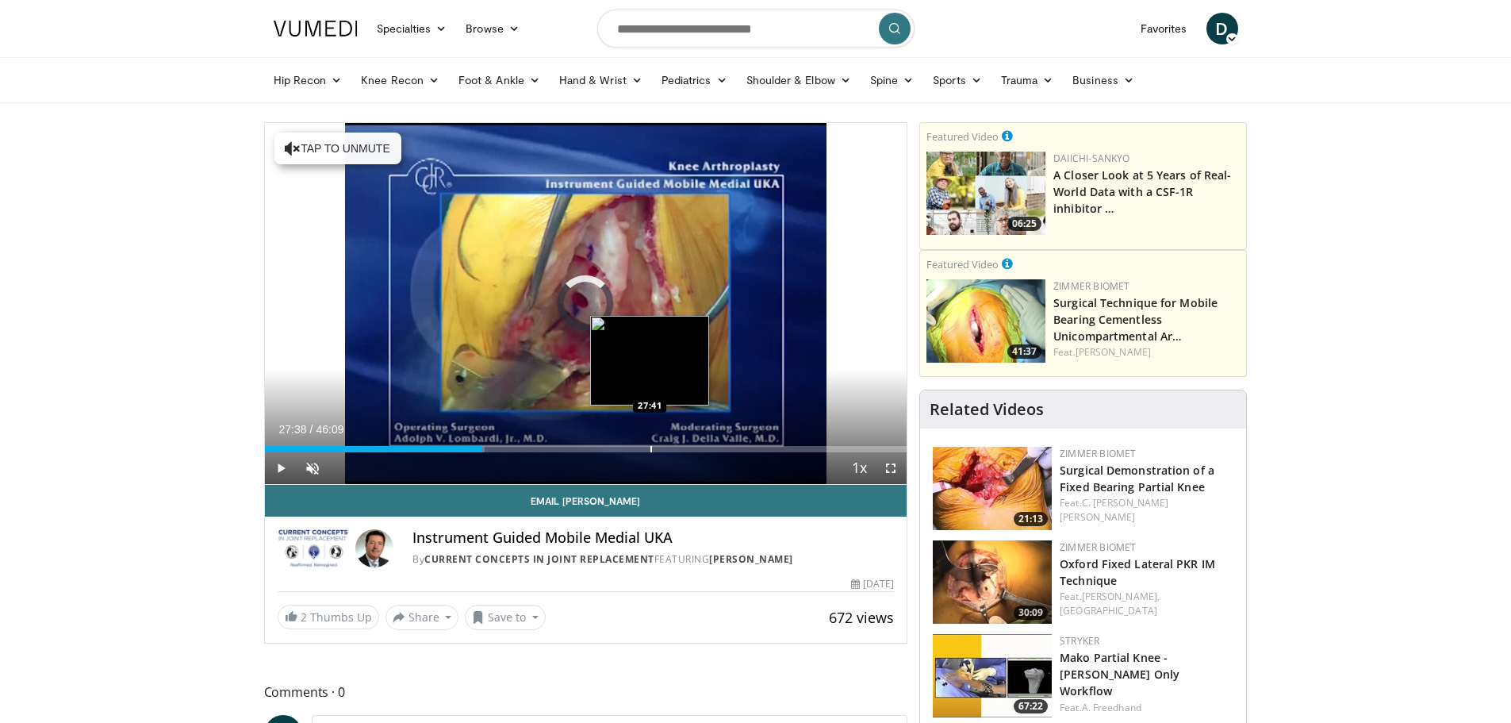
click at [650, 451] on div "Progress Bar" at bounding box center [651, 449] width 2 height 6
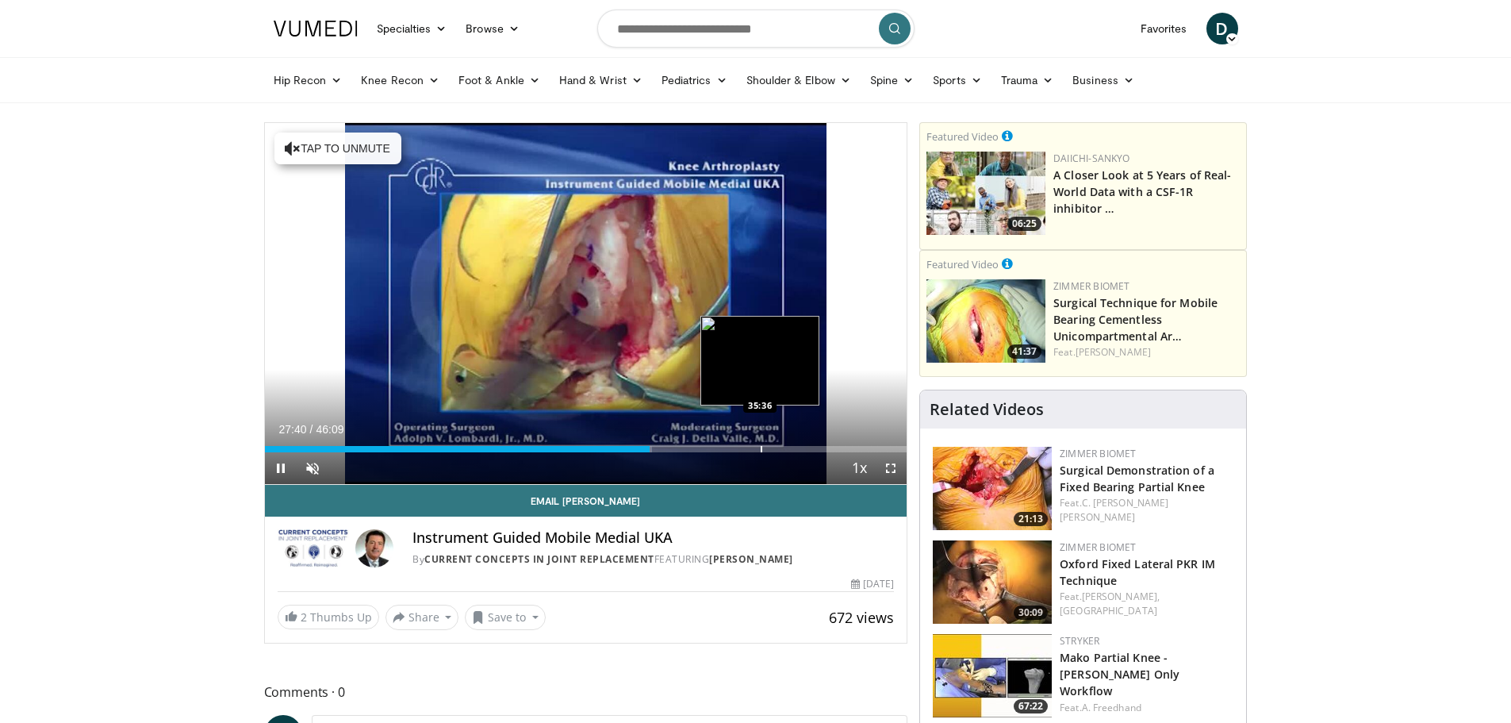
click at [761, 446] on div "Progress Bar" at bounding box center [762, 449] width 2 height 6
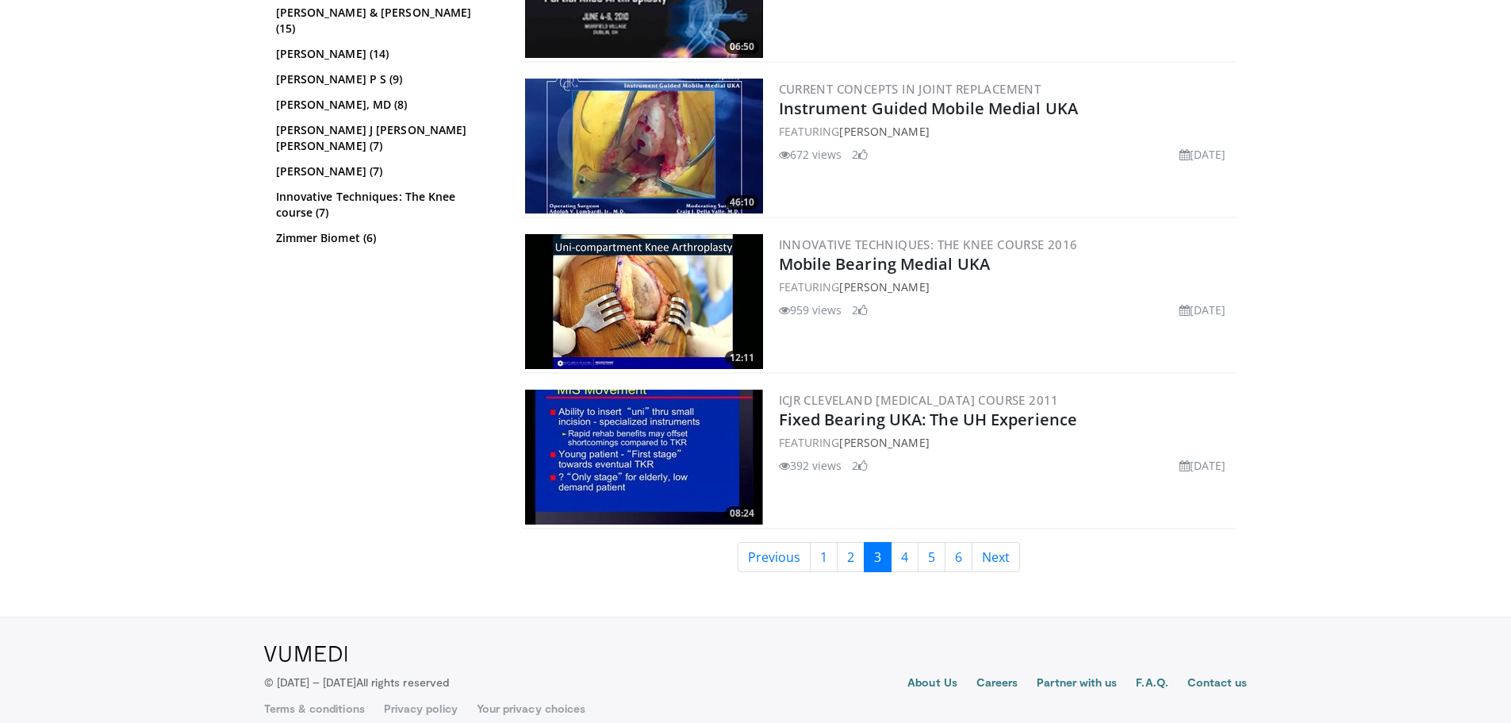
scroll to position [3851, 0]
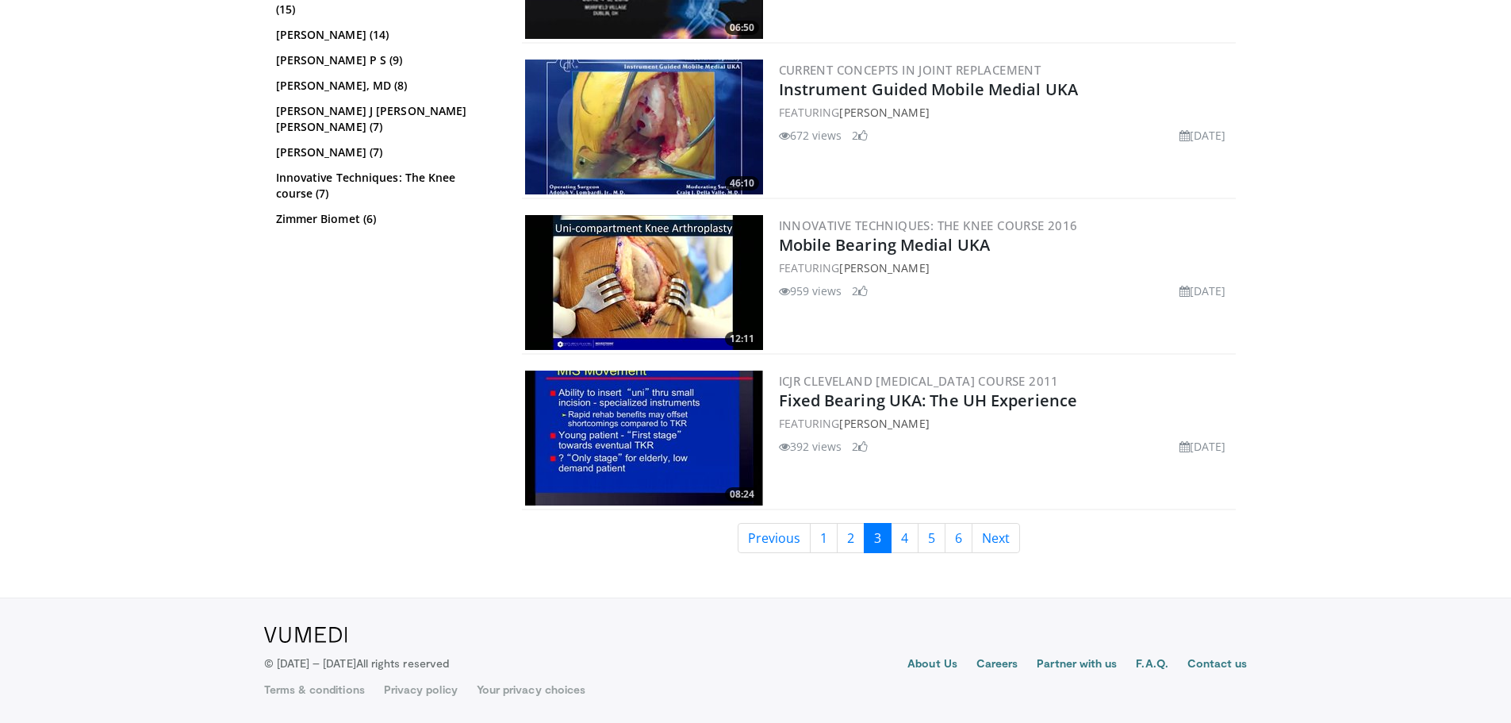
click at [682, 309] on img at bounding box center [644, 282] width 238 height 135
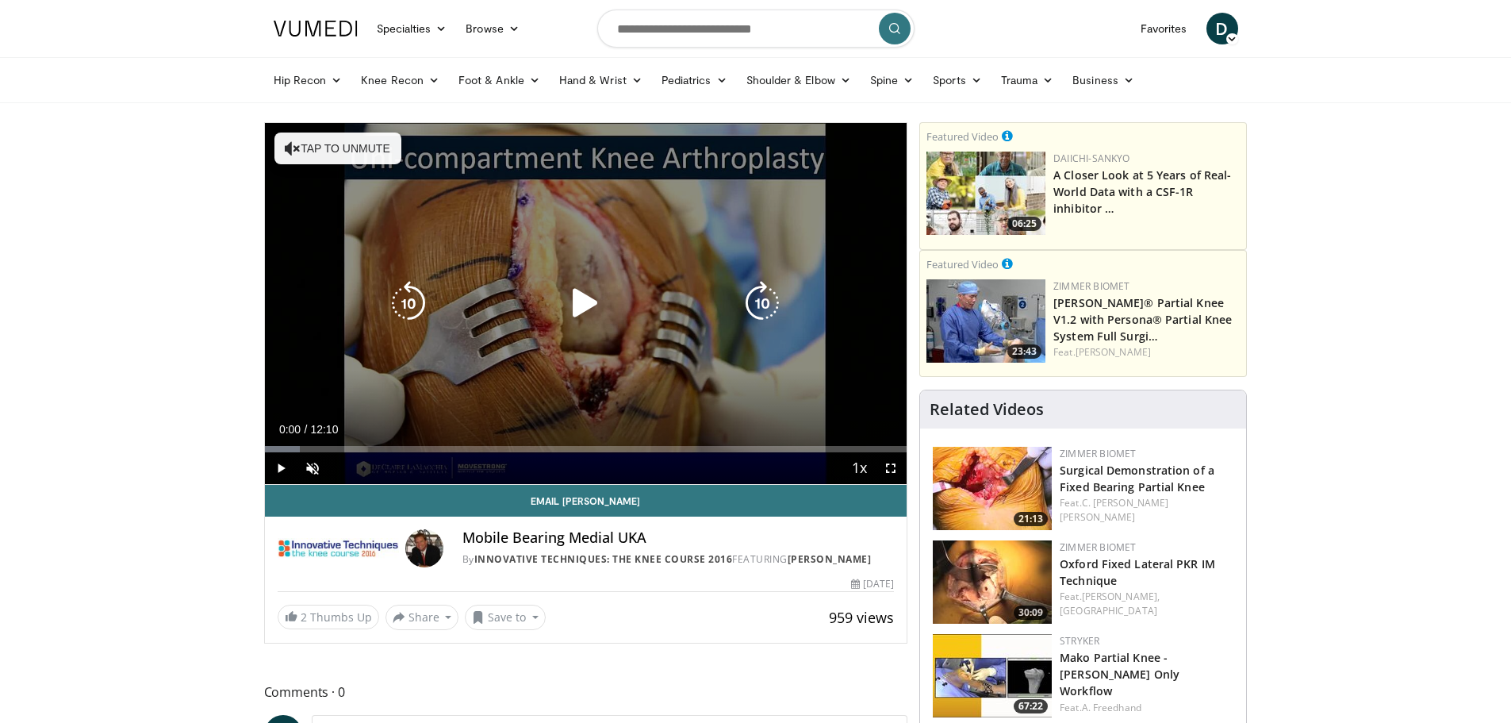
click at [572, 309] on icon "Video Player" at bounding box center [585, 303] width 44 height 44
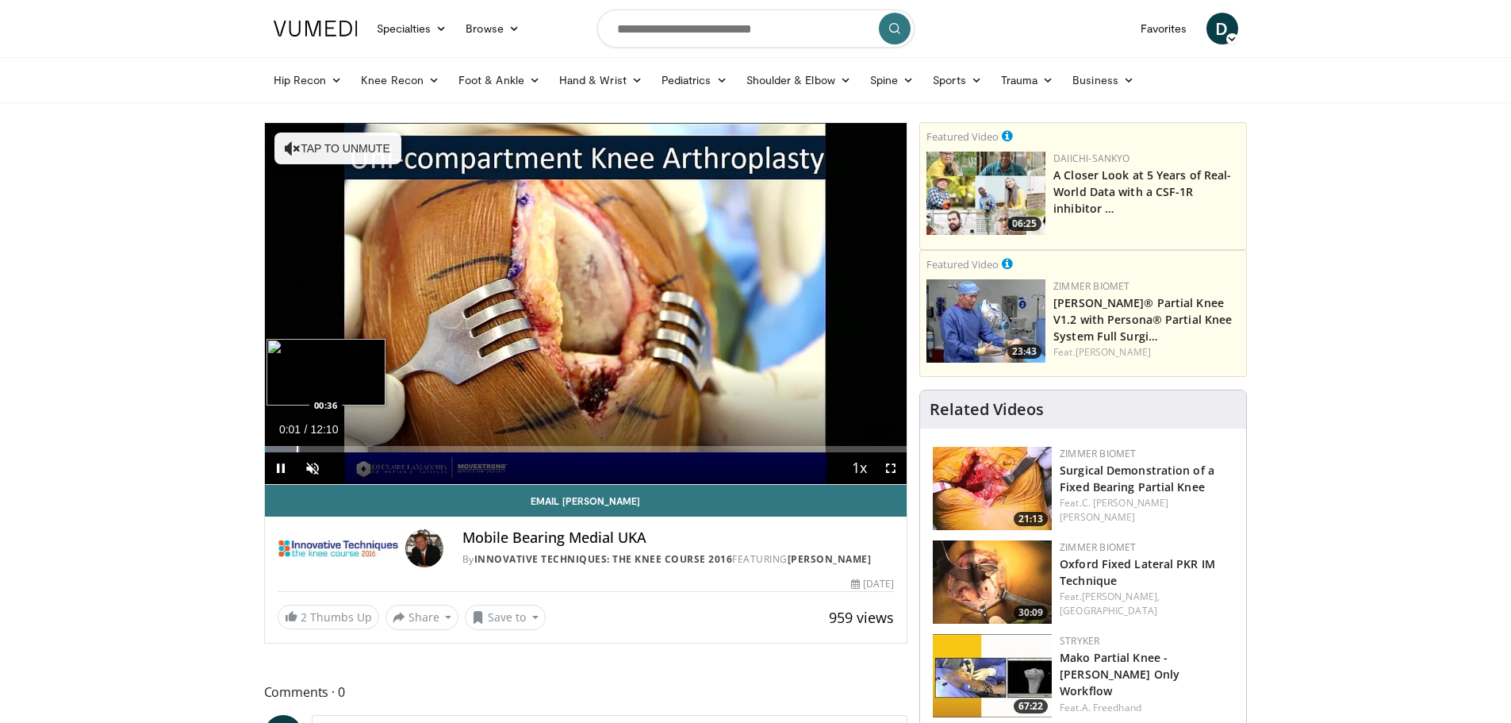
click at [297, 447] on div "Progress Bar" at bounding box center [298, 449] width 2 height 6
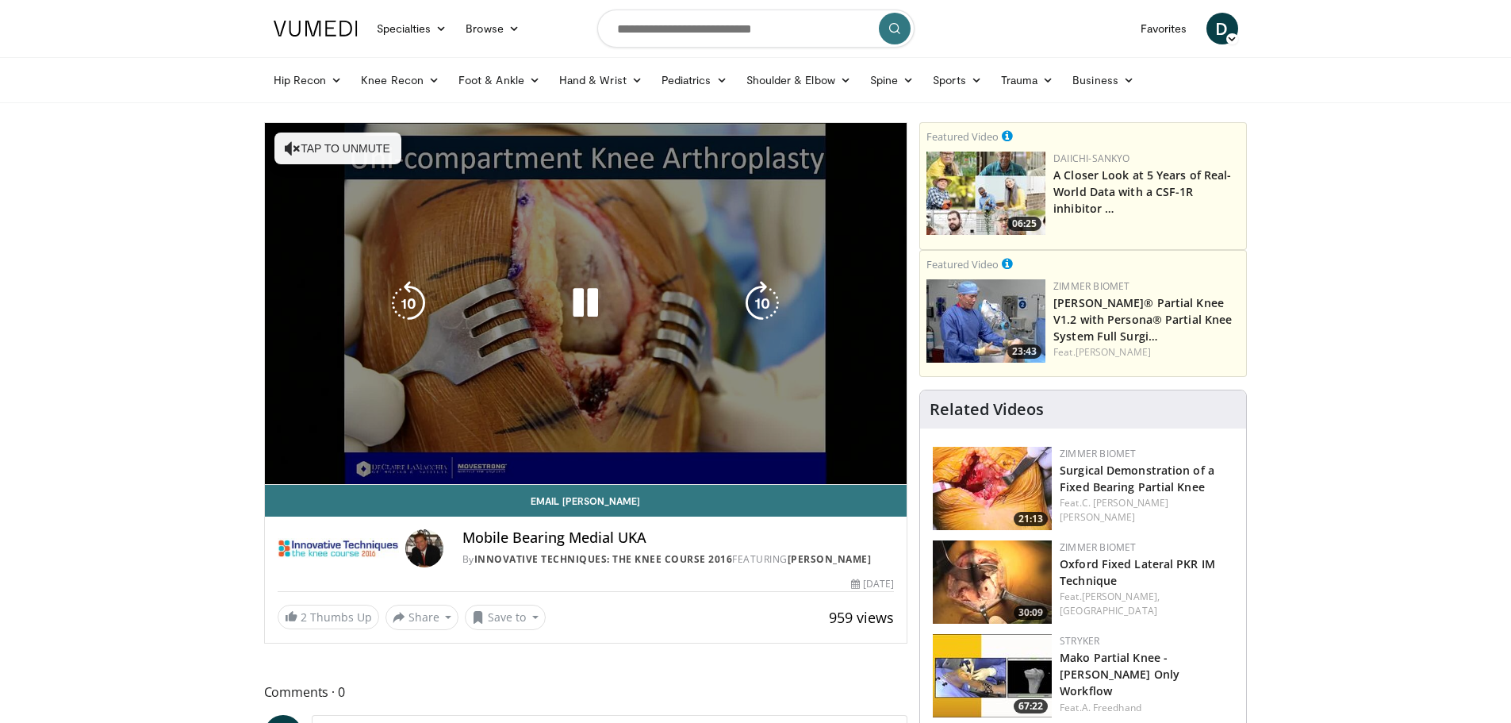
click at [308, 447] on video-js "**********" at bounding box center [586, 304] width 642 height 362
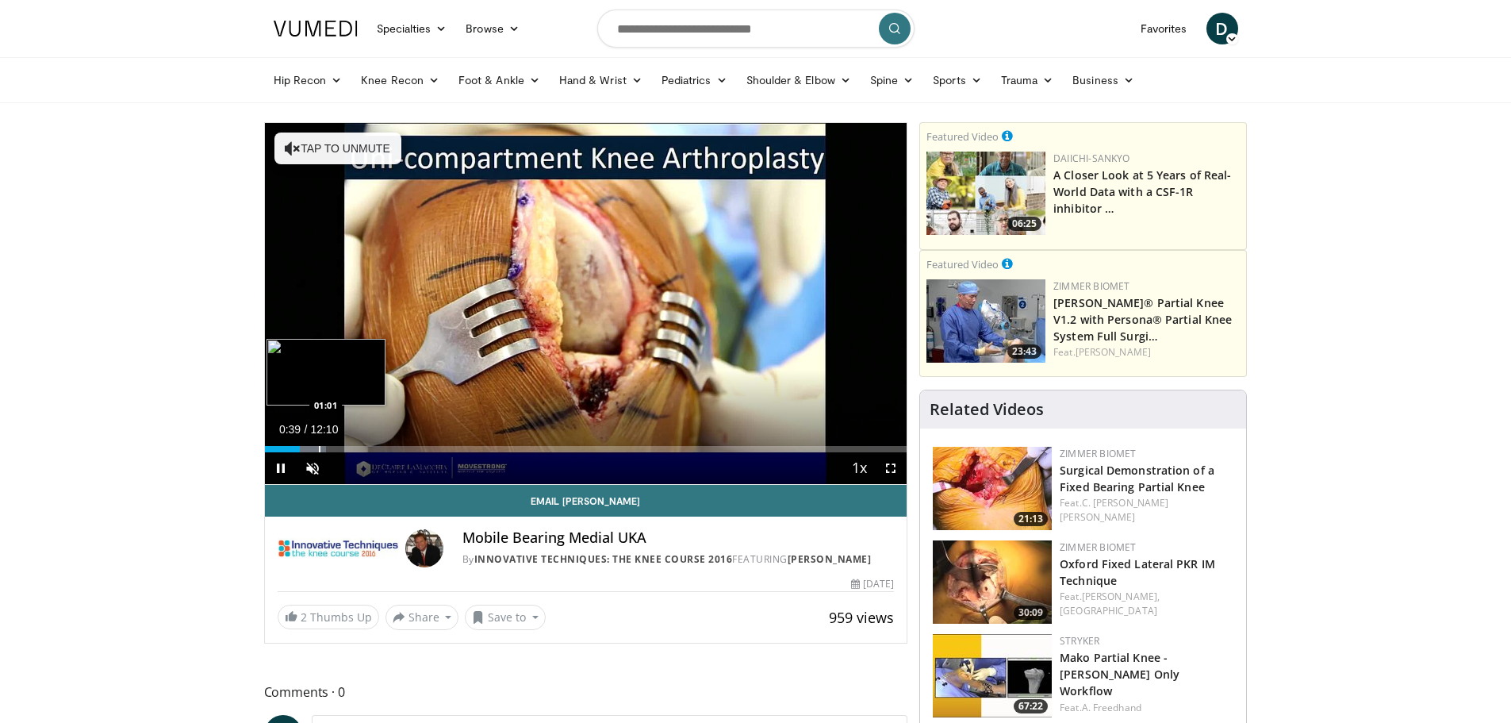
click at [319, 449] on div "Progress Bar" at bounding box center [320, 449] width 2 height 6
click at [332, 449] on div "Progress Bar" at bounding box center [333, 449] width 2 height 6
click at [413, 450] on div "Progress Bar" at bounding box center [414, 449] width 2 height 6
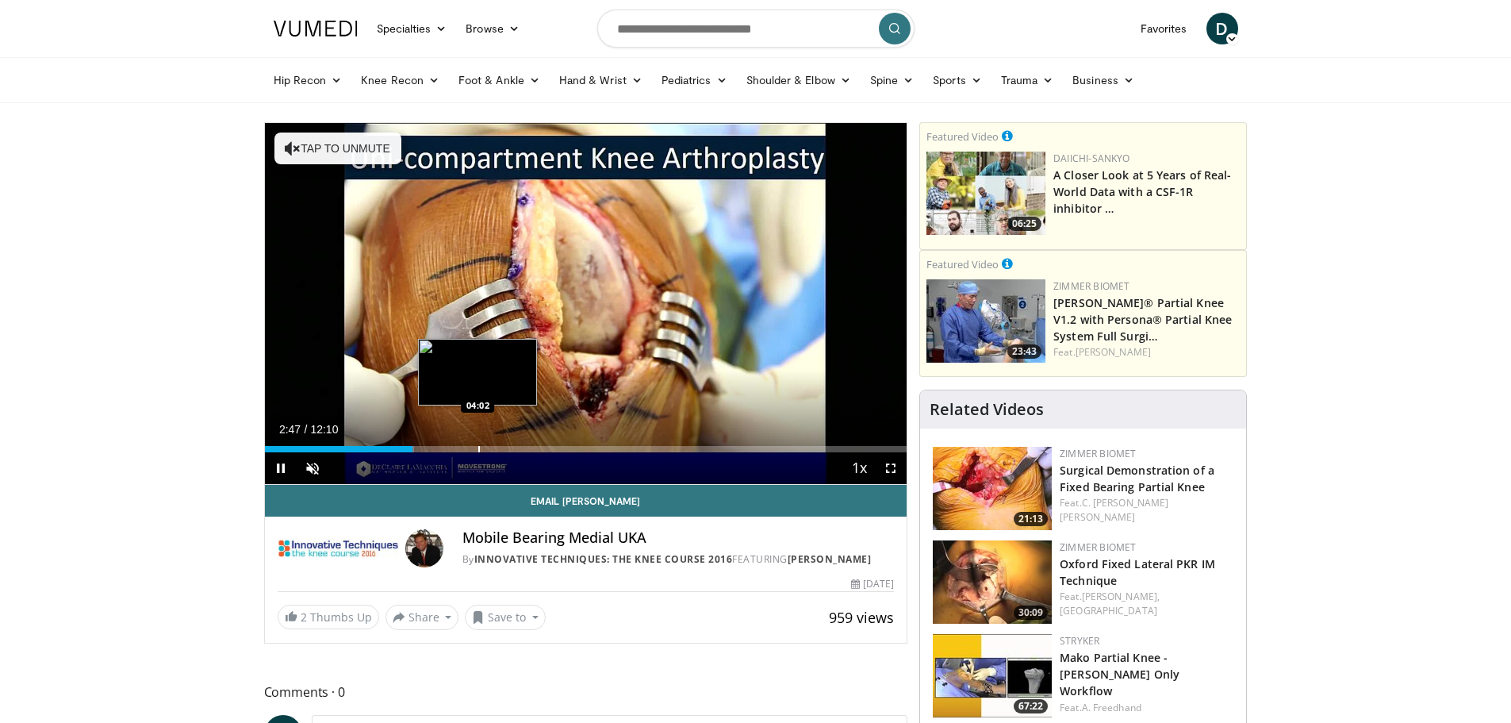
click at [477, 447] on div "10 seconds Tap to unmute" at bounding box center [586, 303] width 642 height 361
click at [477, 447] on div "Loaded : 24.63% 02:48 04:02" at bounding box center [586, 449] width 642 height 6
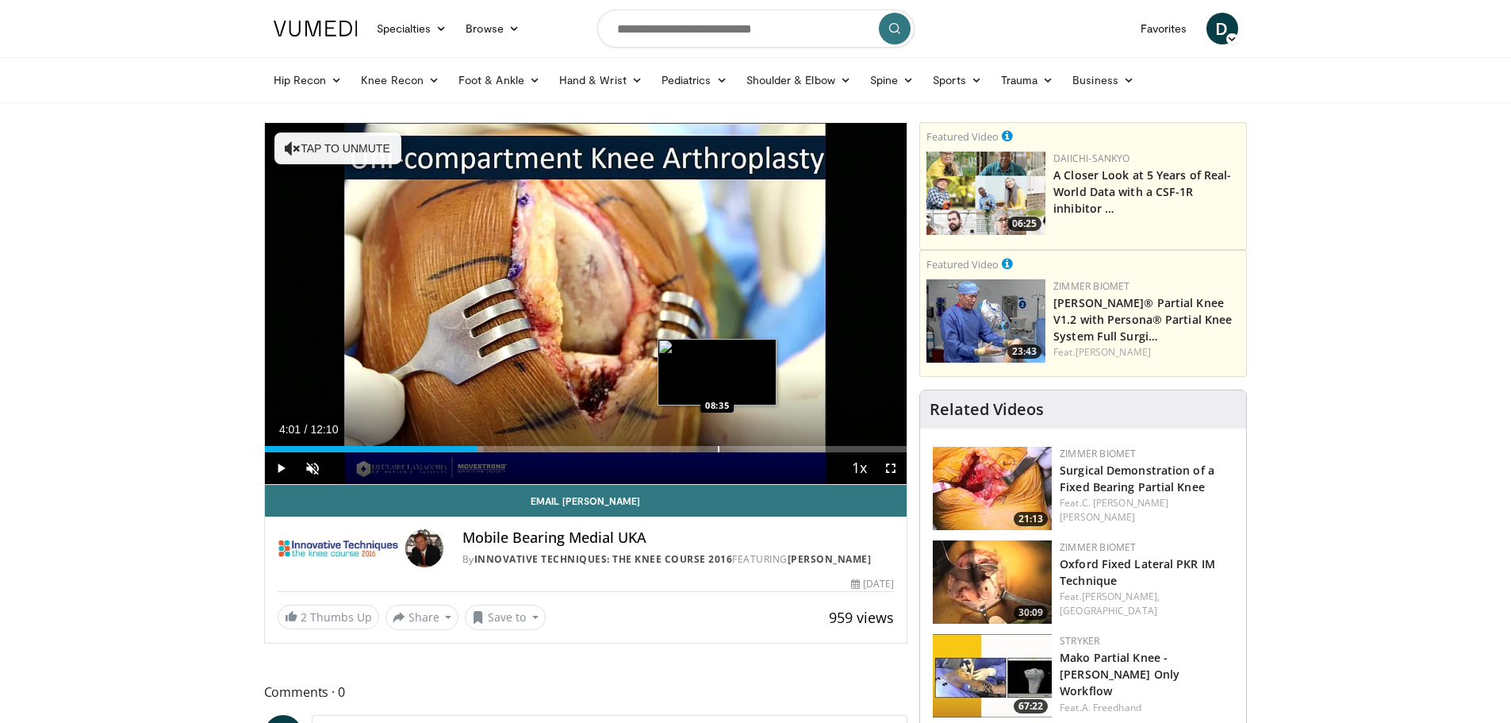
click at [718, 446] on div "Progress Bar" at bounding box center [719, 449] width 2 height 6
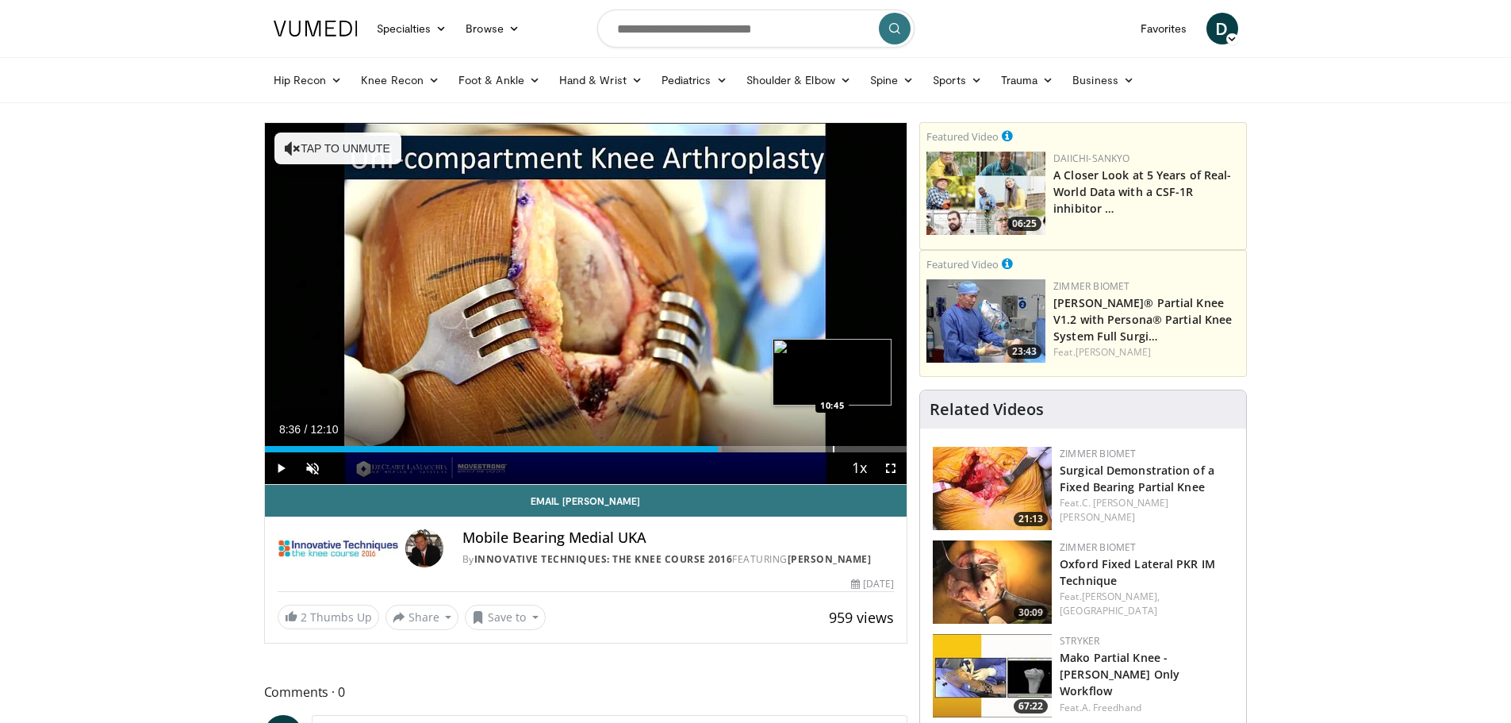
click at [832, 442] on div "Loaded : 71.15% 08:36 10:45" at bounding box center [586, 444] width 642 height 15
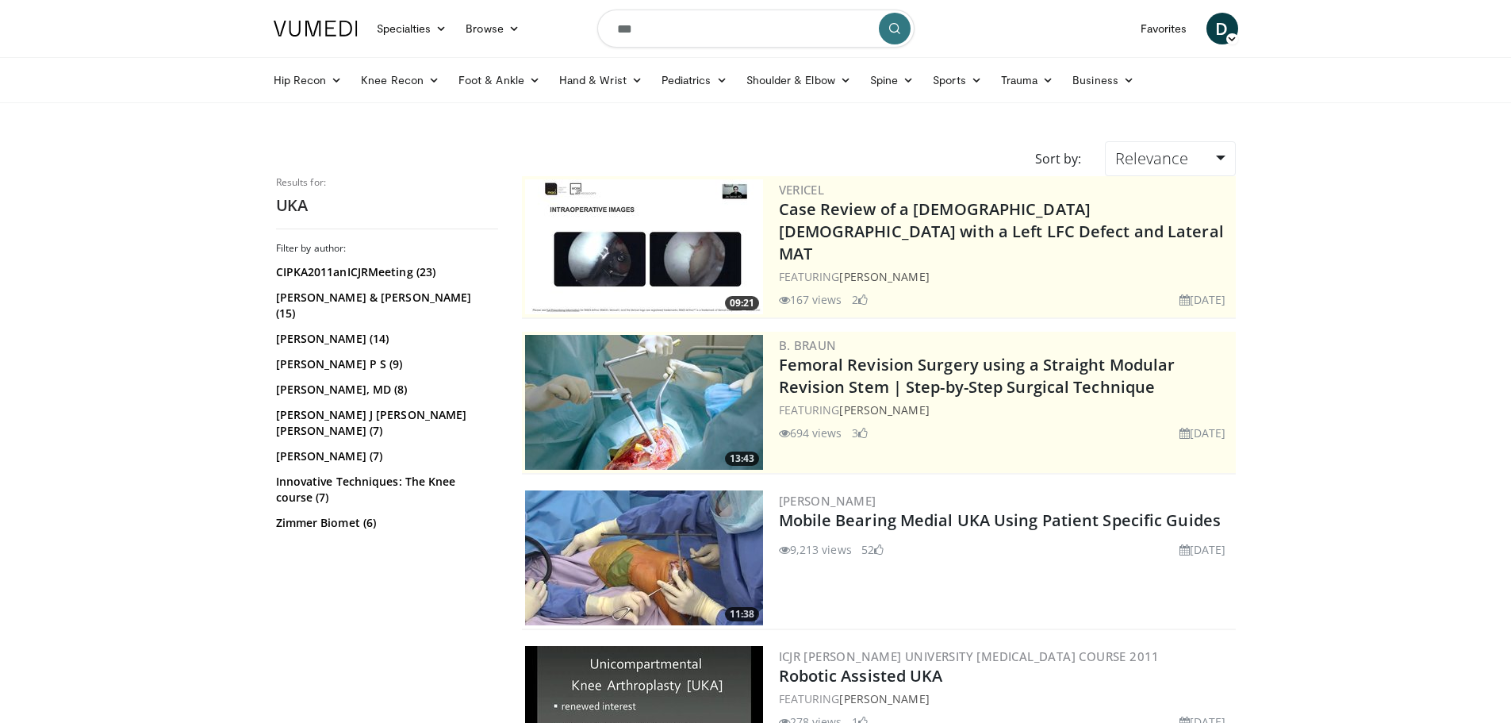
scroll to position [3851, 0]
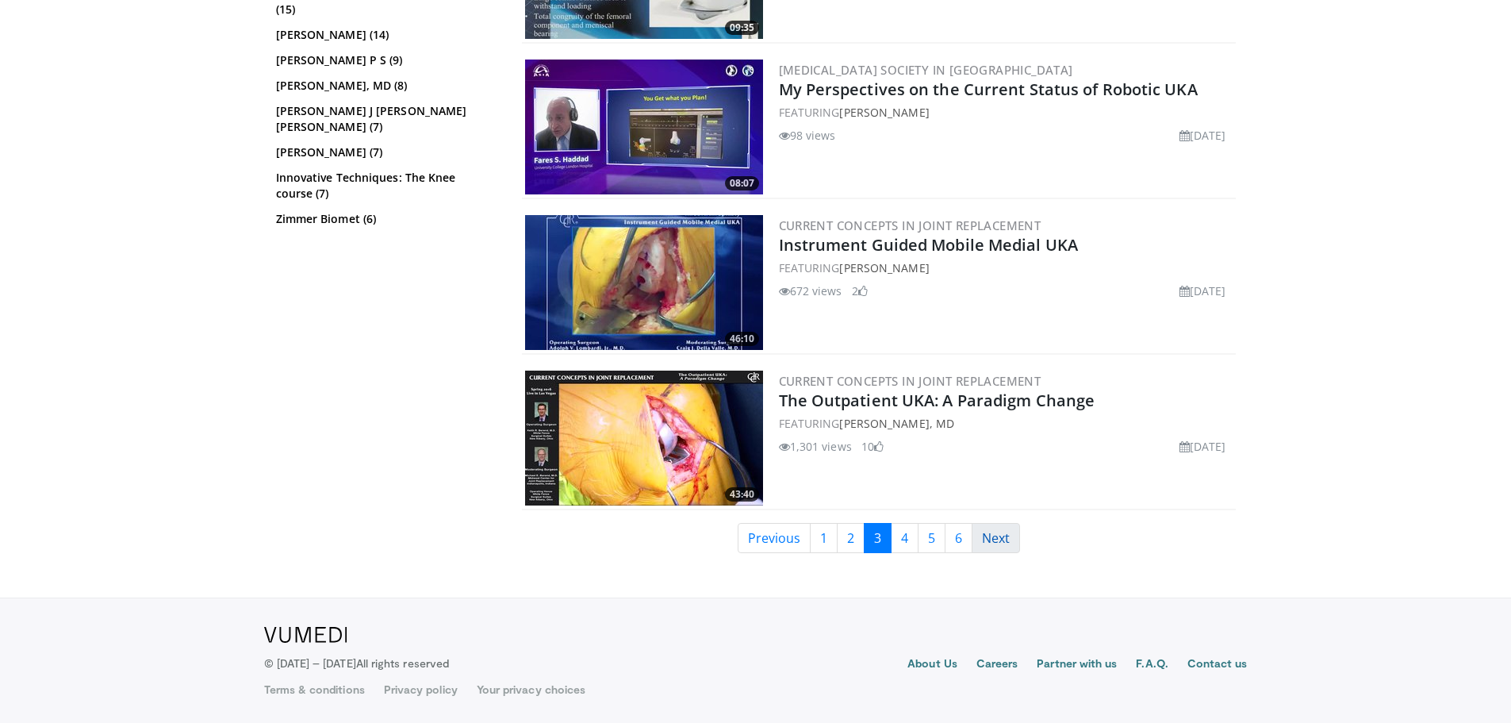
click at [990, 541] on link "Next" at bounding box center [996, 538] width 48 height 30
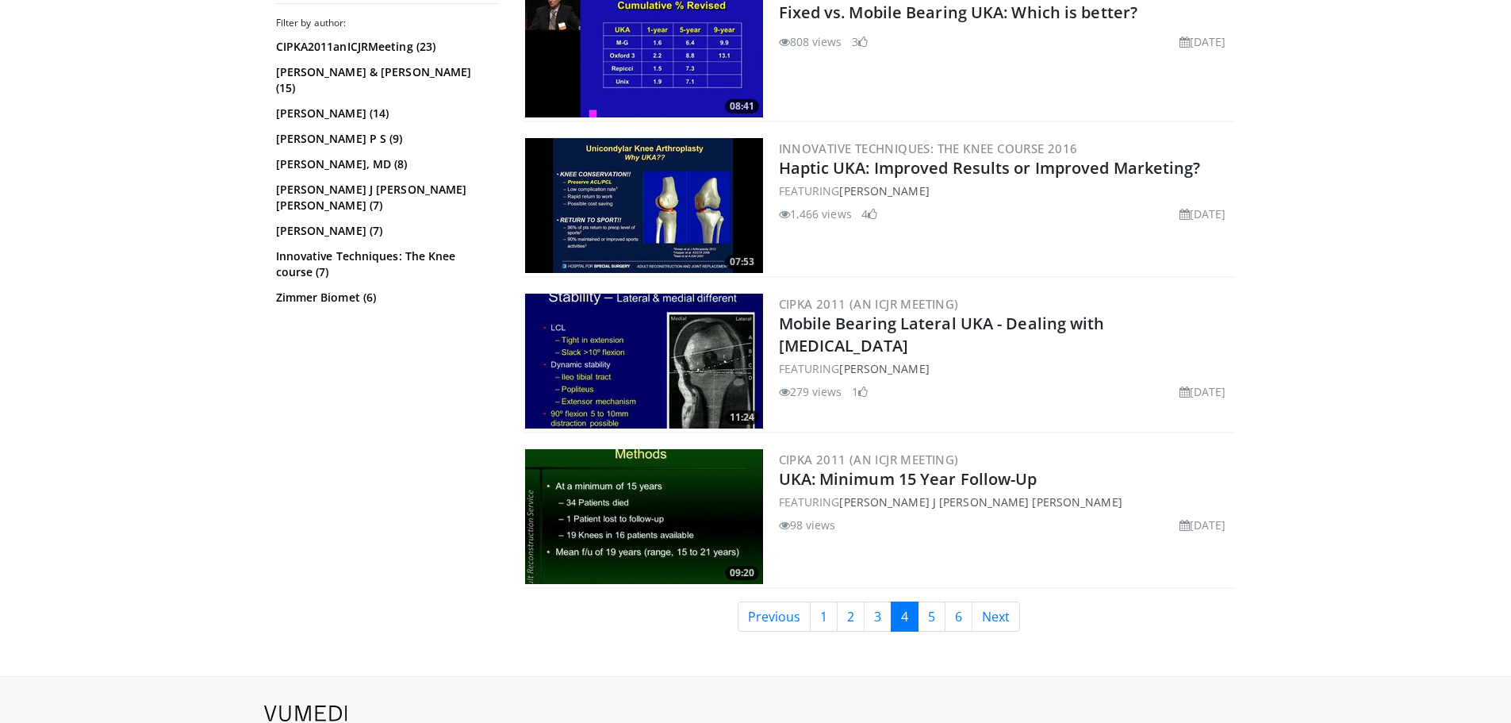
scroll to position [3851, 0]
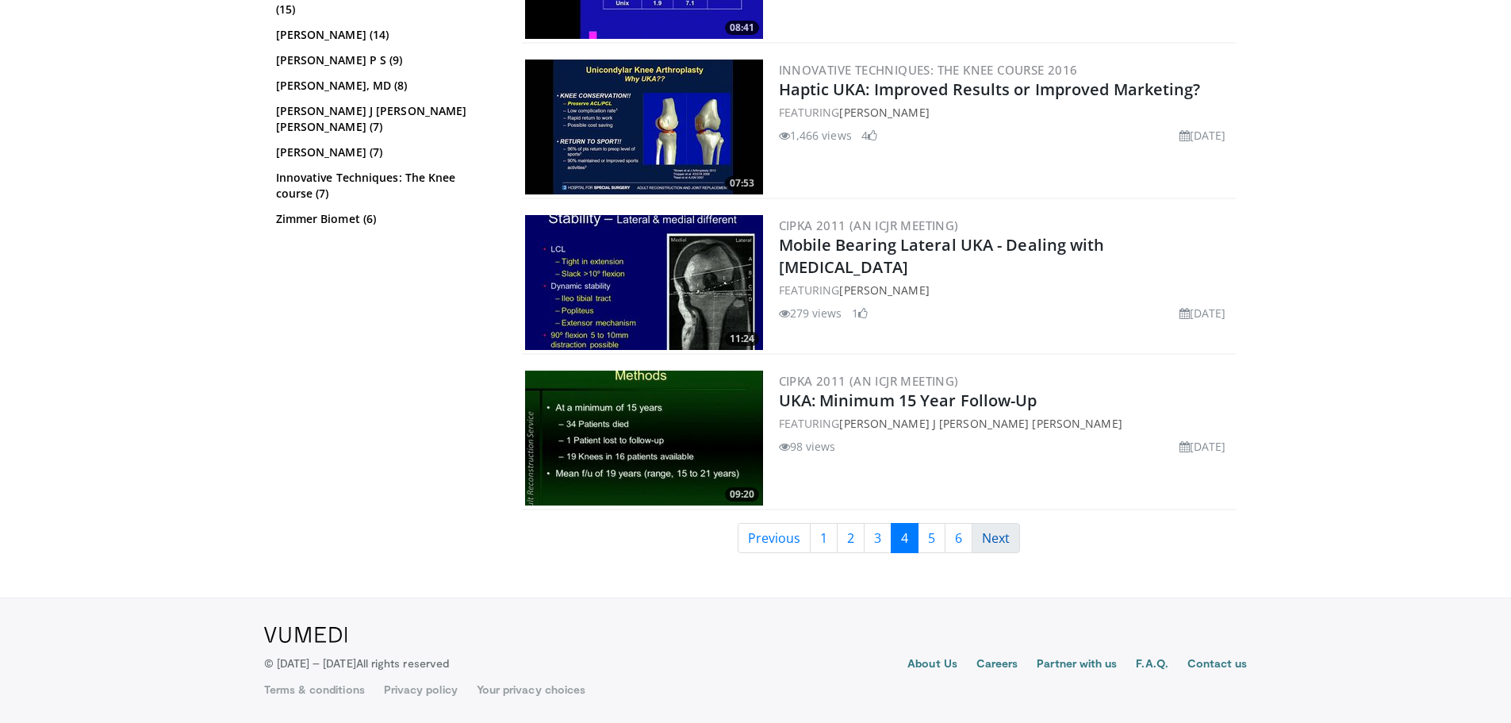
click at [998, 545] on link "Next" at bounding box center [996, 538] width 48 height 30
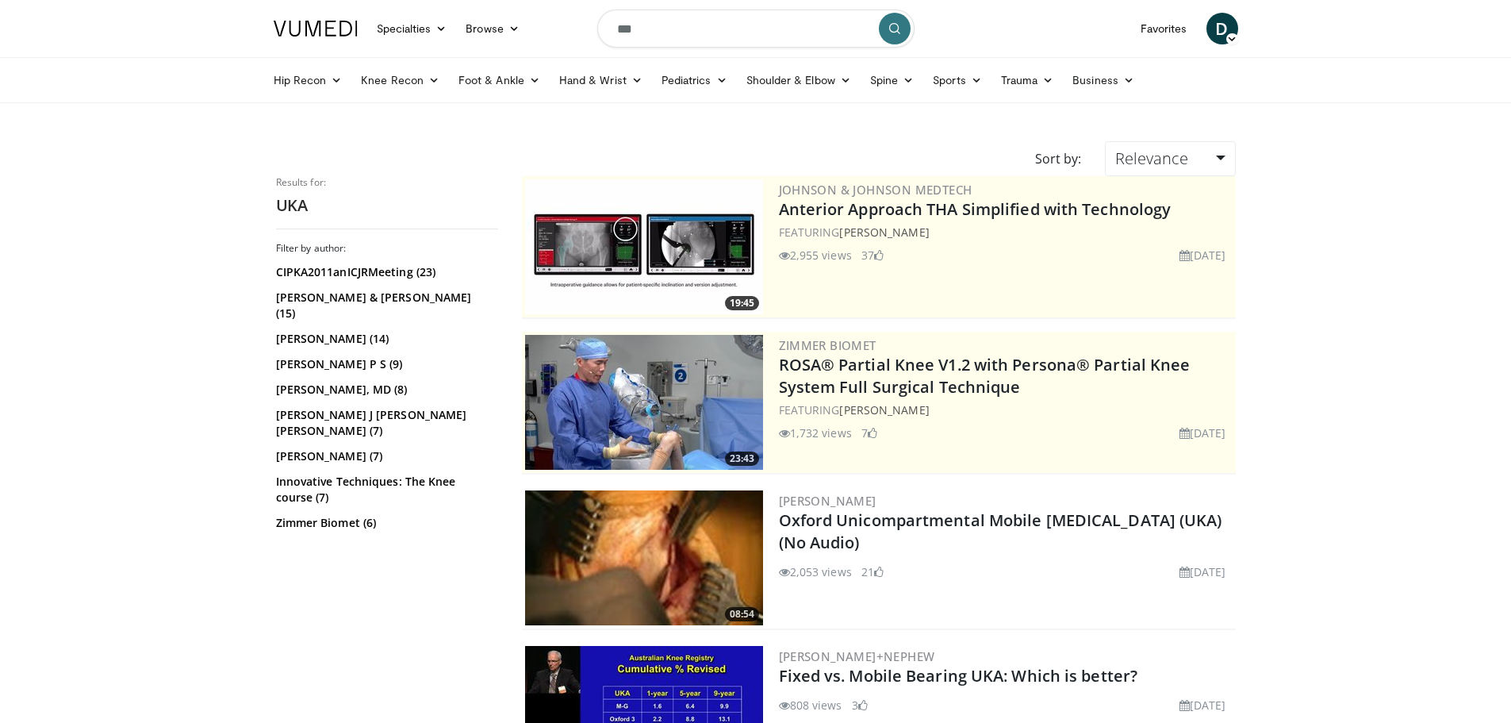
click at [666, 29] on input "***" at bounding box center [755, 29] width 317 height 38
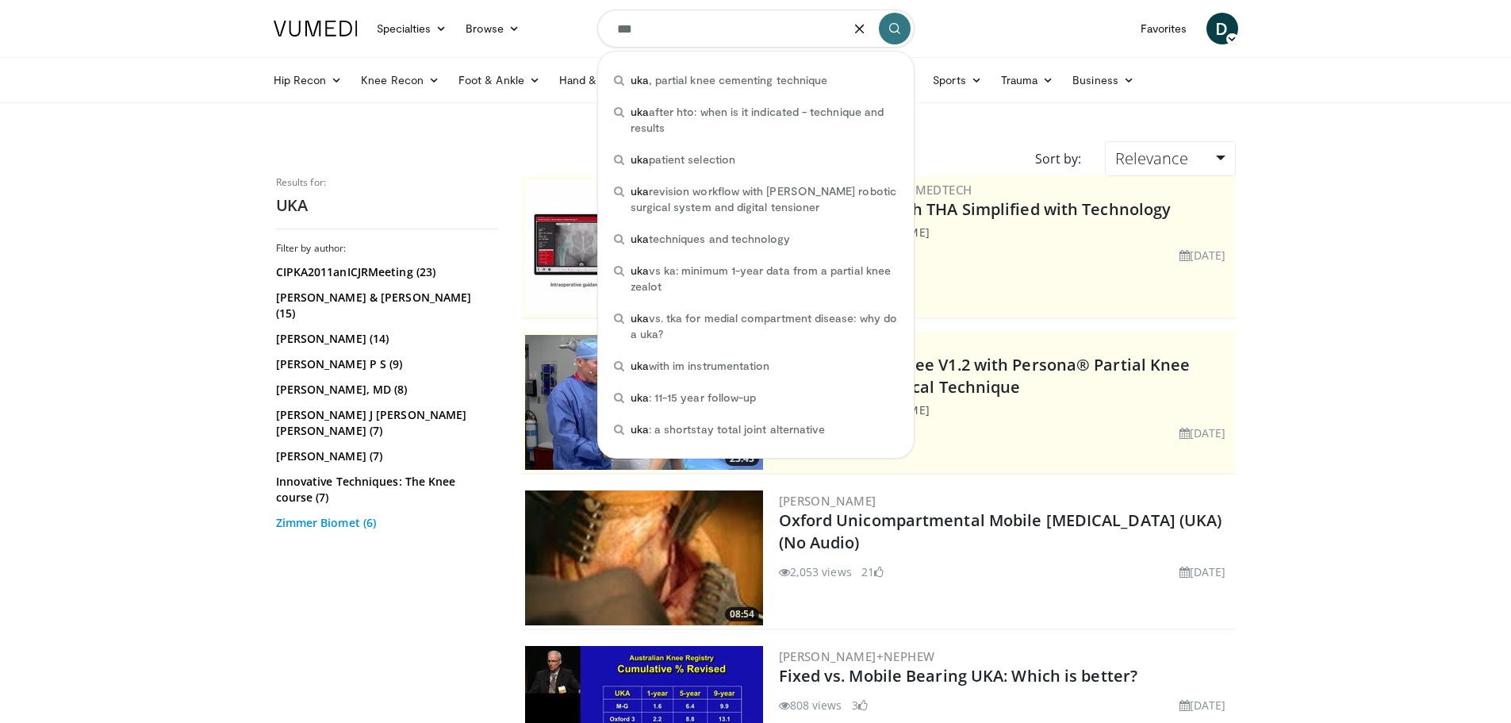
click at [349, 515] on link "Zimmer Biomet (6)" at bounding box center [385, 523] width 218 height 16
